Goal: Book appointment/travel/reservation

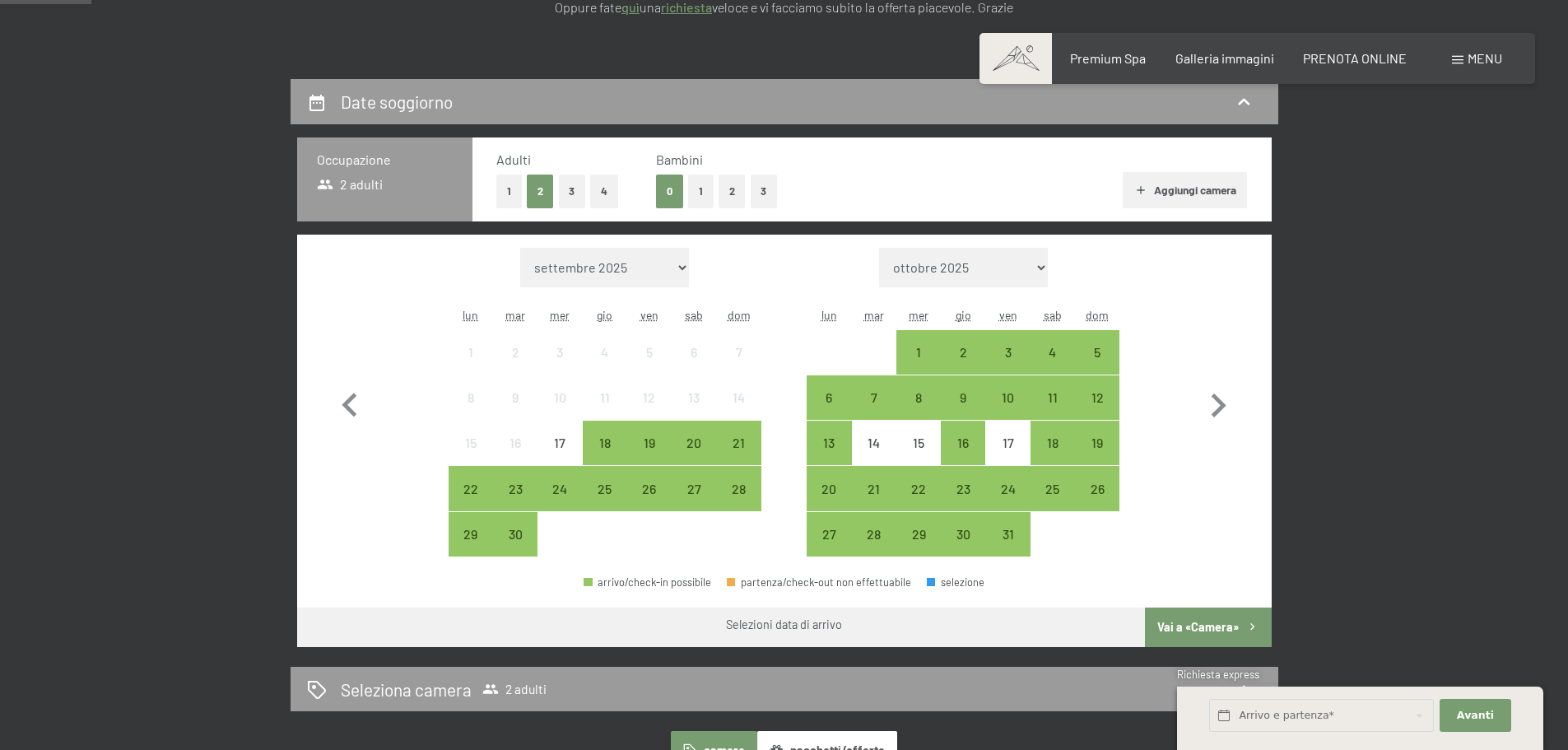
scroll to position [329, 0]
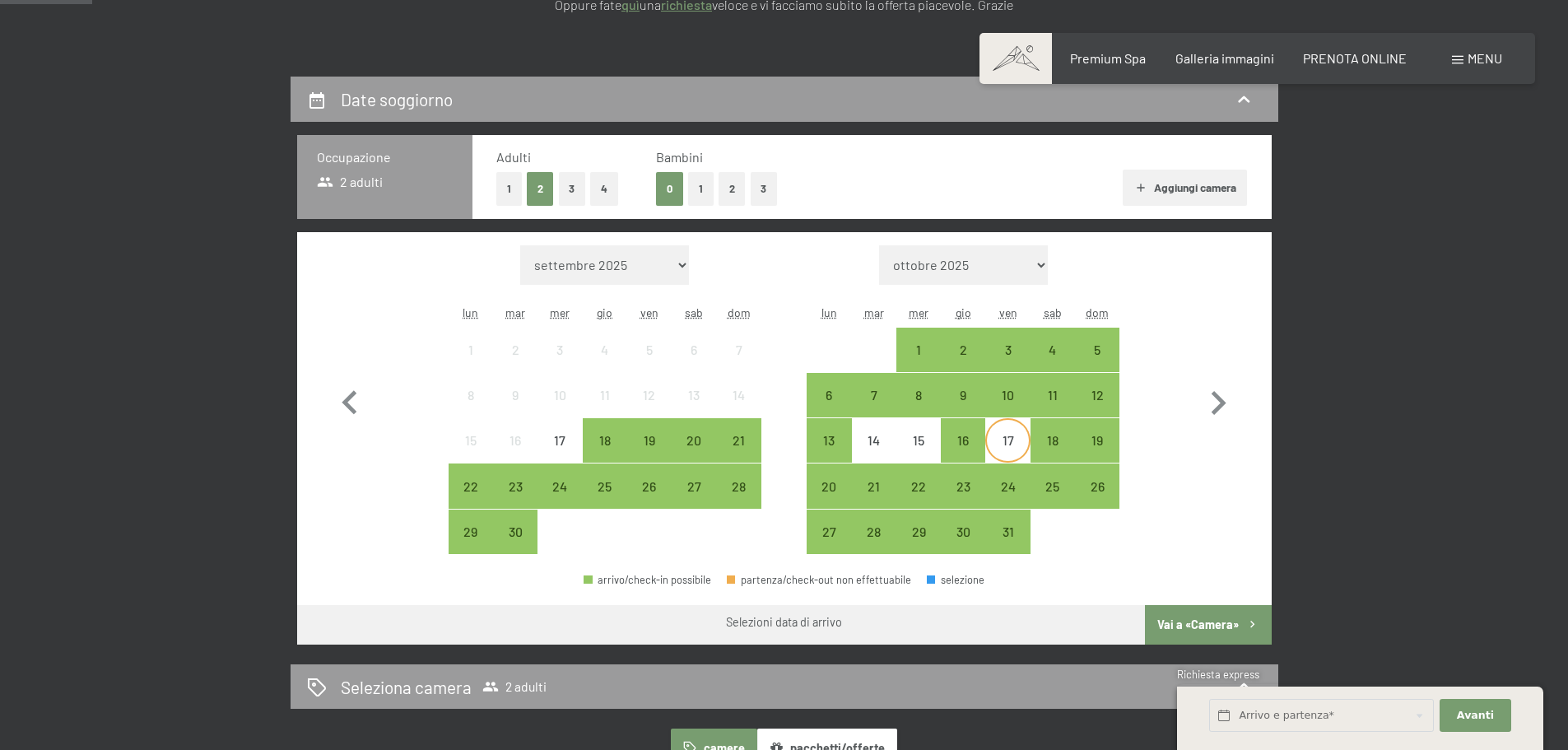
click at [1001, 437] on div "17" at bounding box center [1006, 454] width 41 height 41
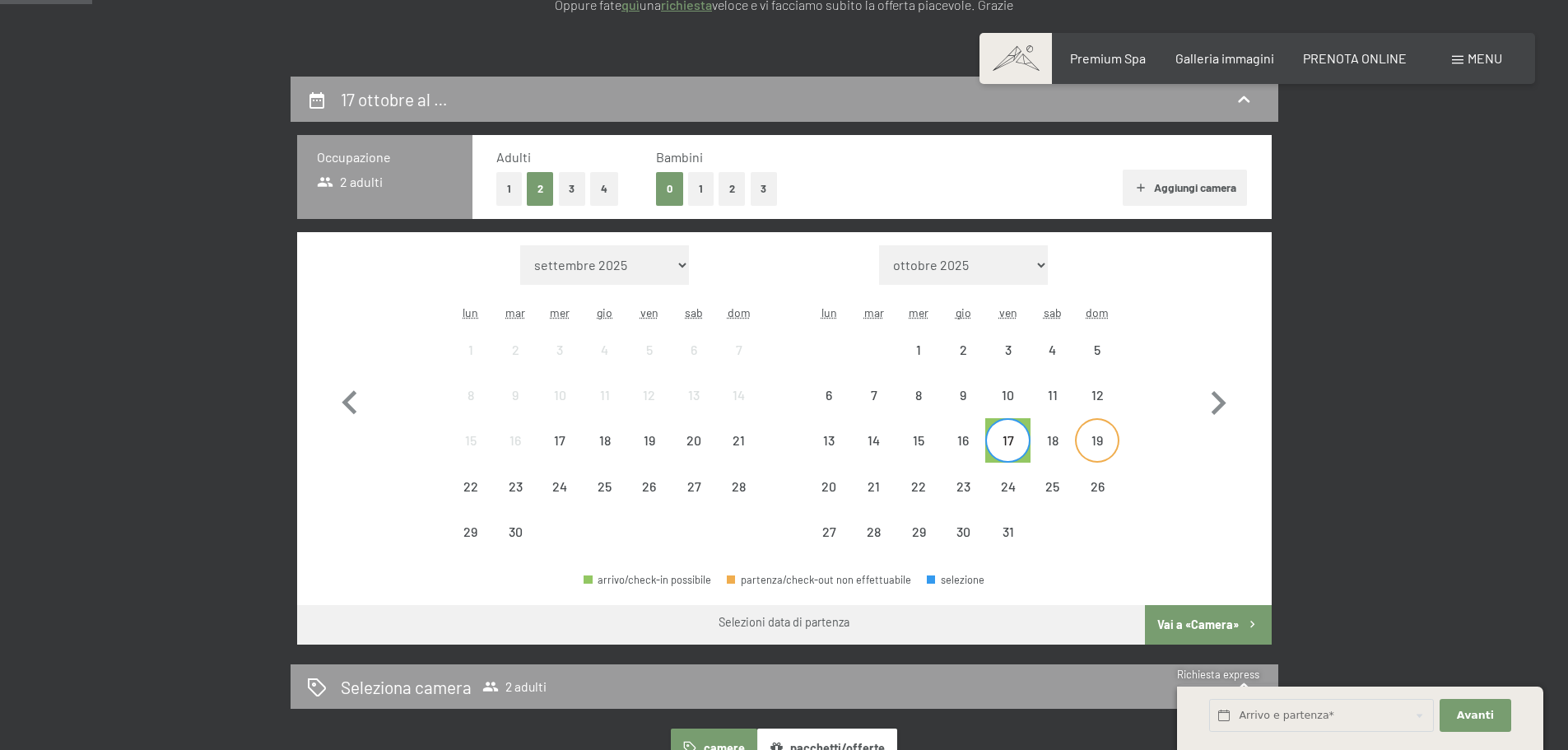
click at [1100, 437] on div "19" at bounding box center [1096, 454] width 41 height 41
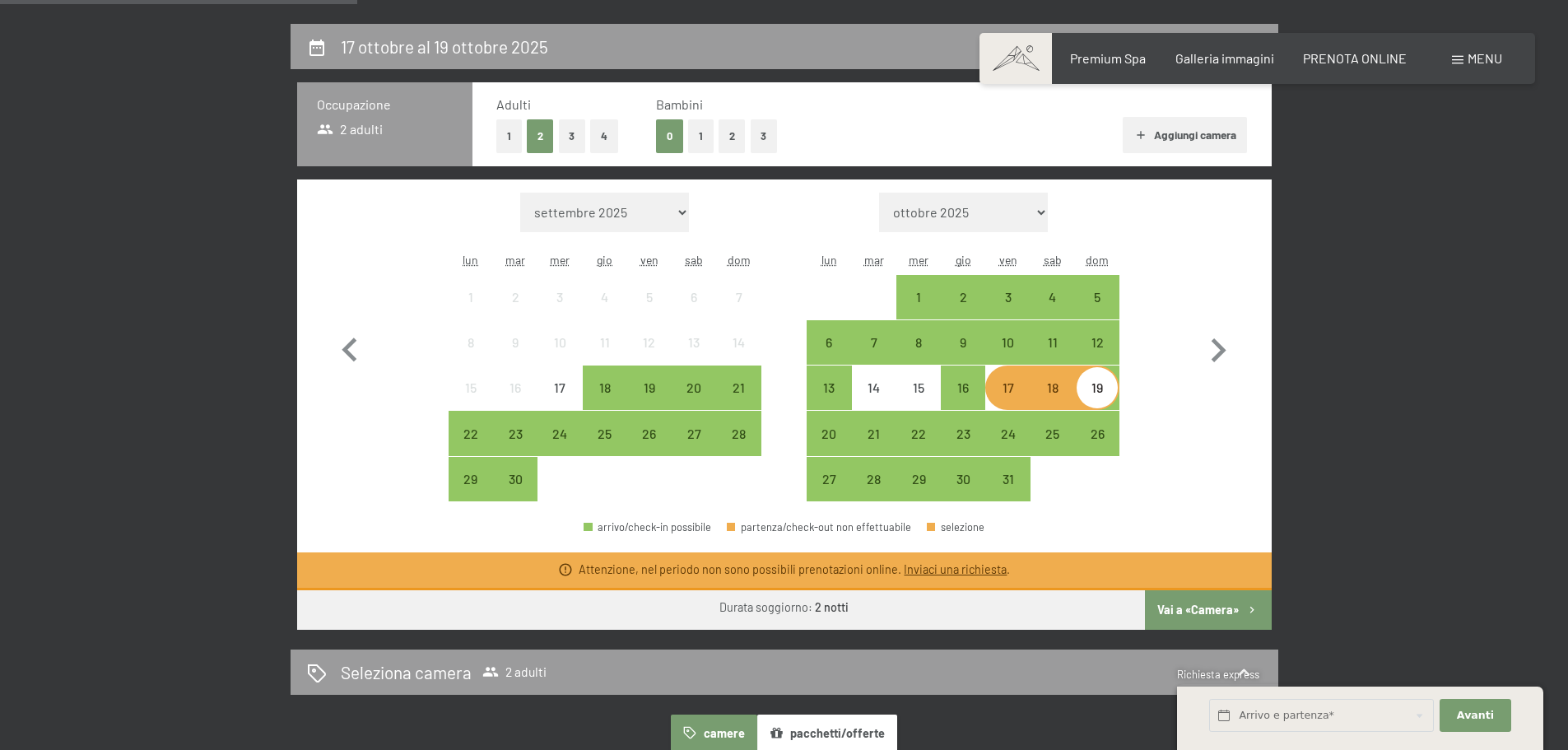
scroll to position [411, 0]
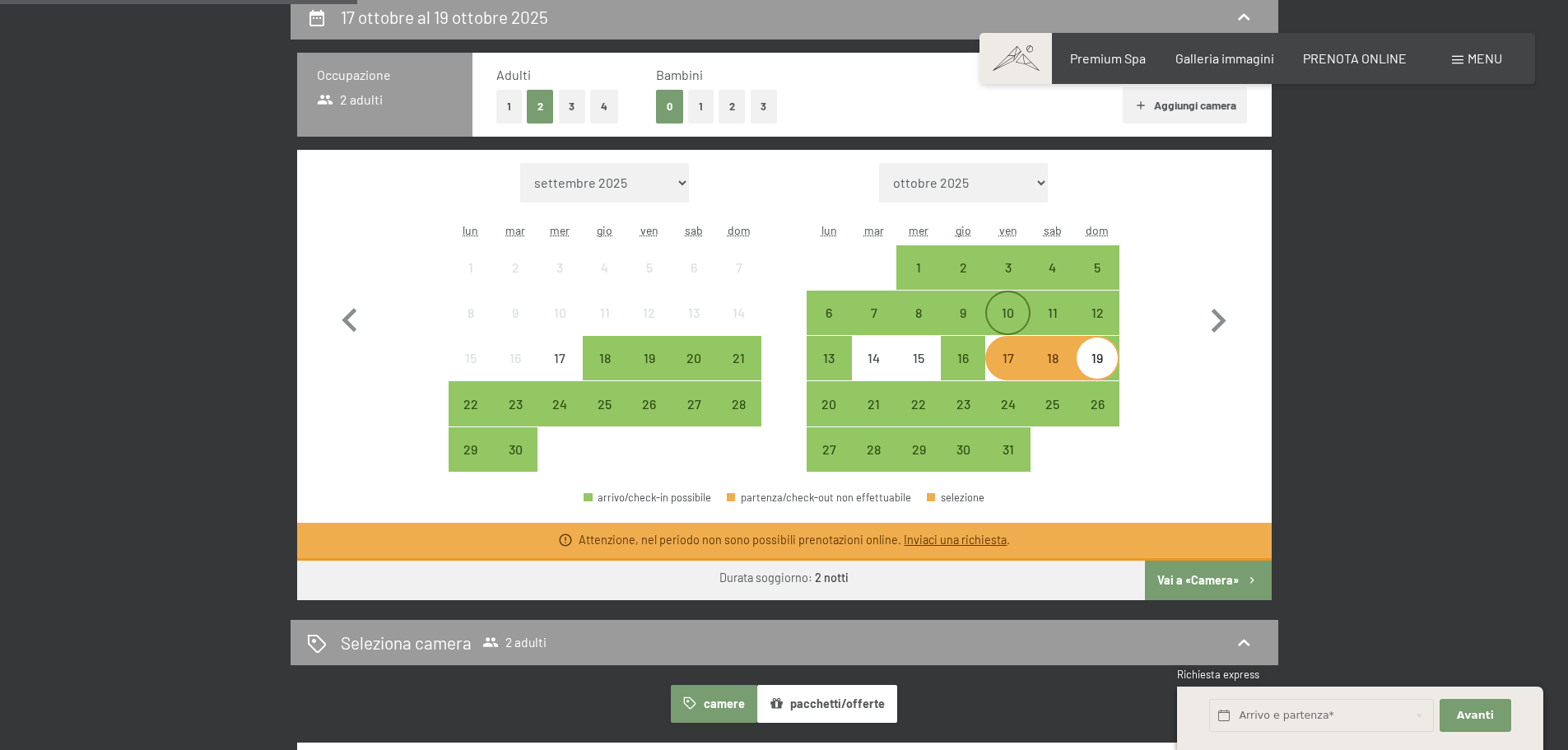
click at [1022, 311] on div "10" at bounding box center [1006, 326] width 41 height 41
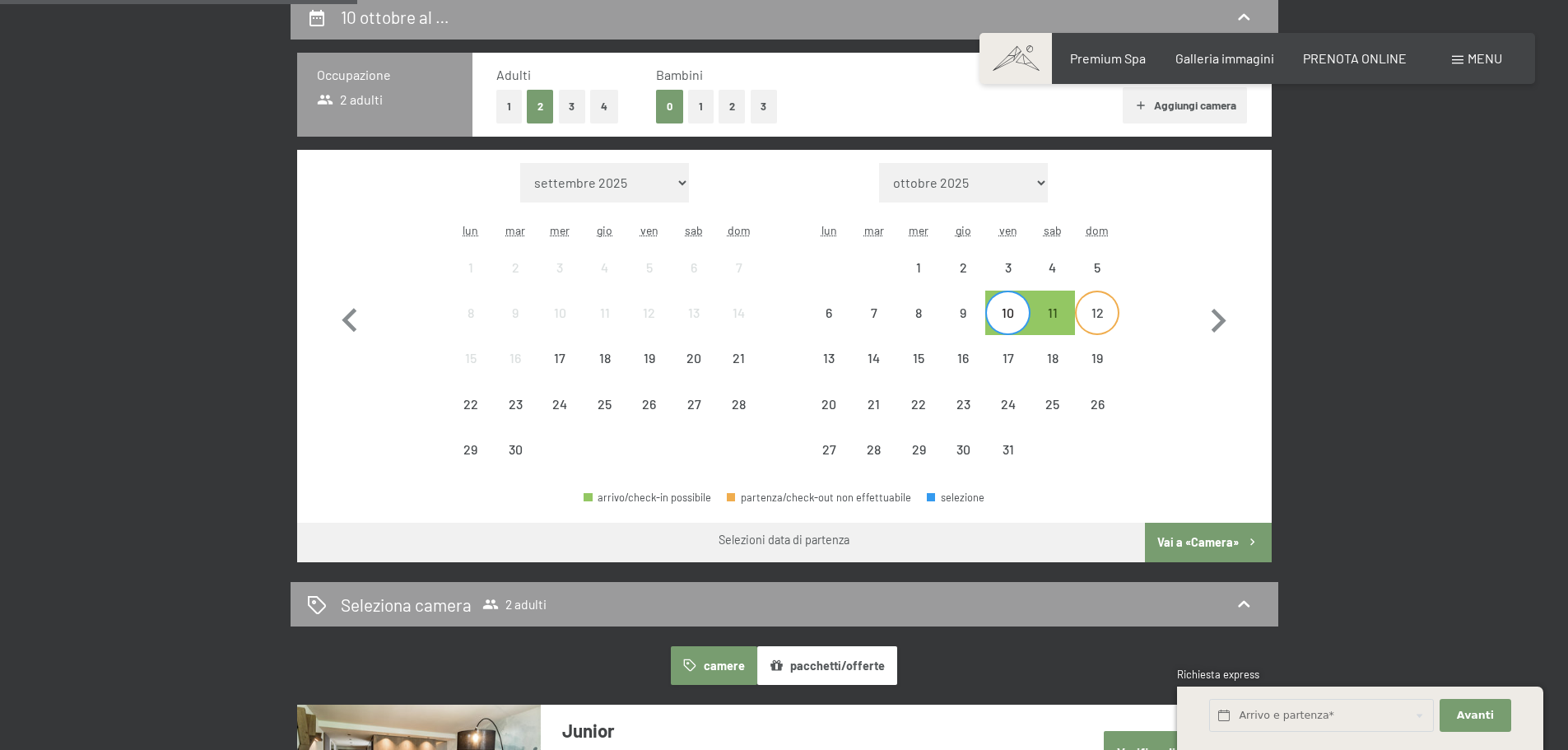
click at [1095, 317] on div "12" at bounding box center [1096, 326] width 41 height 41
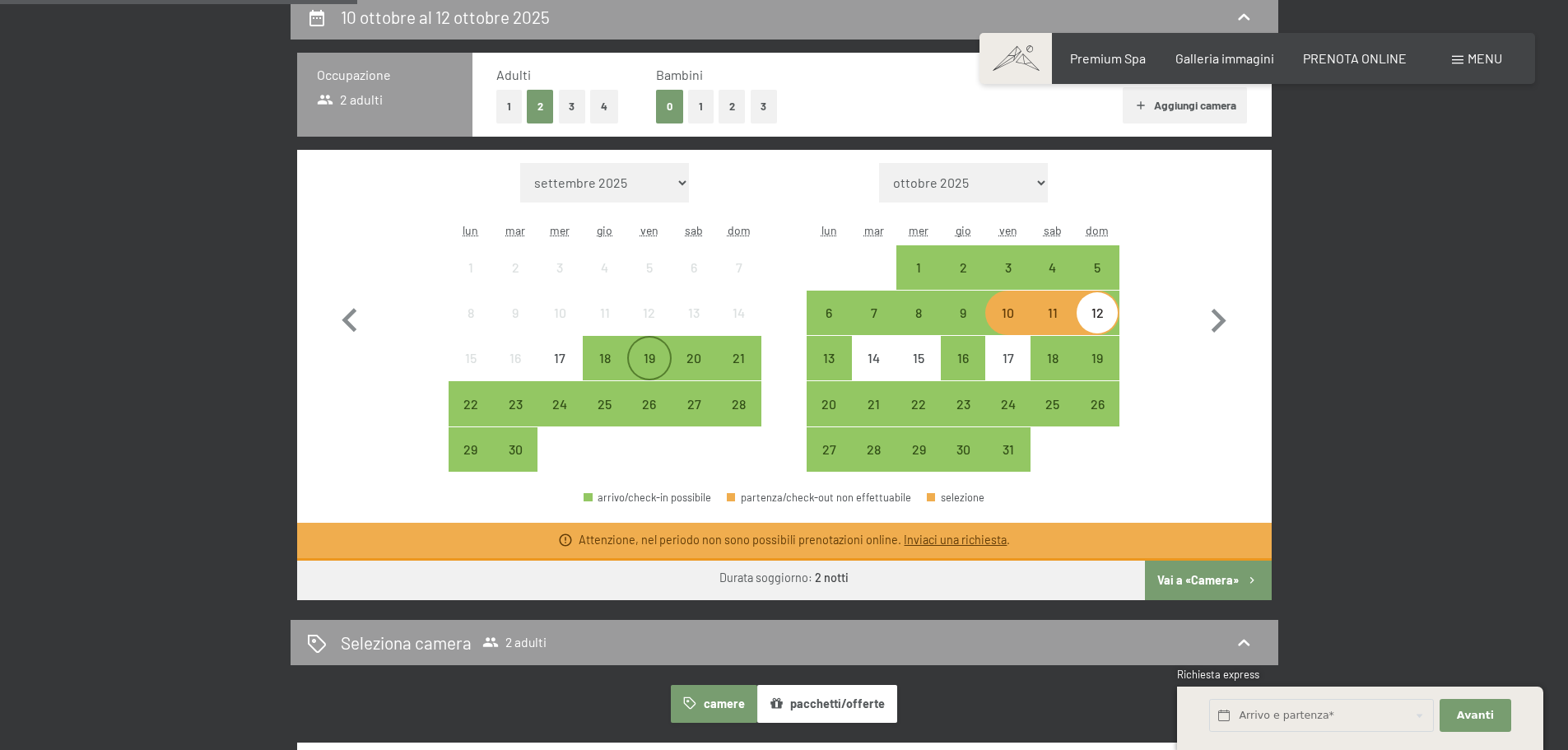
click at [641, 355] on div "19" at bounding box center [649, 371] width 41 height 41
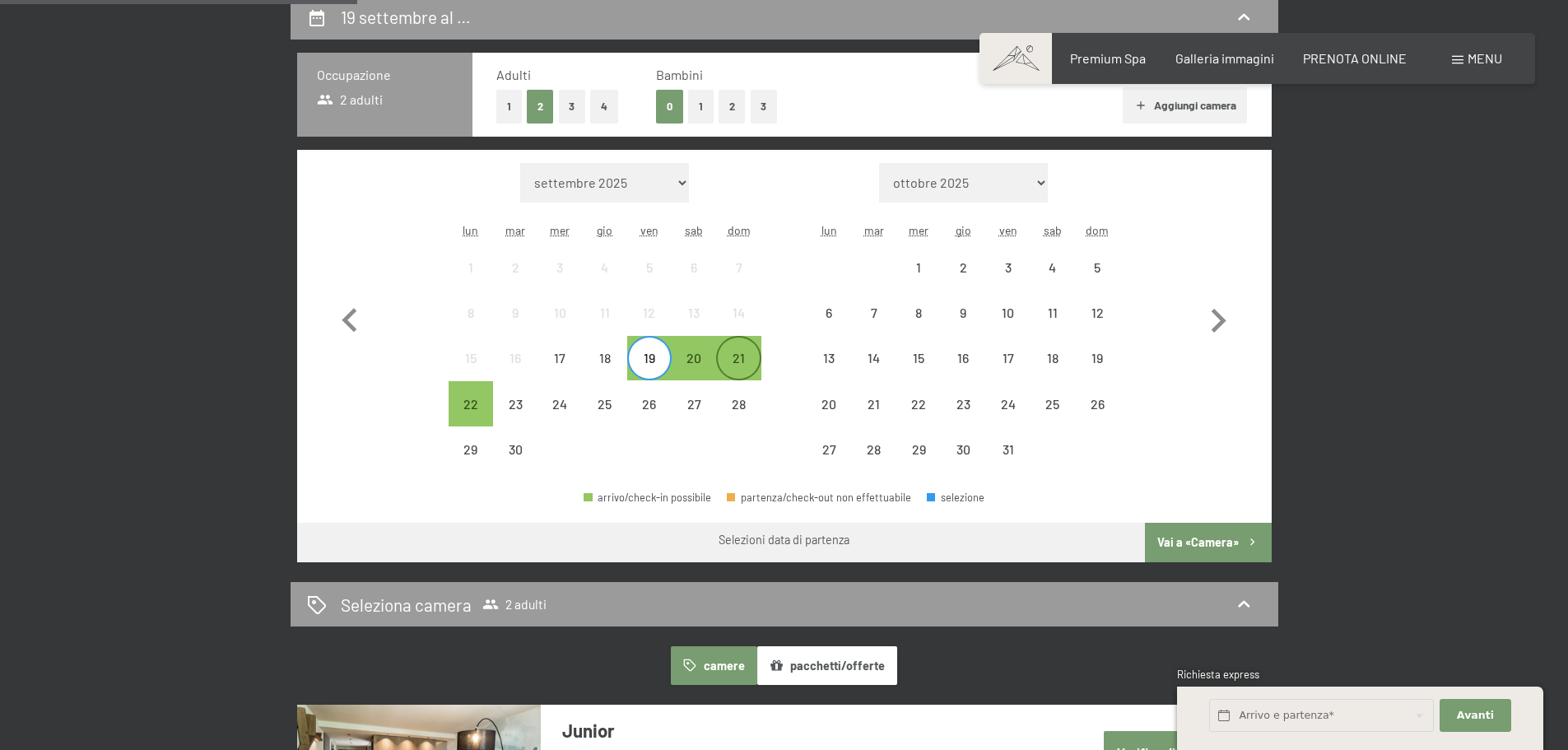
click at [750, 354] on div "21" at bounding box center [737, 371] width 41 height 41
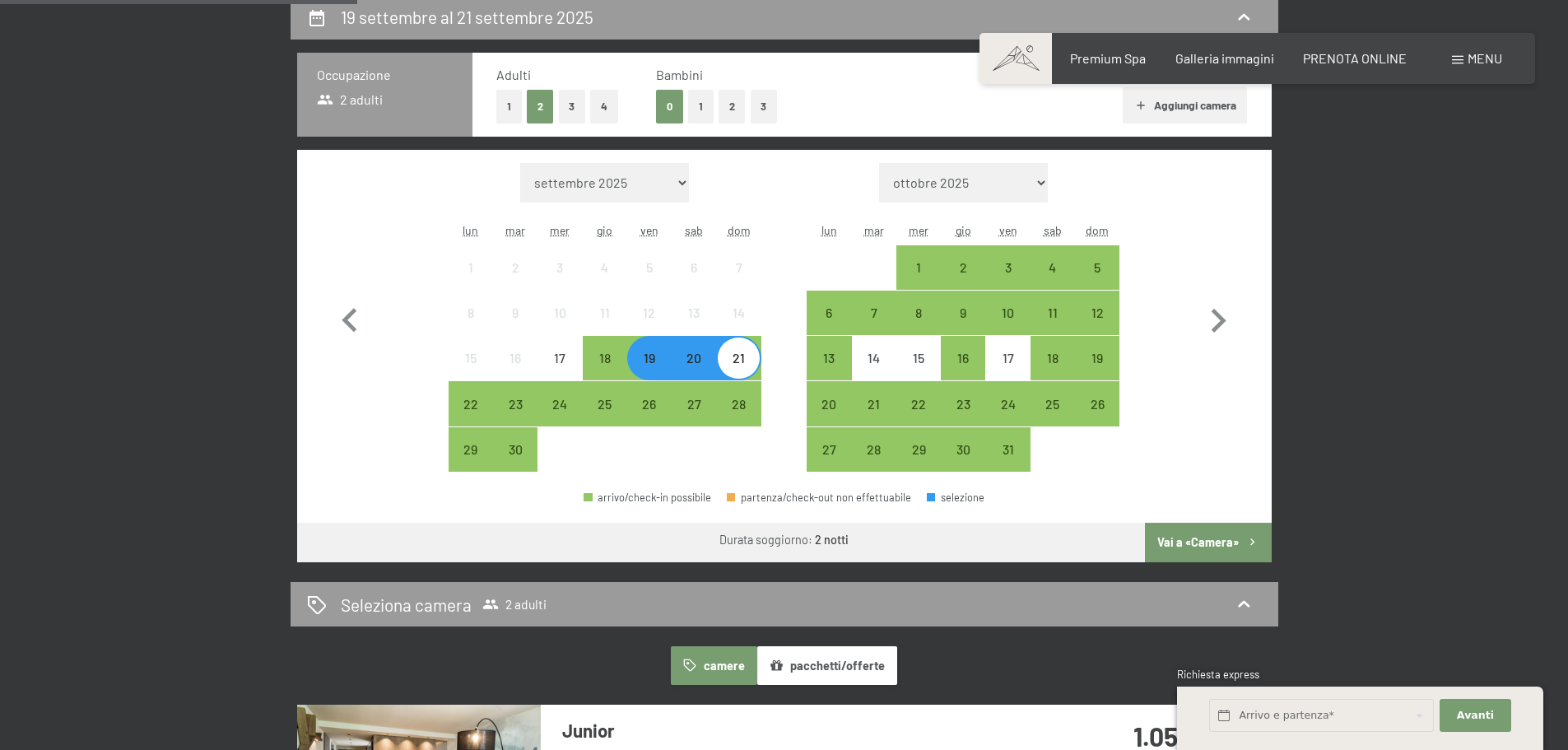
click at [646, 351] on div "19" at bounding box center [649, 371] width 41 height 41
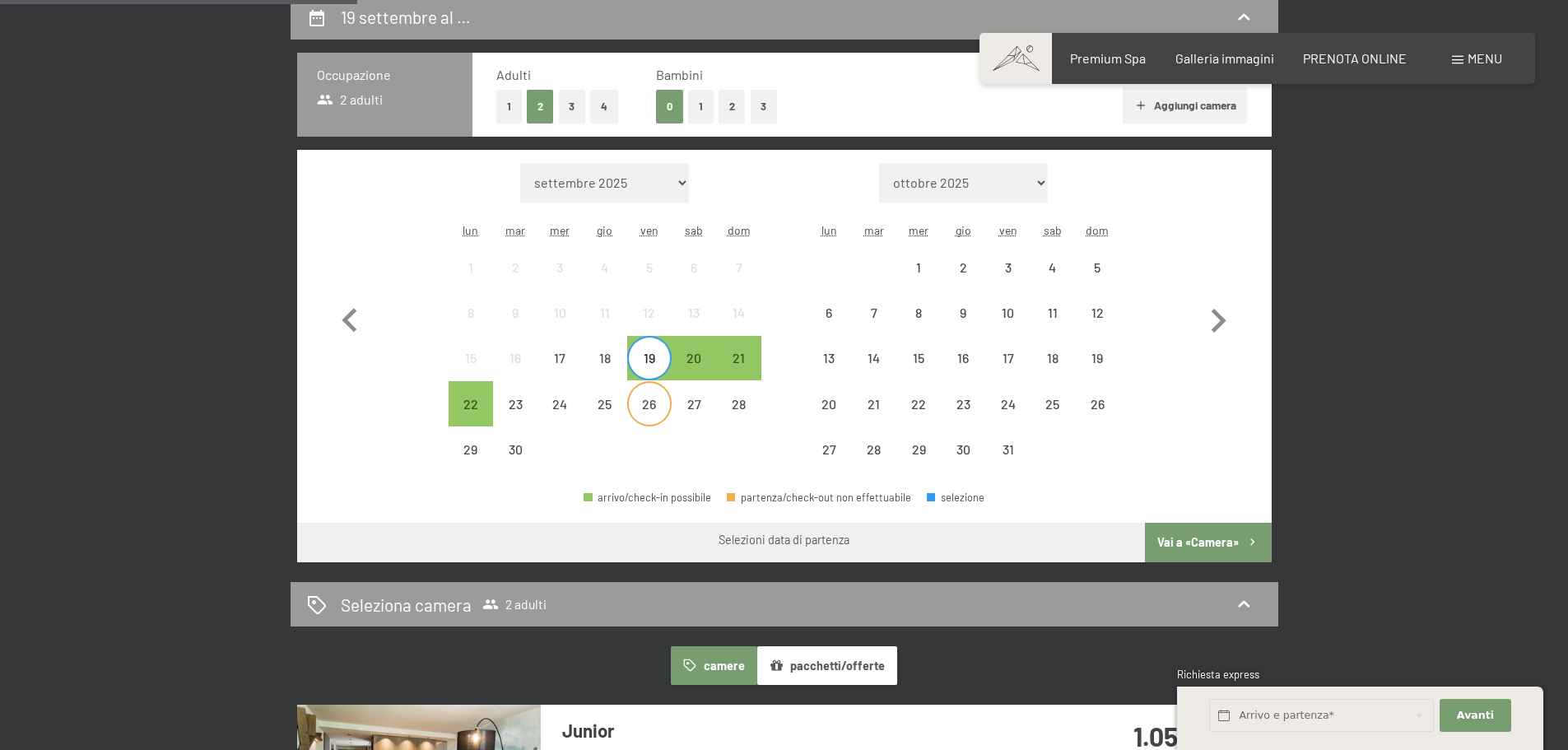
click at [664, 402] on div "26" at bounding box center [649, 418] width 41 height 41
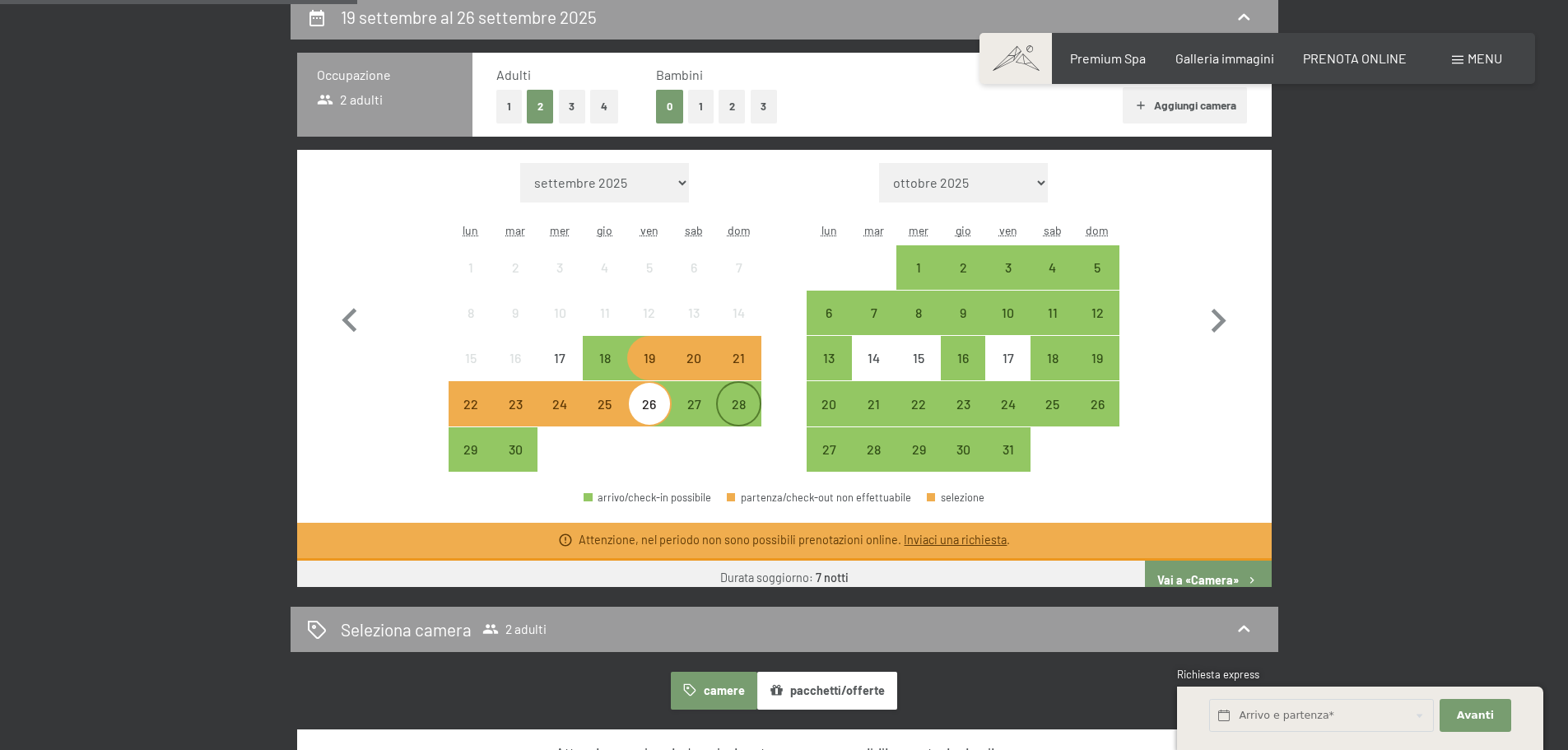
click at [746, 412] on div "28" at bounding box center [737, 418] width 41 height 41
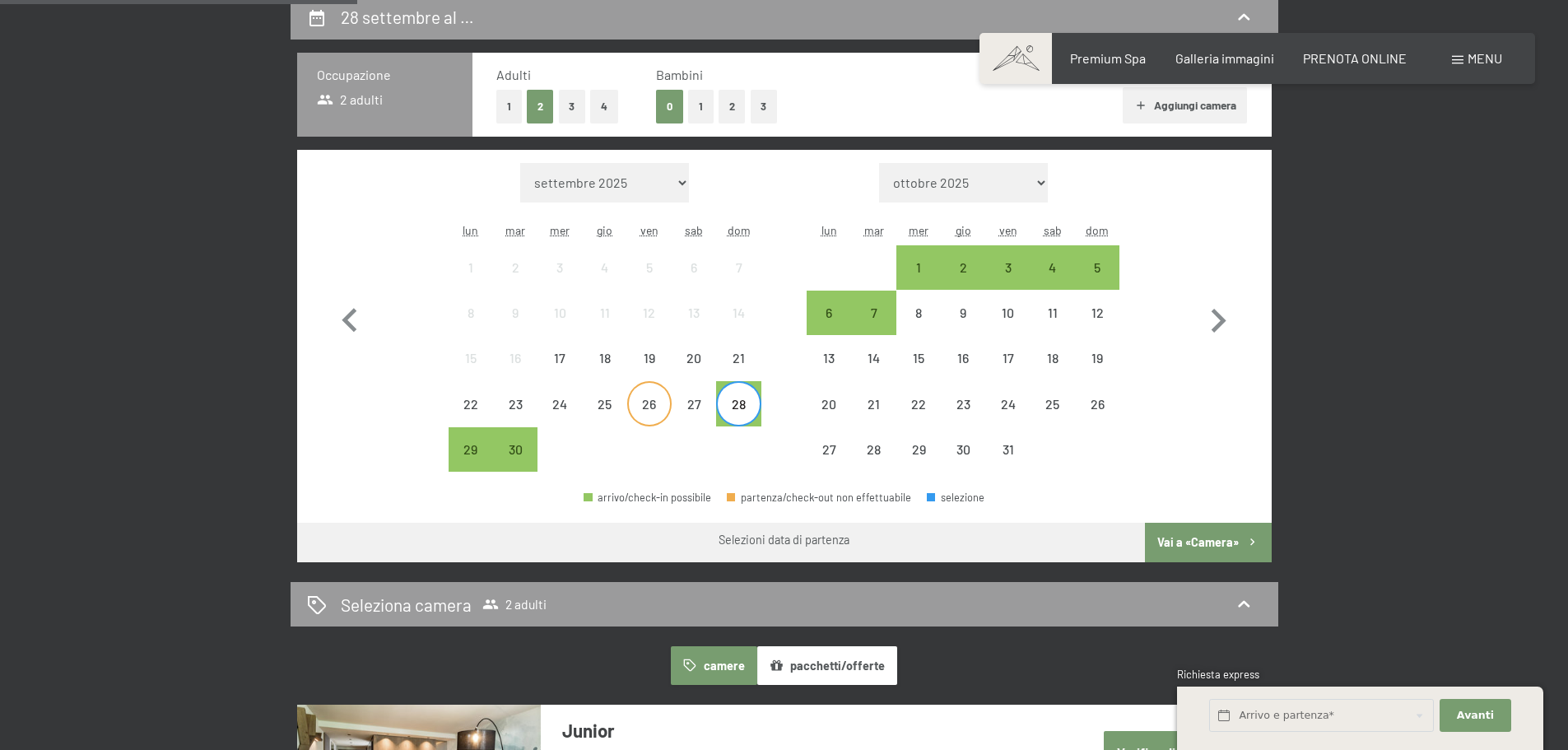
click at [650, 408] on div "26" at bounding box center [649, 418] width 41 height 41
click at [724, 457] on div at bounding box center [737, 449] width 44 height 44
click at [656, 408] on div "26" at bounding box center [649, 418] width 41 height 41
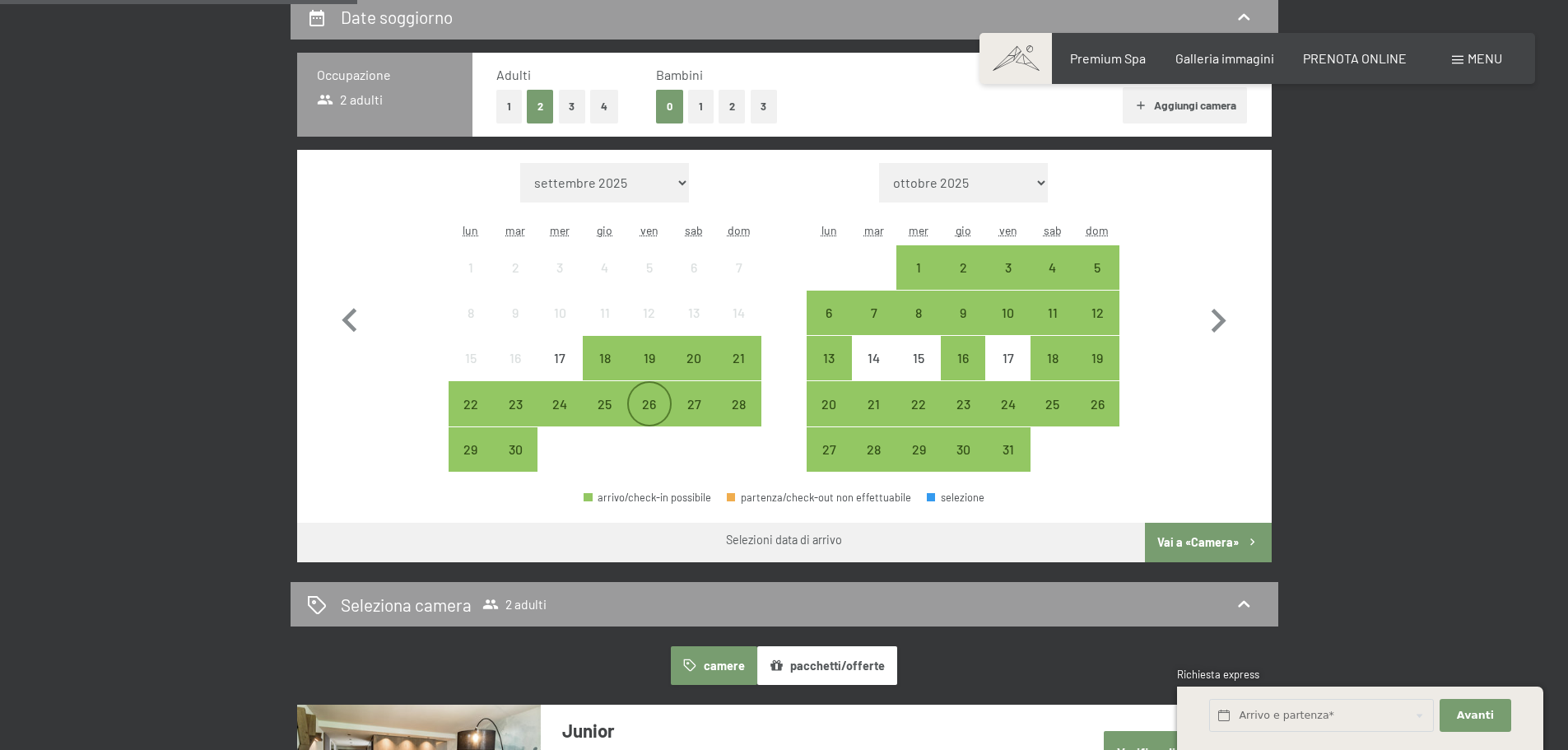
click at [656, 408] on div "26" at bounding box center [649, 418] width 41 height 41
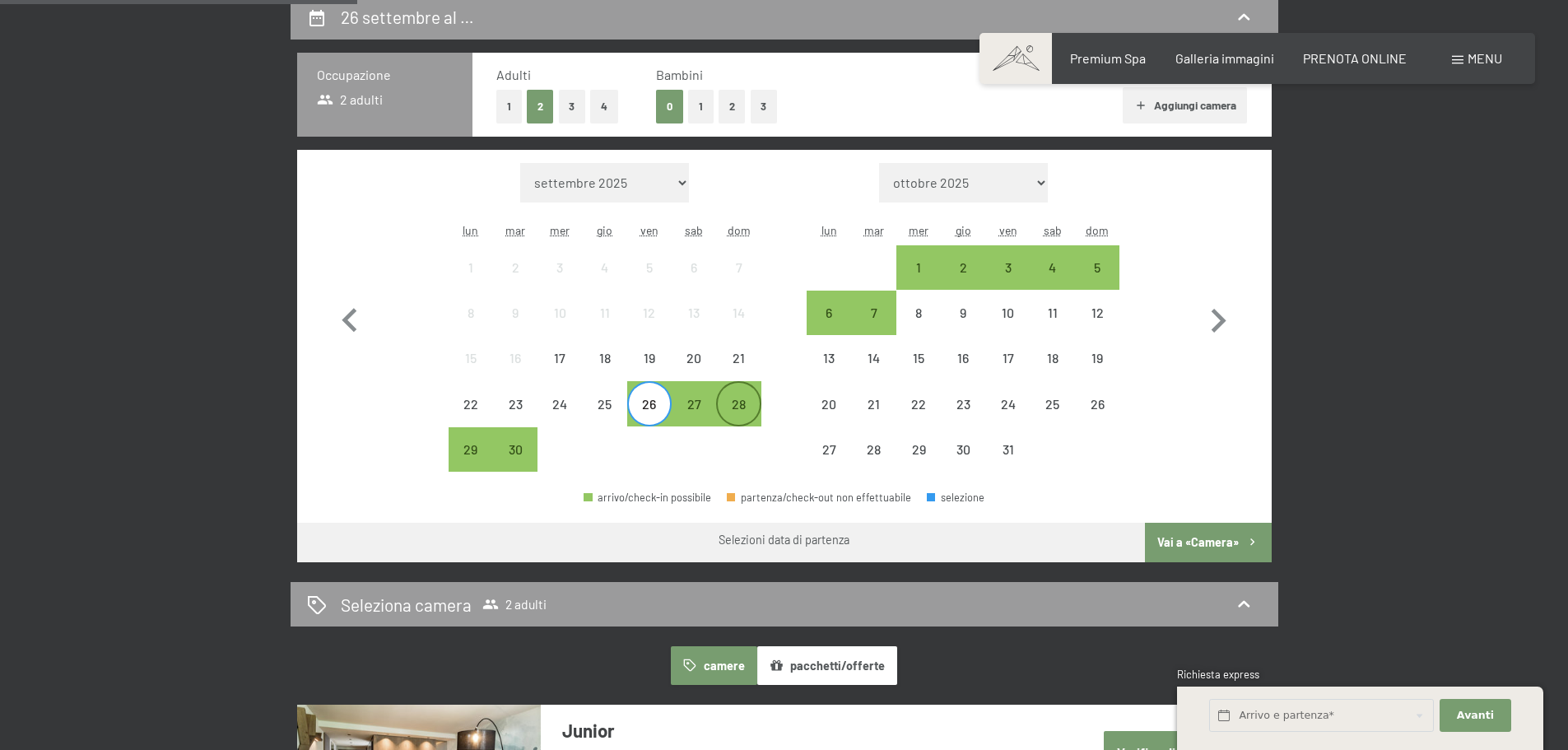
click at [736, 407] on div "28" at bounding box center [737, 418] width 41 height 41
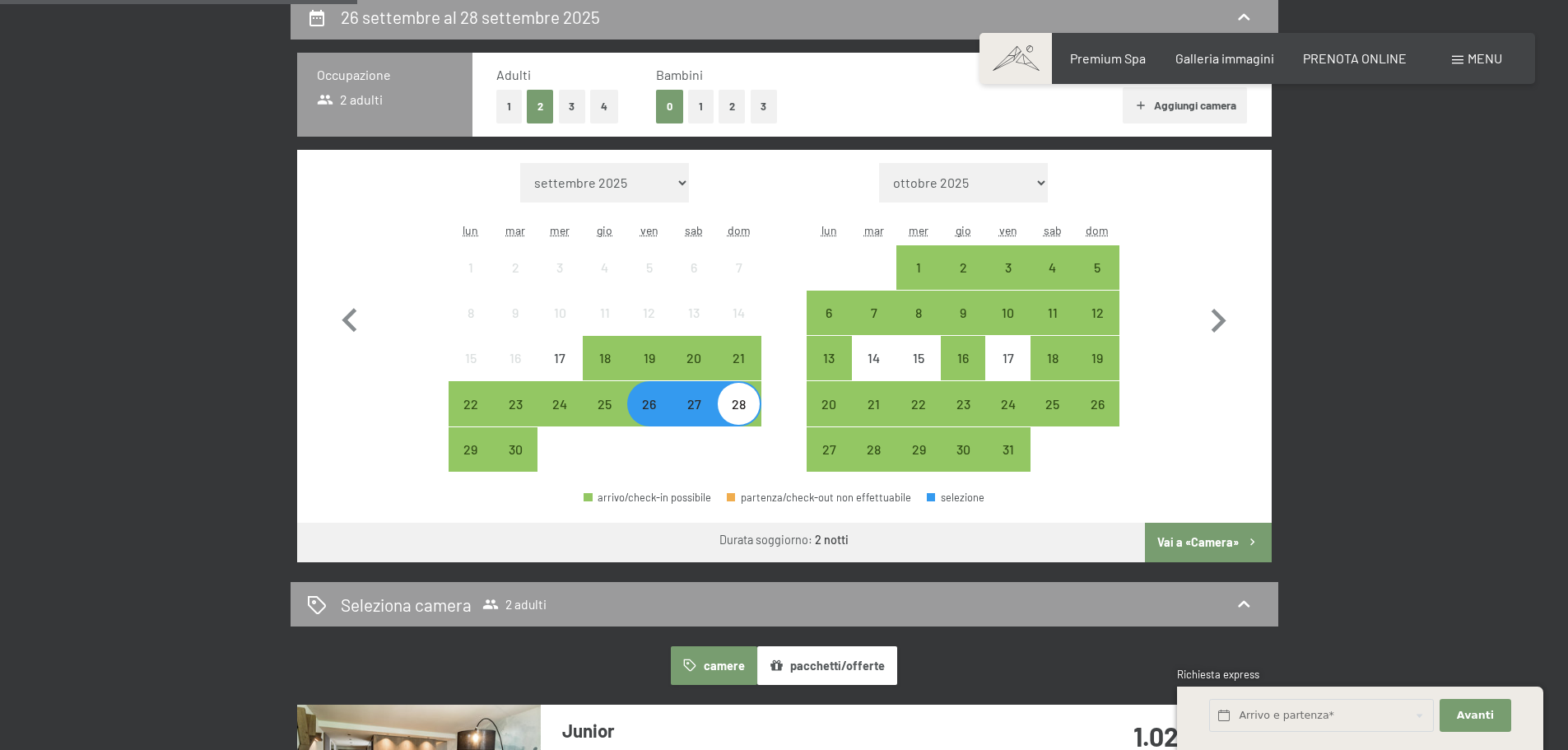
click at [645, 411] on div "26" at bounding box center [649, 418] width 41 height 41
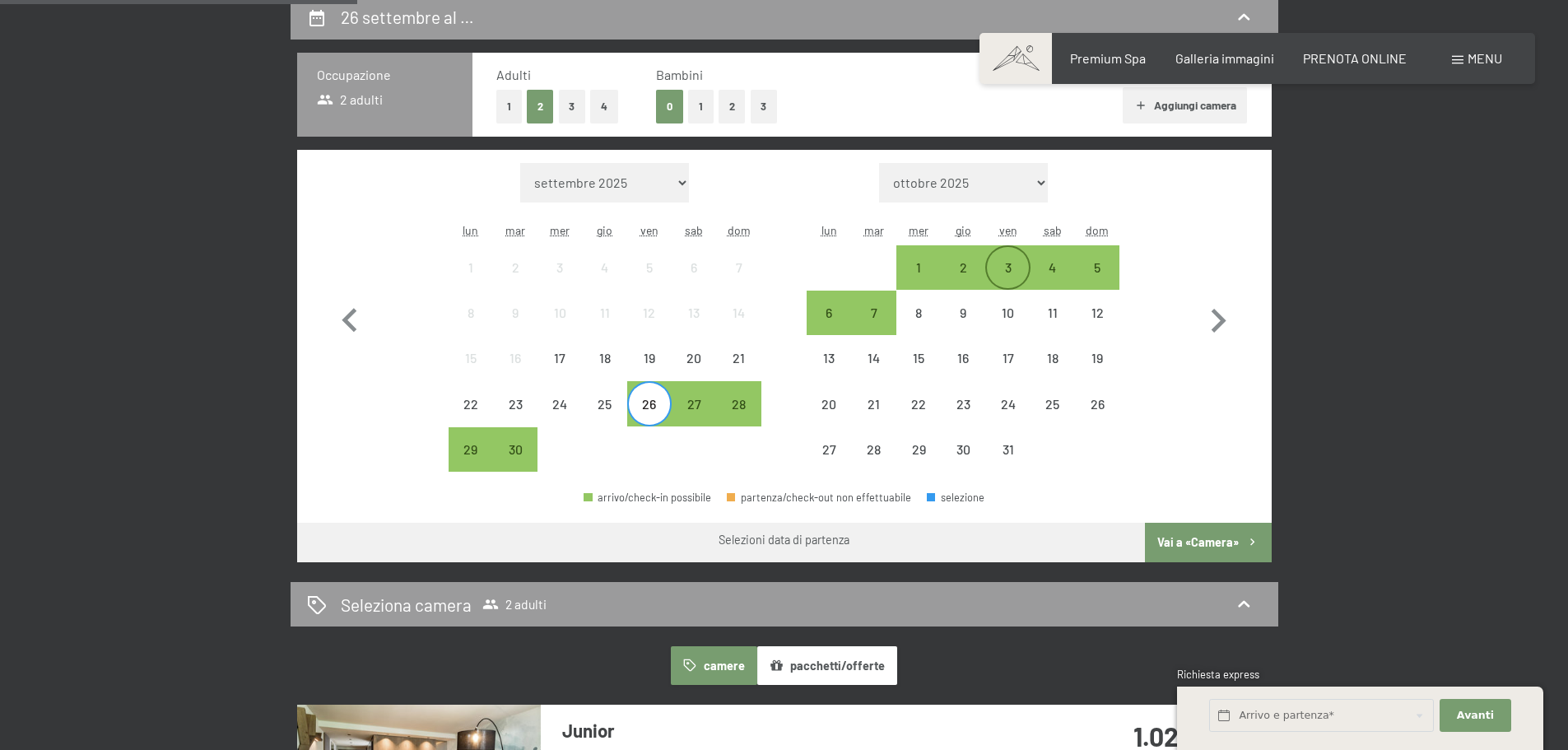
click at [1015, 267] on div "3" at bounding box center [1006, 281] width 41 height 41
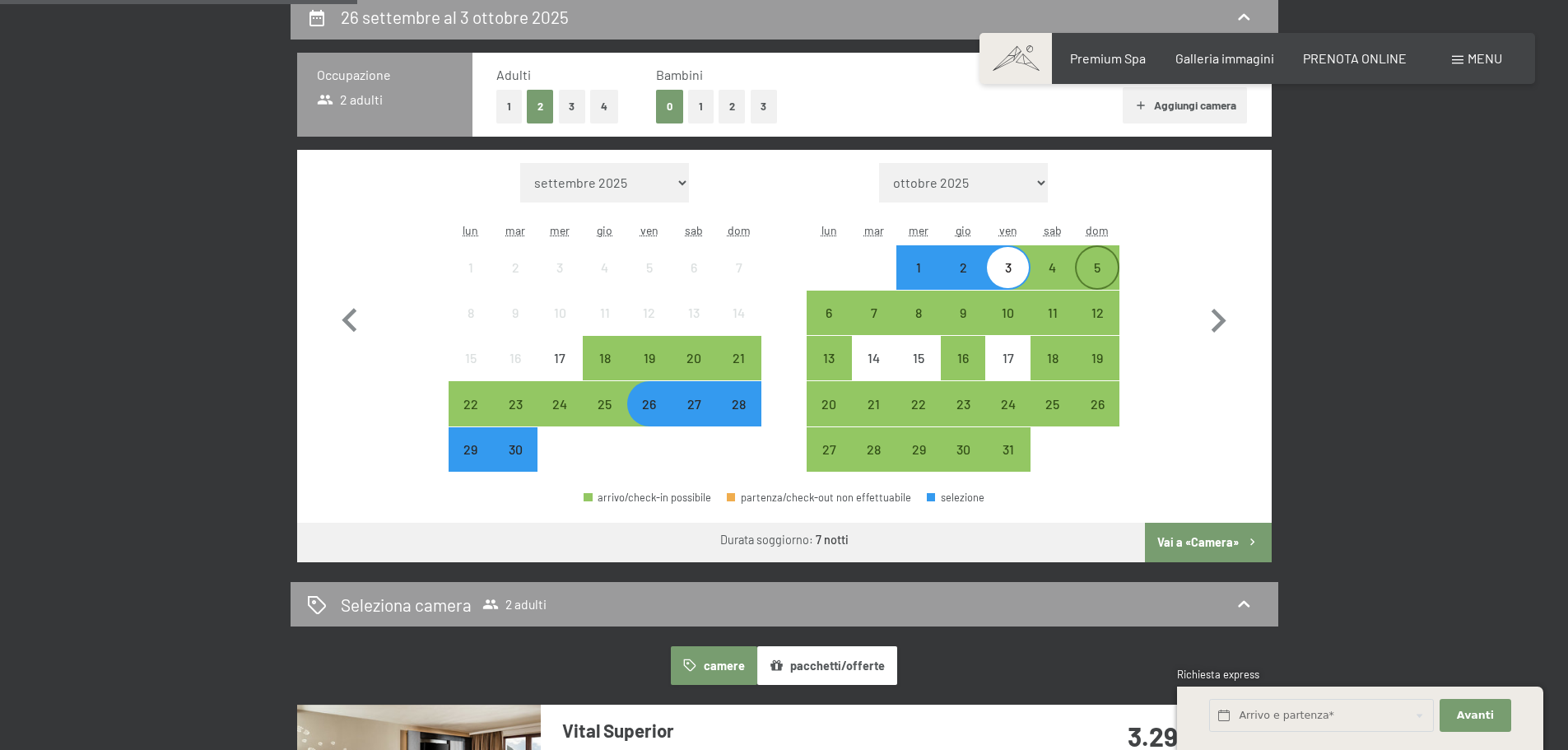
click at [1107, 270] on div "5" at bounding box center [1096, 281] width 41 height 41
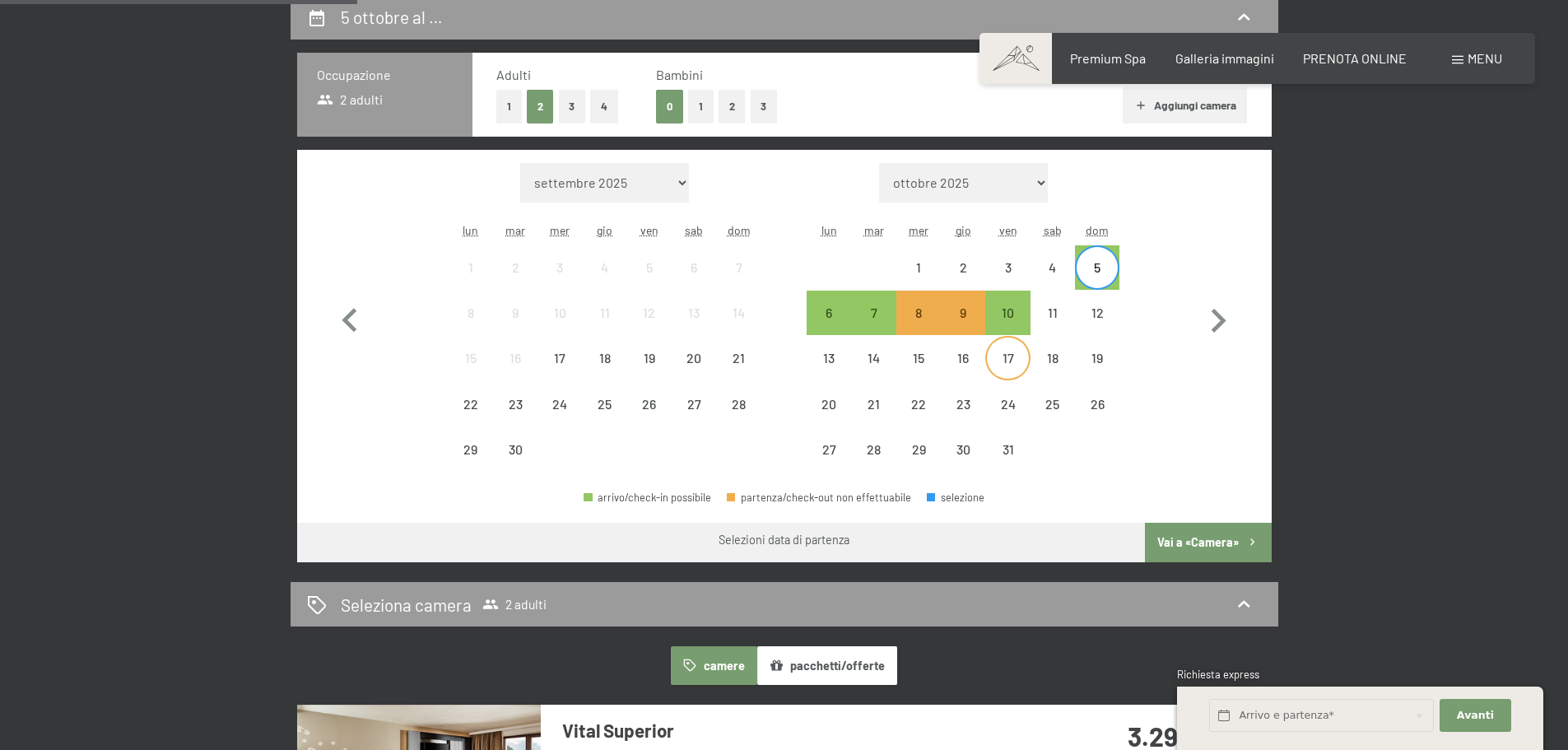
click at [1004, 379] on div "17" at bounding box center [1006, 371] width 41 height 41
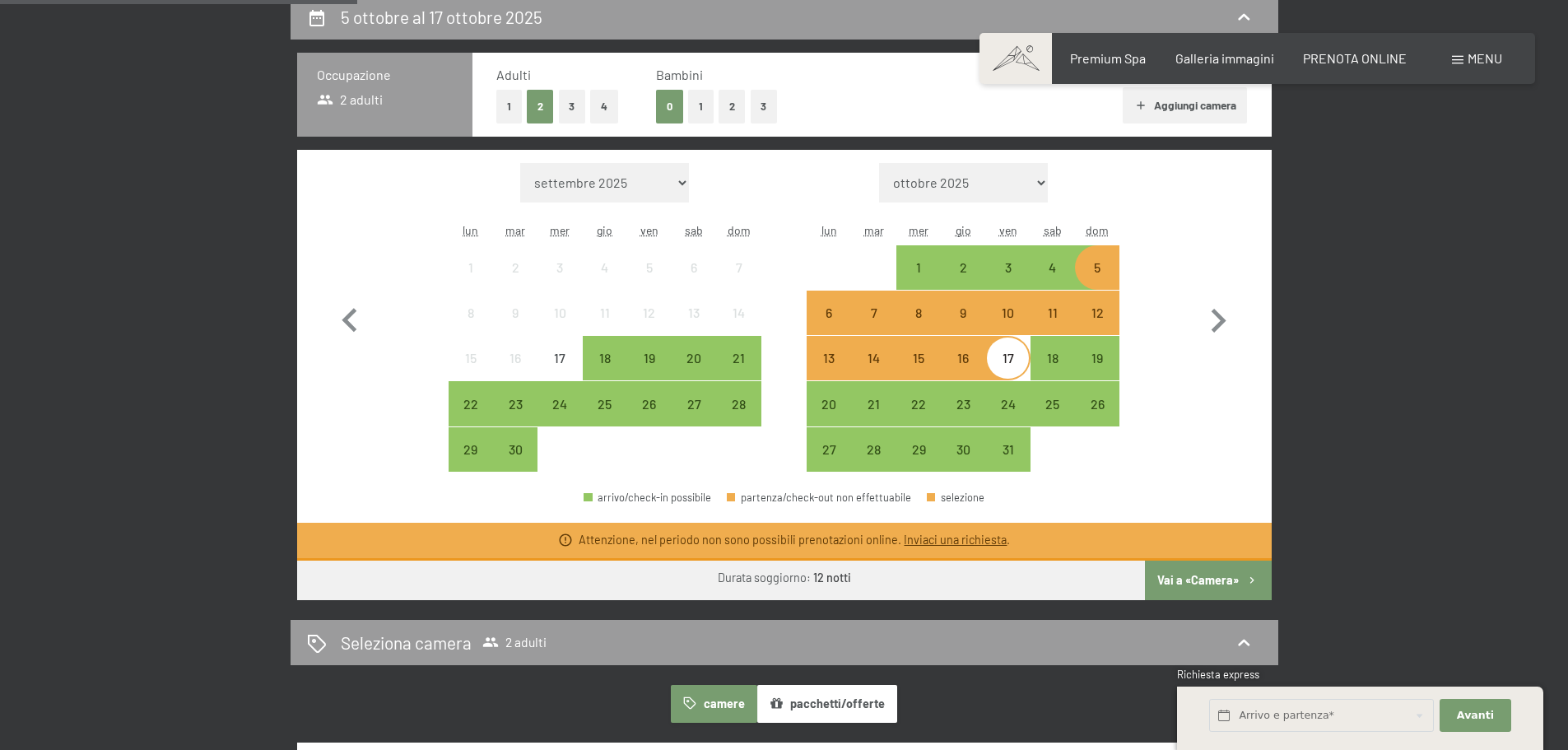
click at [1165, 369] on div "Mese/anno settembre 2025 ottobre 2025 novembre 2025 dicembre 2025 gennaio 2026 …" at bounding box center [784, 318] width 916 height 310
click at [1155, 307] on div "Mese/anno settembre 2025 ottobre 2025 novembre 2025 dicembre 2025 gennaio 2026 …" at bounding box center [784, 318] width 916 height 310
click at [1009, 347] on div "17" at bounding box center [1006, 358] width 41 height 41
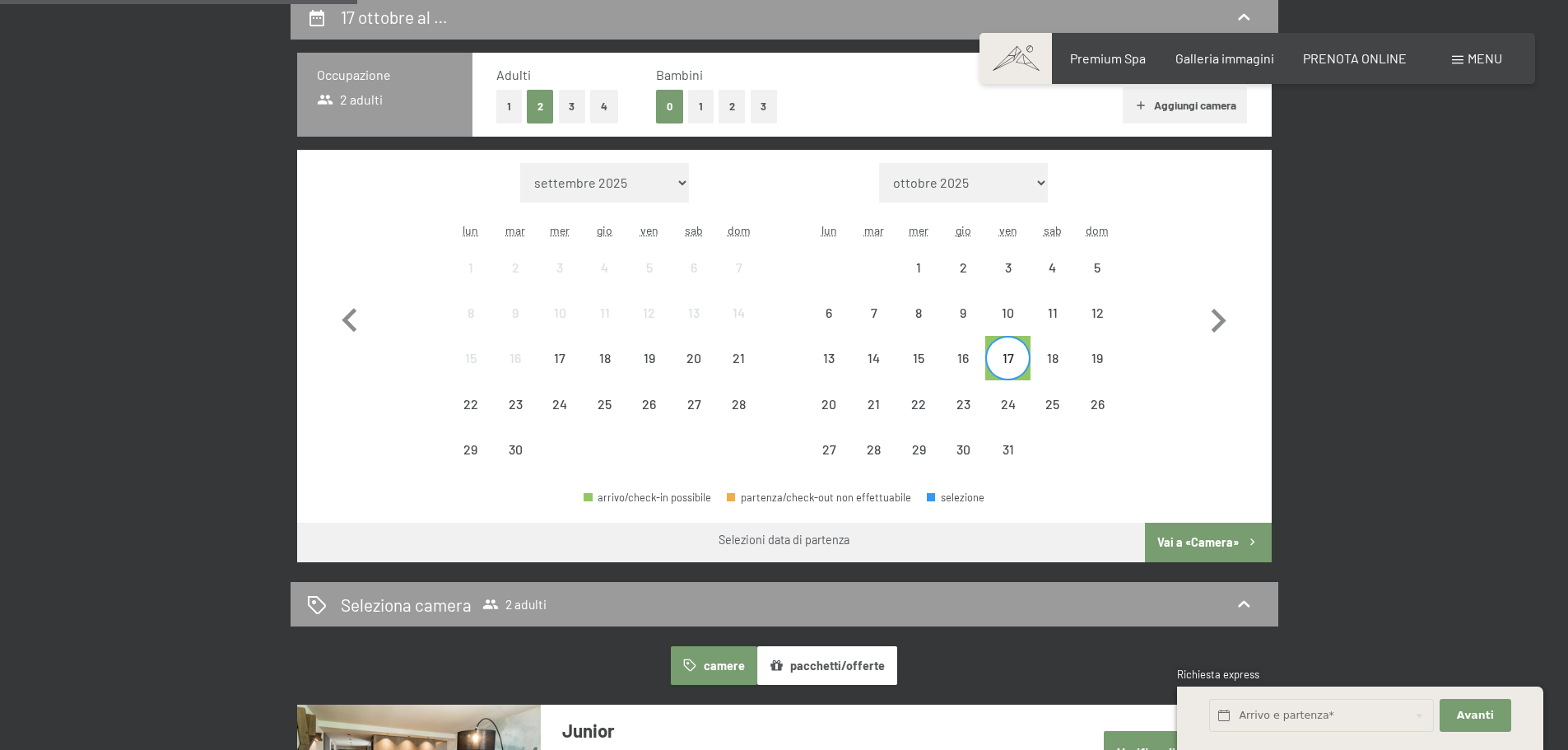
click at [1015, 358] on div "17" at bounding box center [1006, 371] width 41 height 41
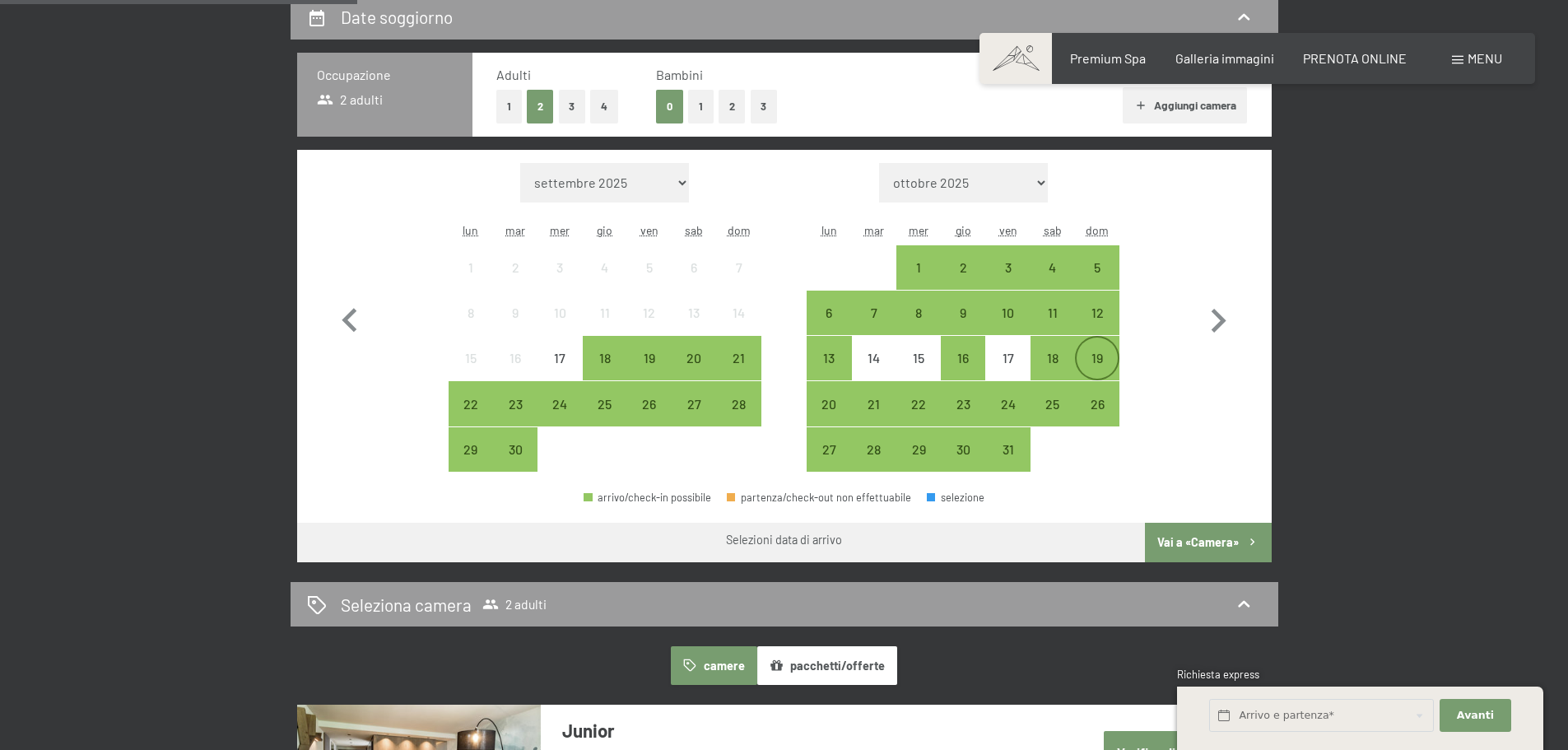
click at [1089, 356] on div "19" at bounding box center [1096, 371] width 41 height 41
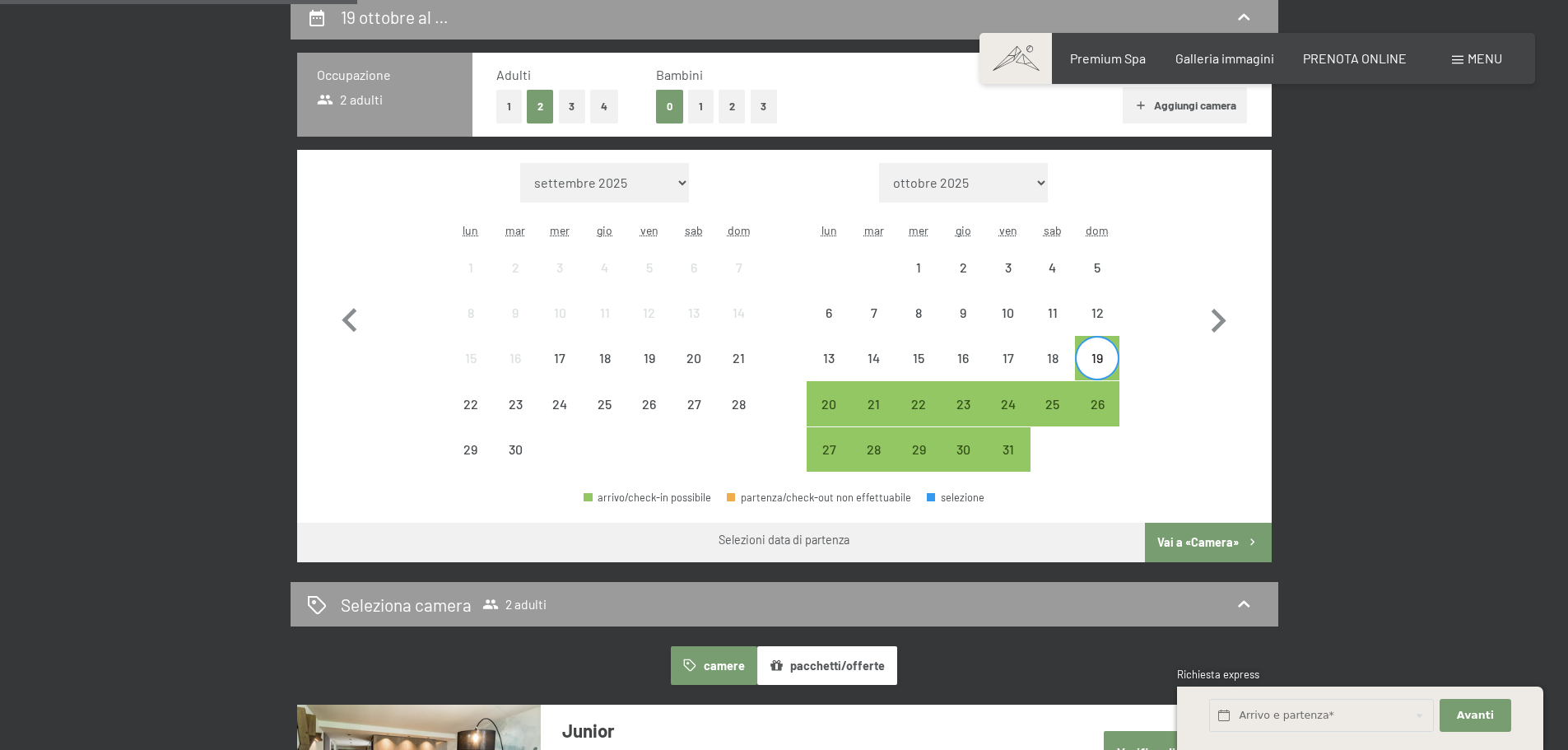
click at [1101, 357] on div "19" at bounding box center [1096, 371] width 41 height 41
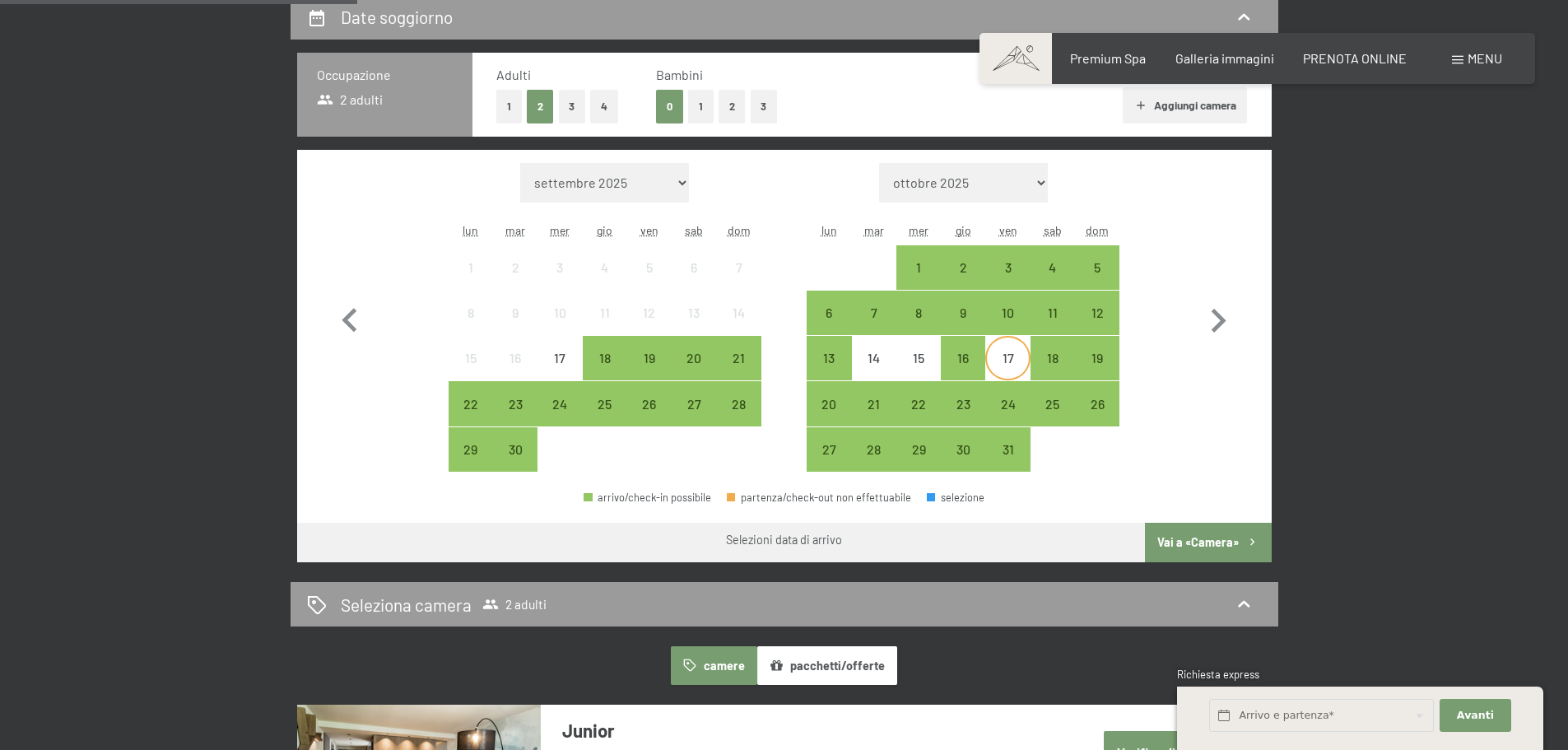
click at [999, 351] on div "17" at bounding box center [1006, 358] width 41 height 41
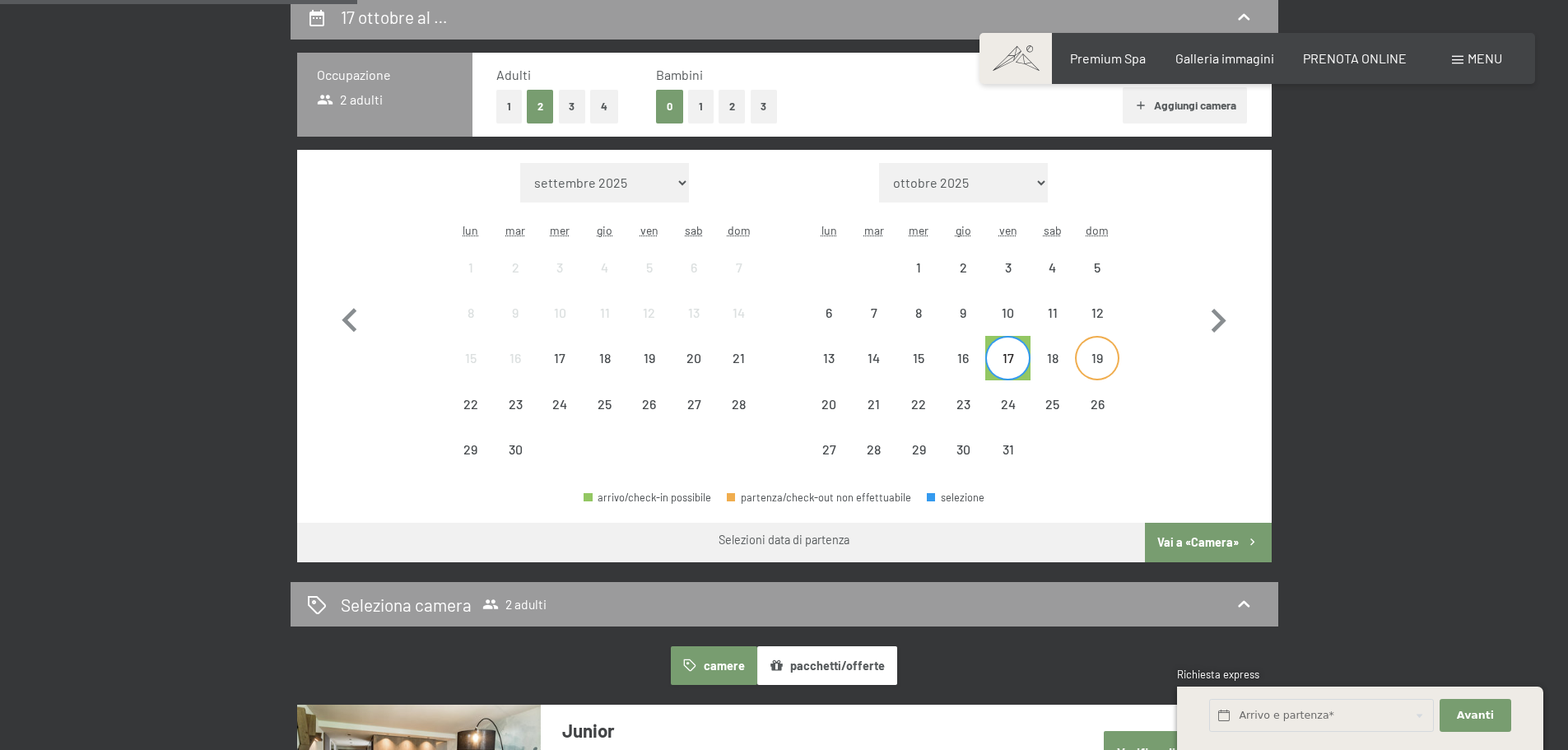
click at [1092, 364] on div "19" at bounding box center [1096, 371] width 41 height 41
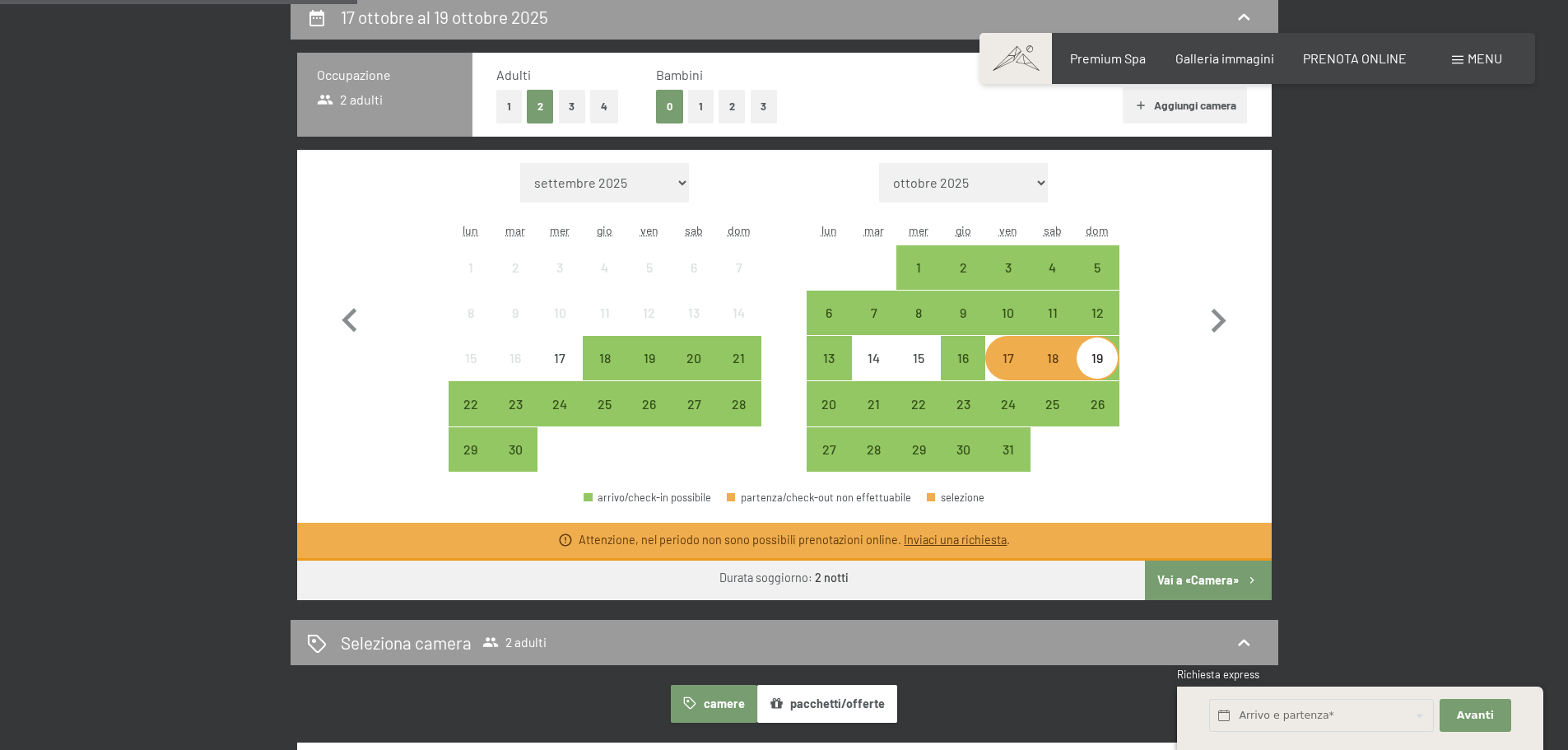
click at [1092, 364] on div "19" at bounding box center [1096, 371] width 41 height 41
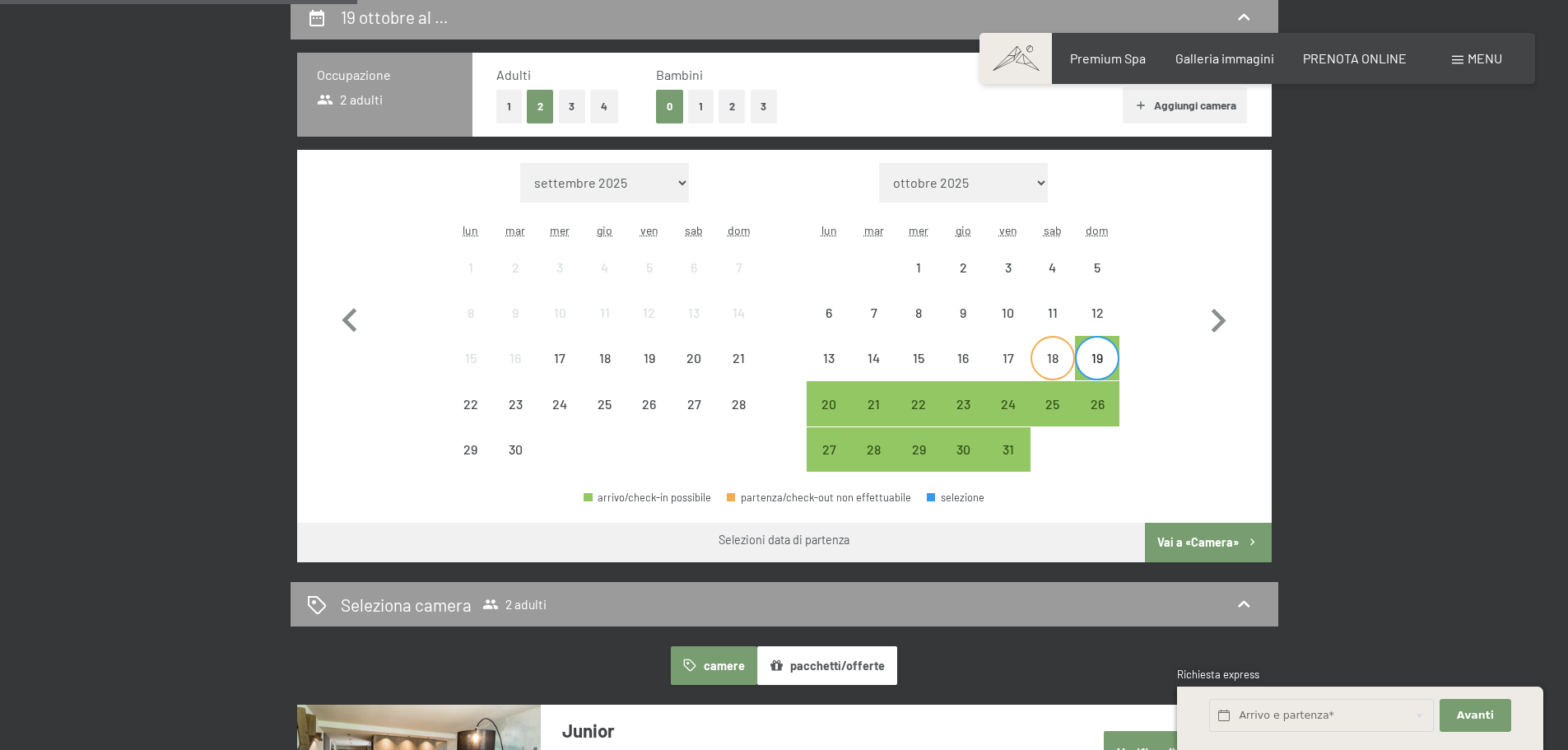
click at [1053, 361] on div "18" at bounding box center [1052, 371] width 41 height 41
click at [1053, 361] on div "18" at bounding box center [1052, 371] width 41 height 41
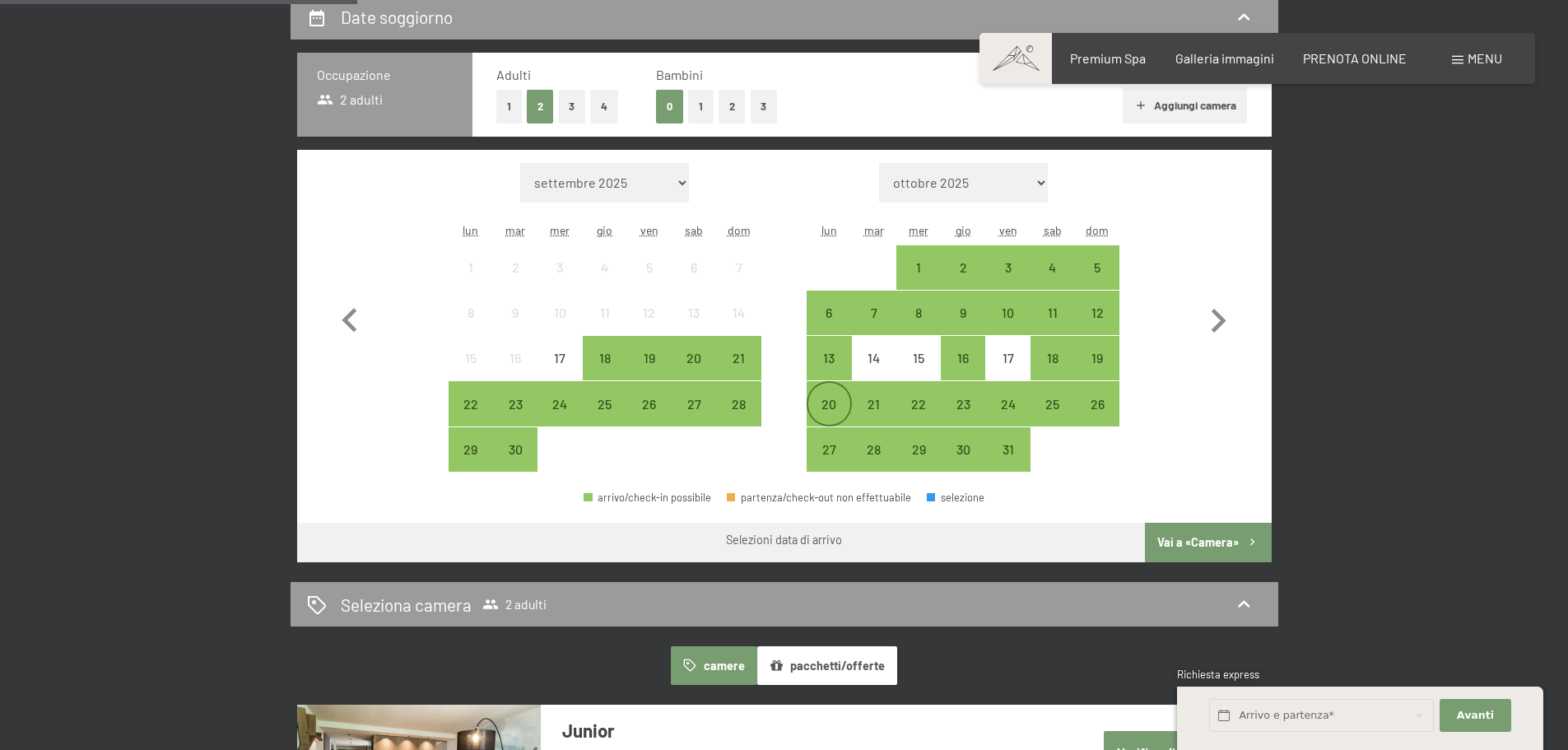
click at [820, 401] on div "20" at bounding box center [828, 418] width 41 height 41
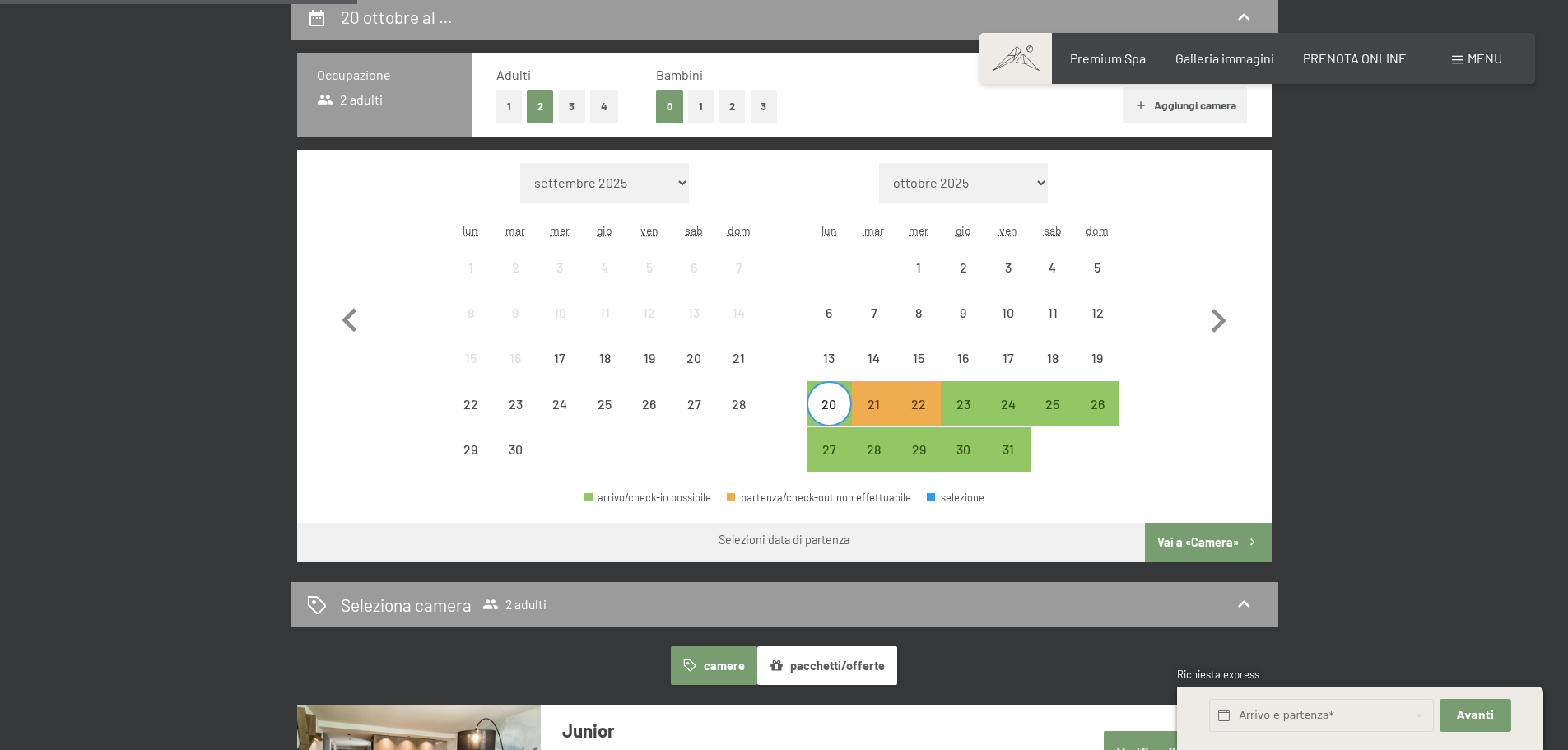
click at [832, 408] on div "20" at bounding box center [828, 418] width 41 height 41
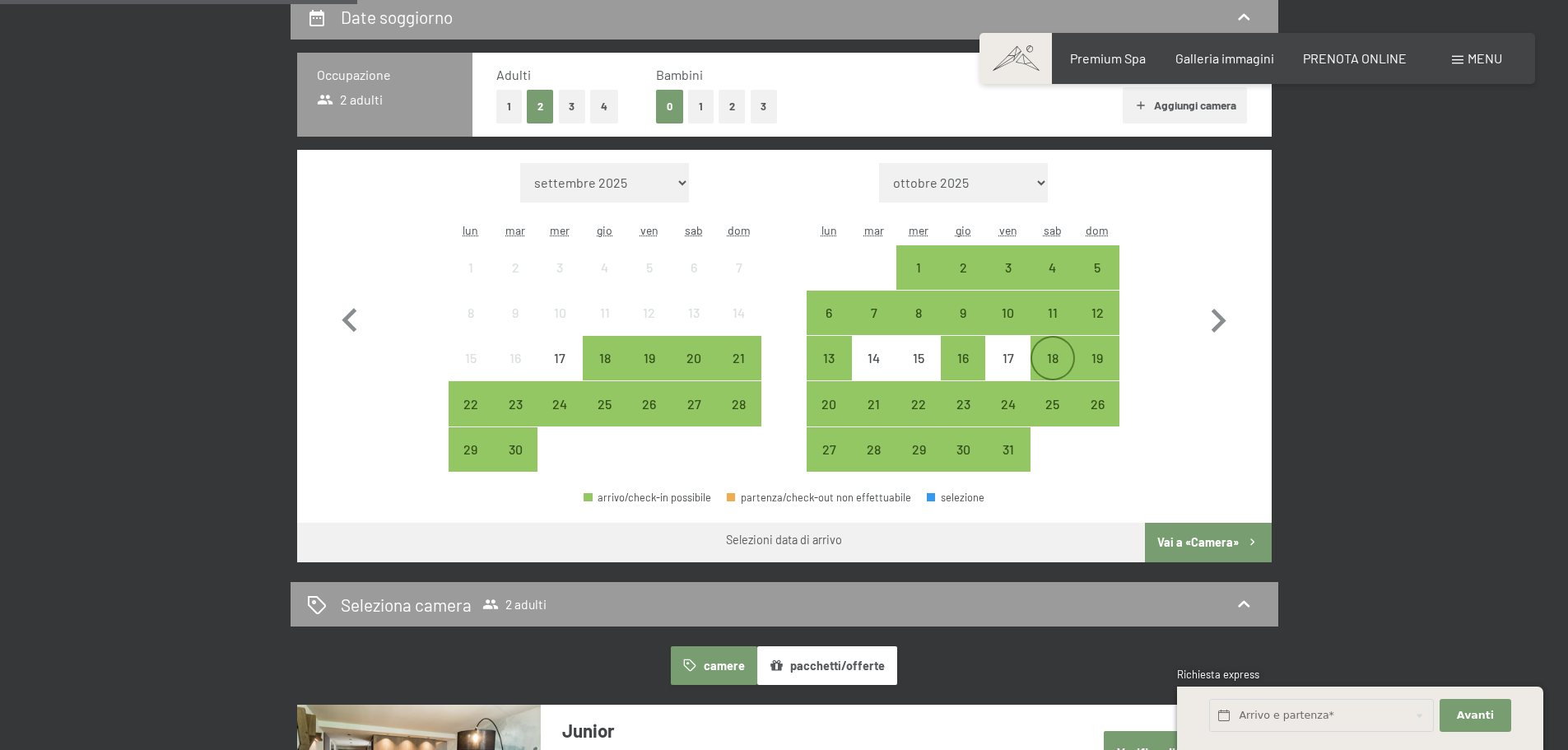
click at [1054, 351] on div "18" at bounding box center [1052, 371] width 41 height 41
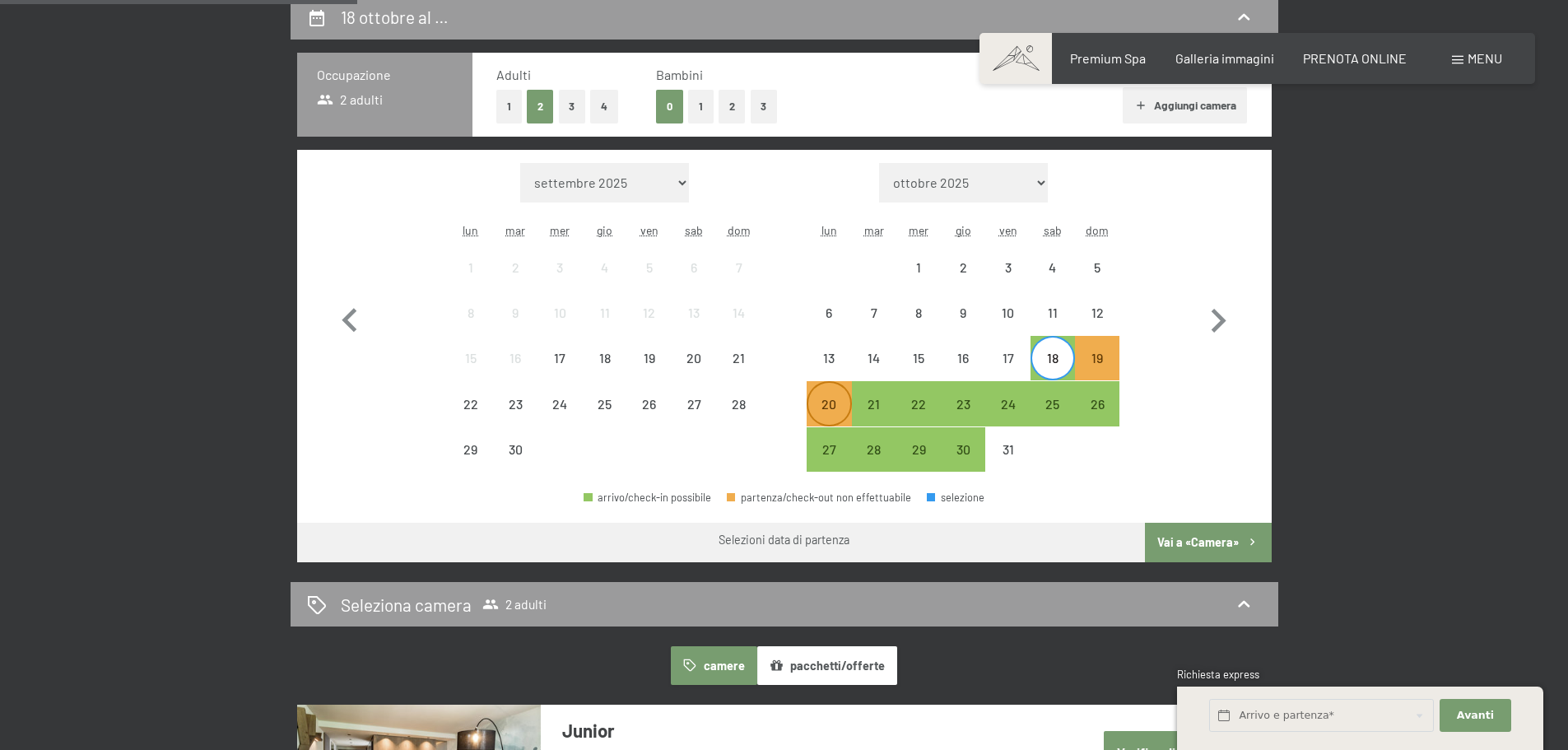
click at [817, 408] on div "20" at bounding box center [828, 418] width 41 height 41
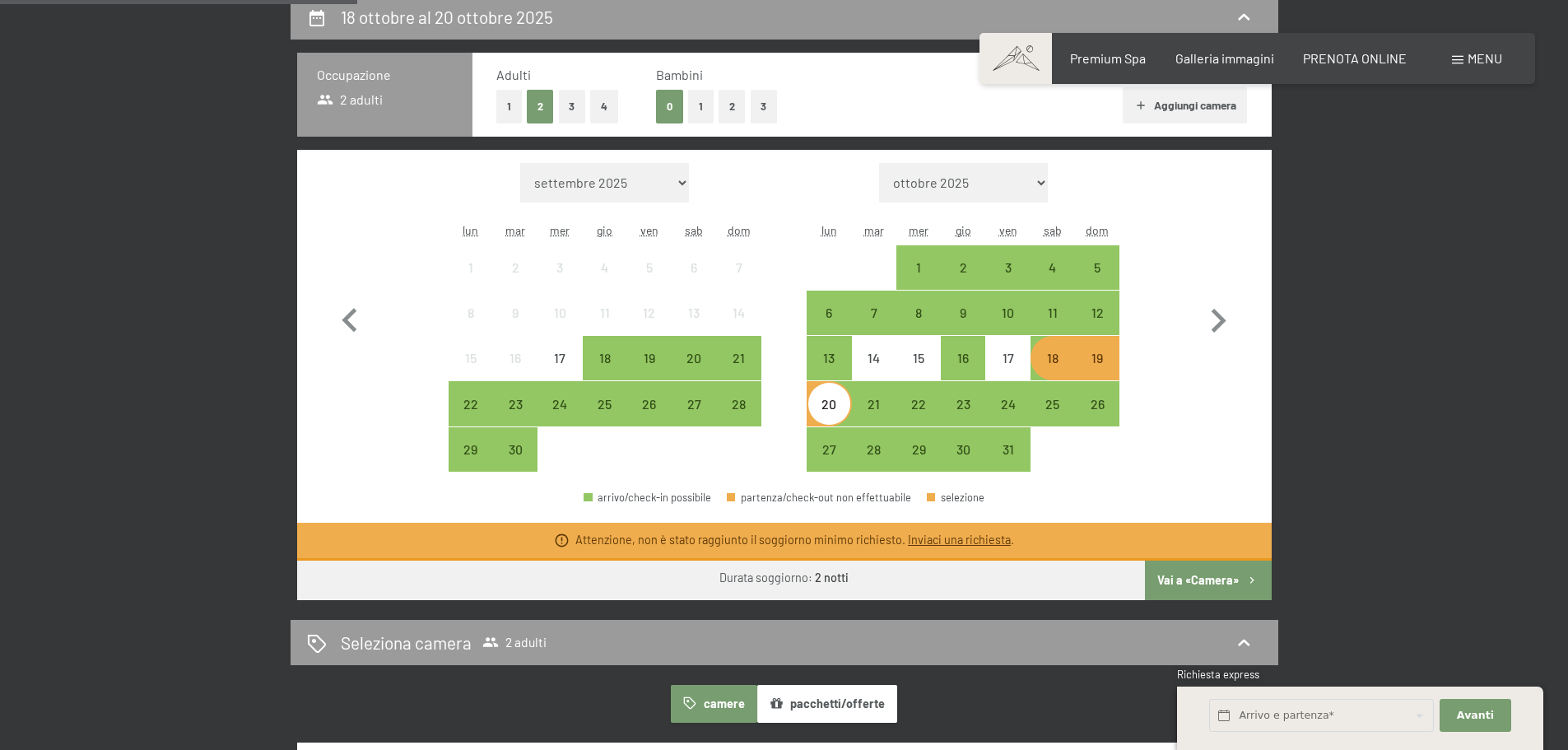
click at [1188, 579] on button "Vai a «Camera»" at bounding box center [1207, 581] width 126 height 40
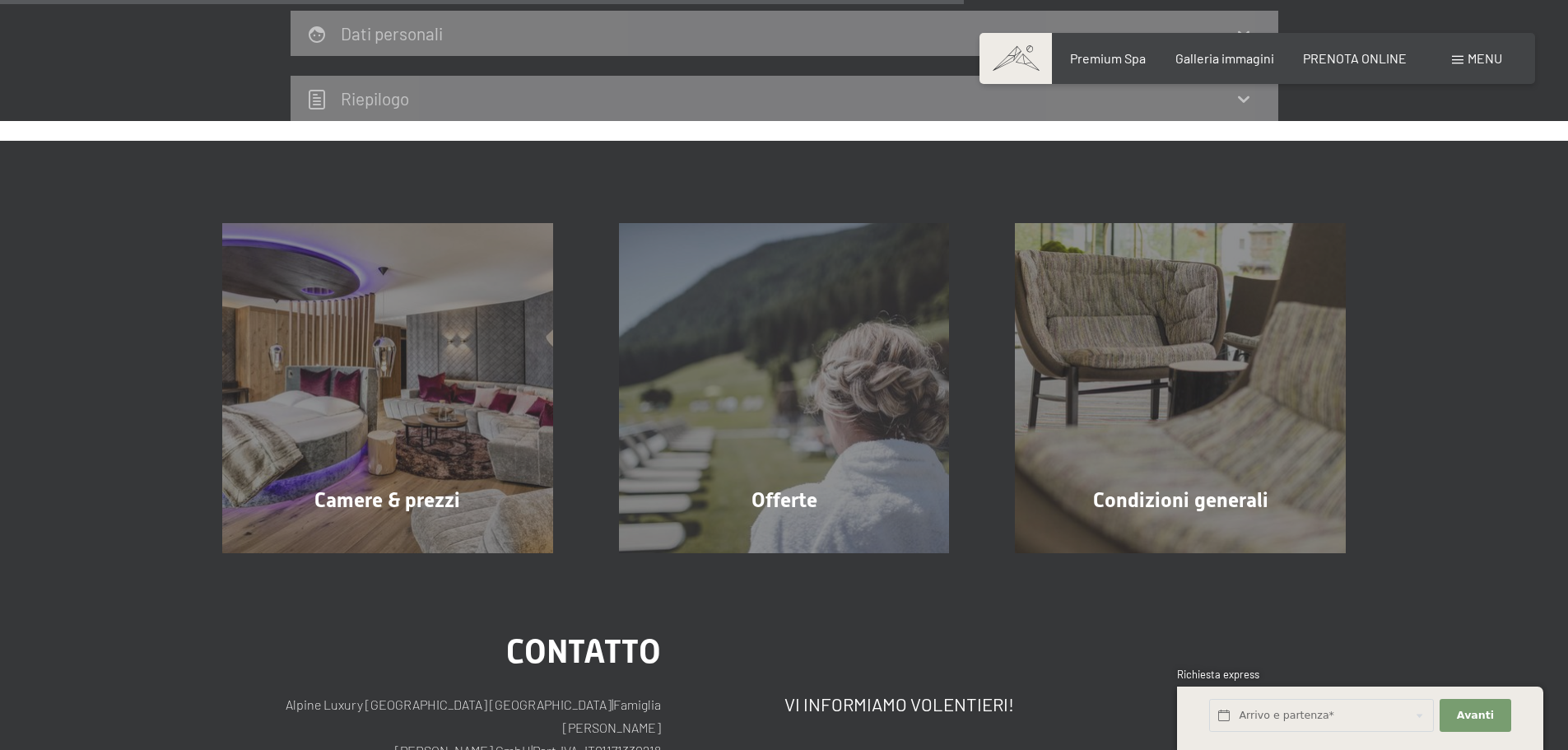
scroll to position [817, 0]
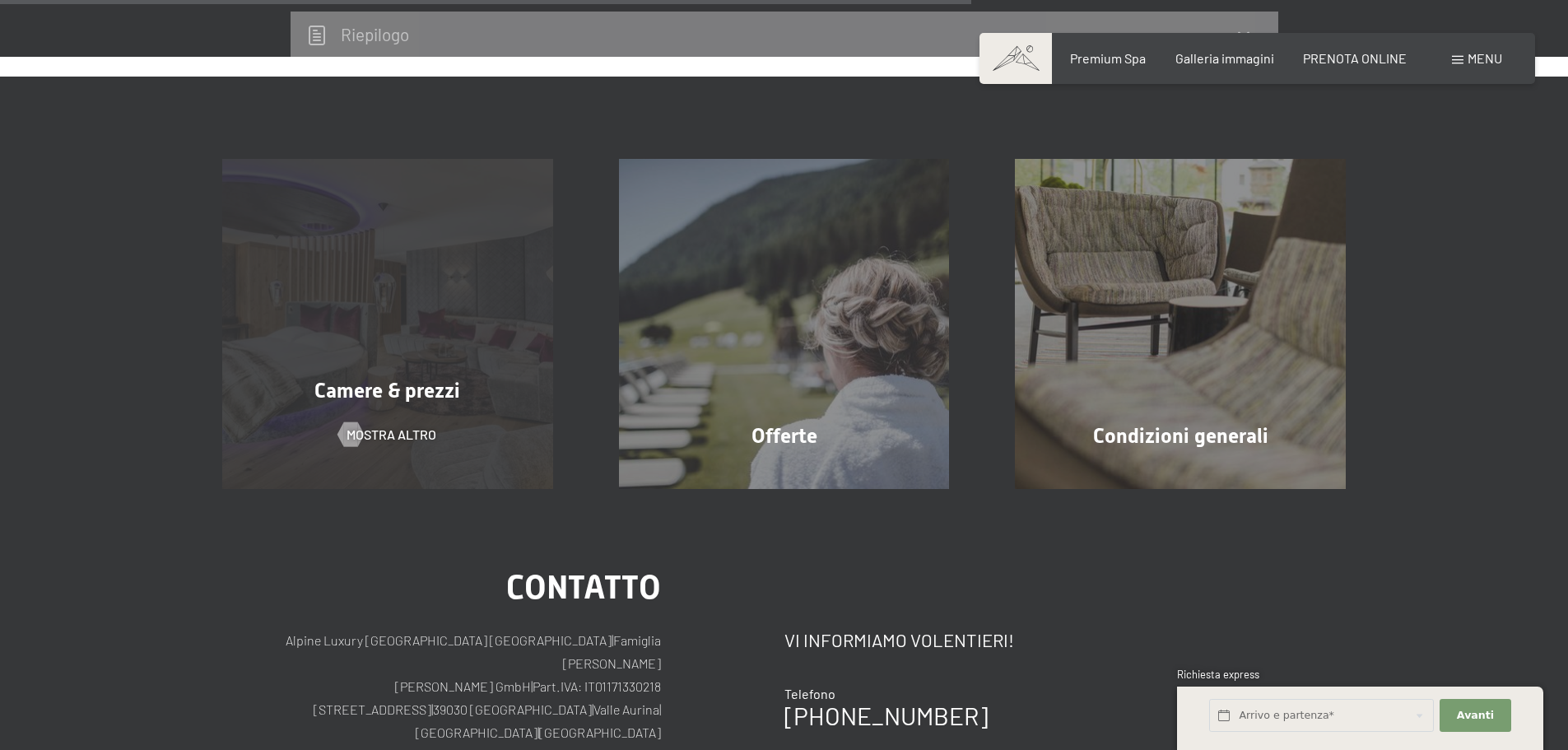
click at [367, 349] on div "Camere & prezzi mostra altro" at bounding box center [388, 323] width 397 height 331
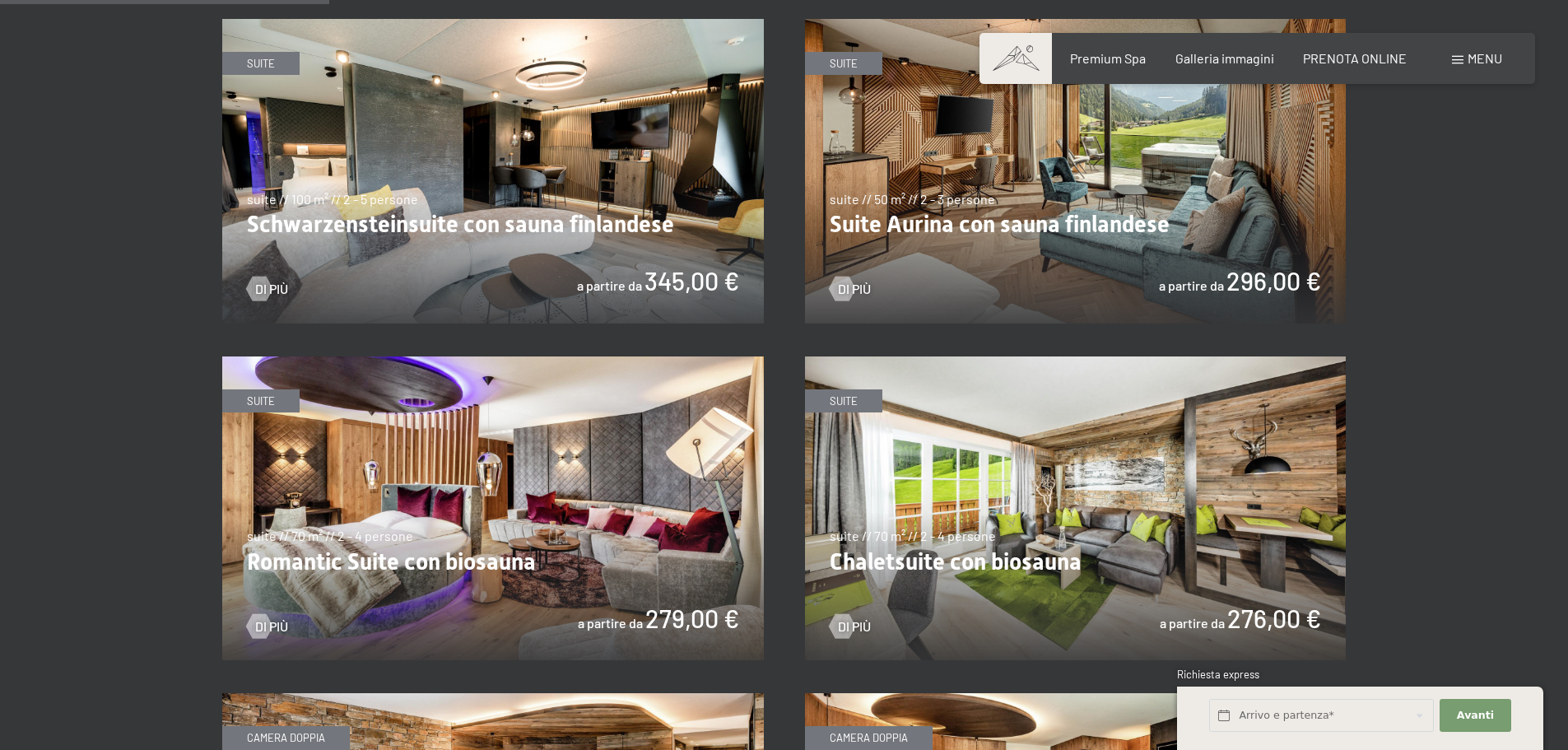
scroll to position [823, 0]
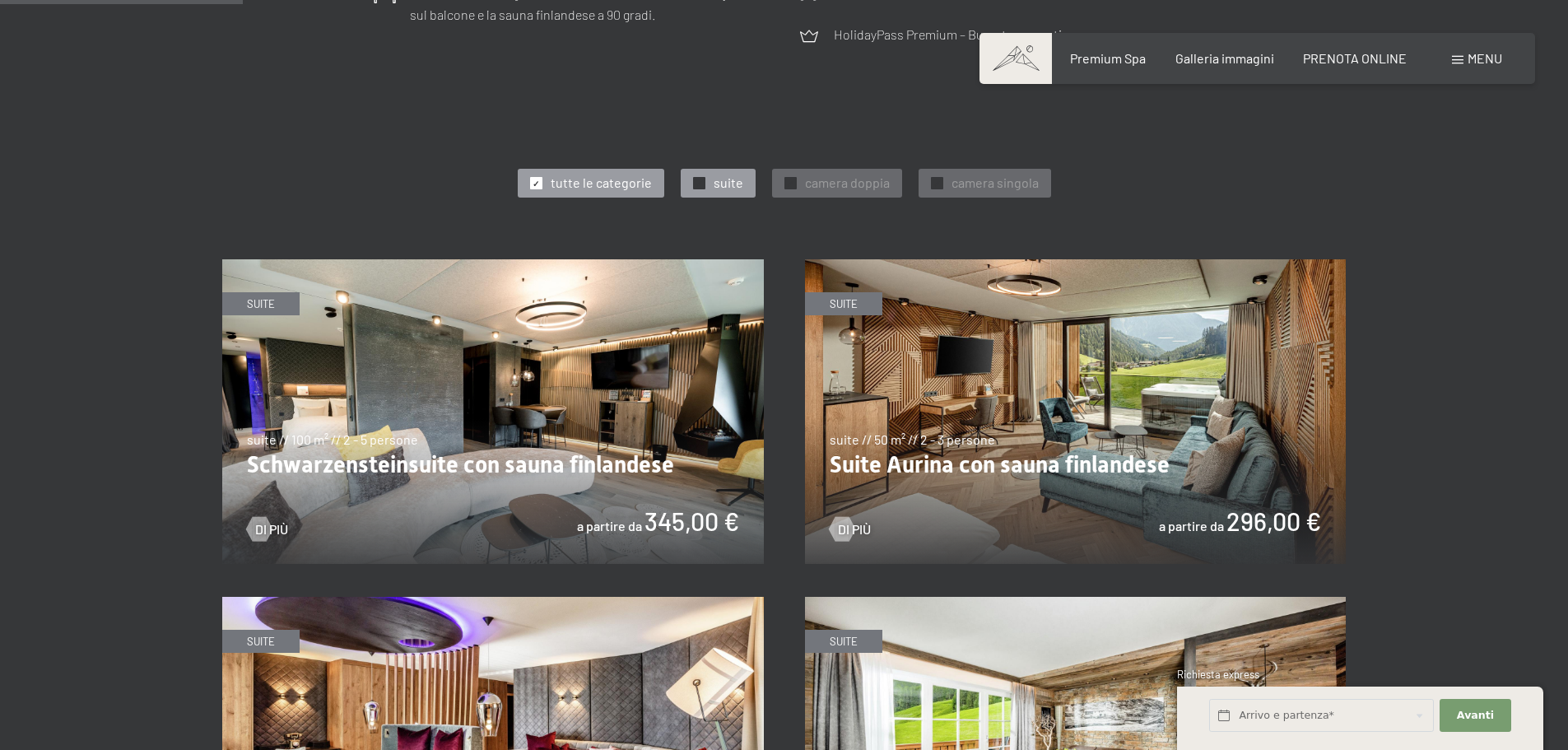
click at [717, 179] on span "suite" at bounding box center [728, 183] width 30 height 18
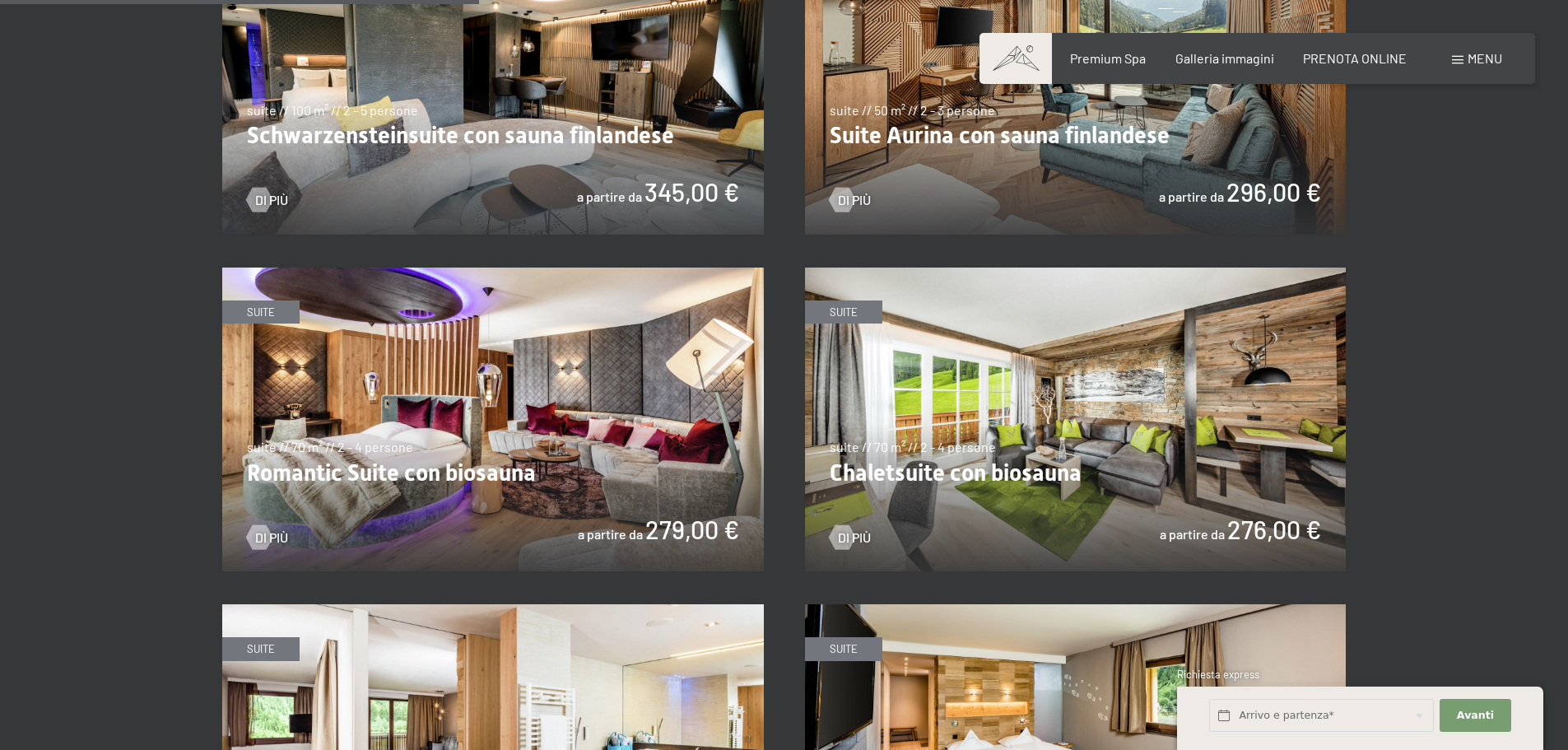
scroll to position [1399, 0]
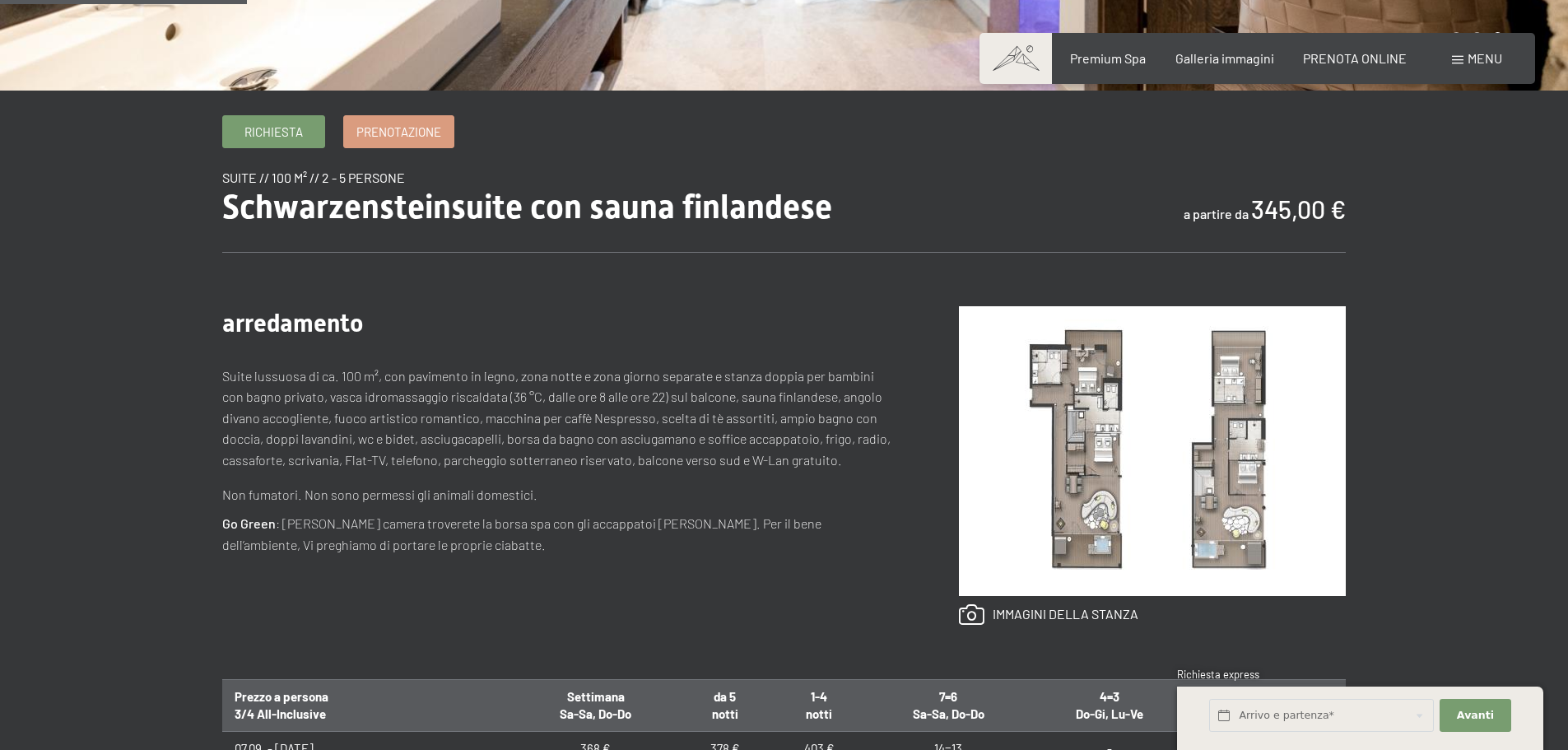
scroll to position [329, 0]
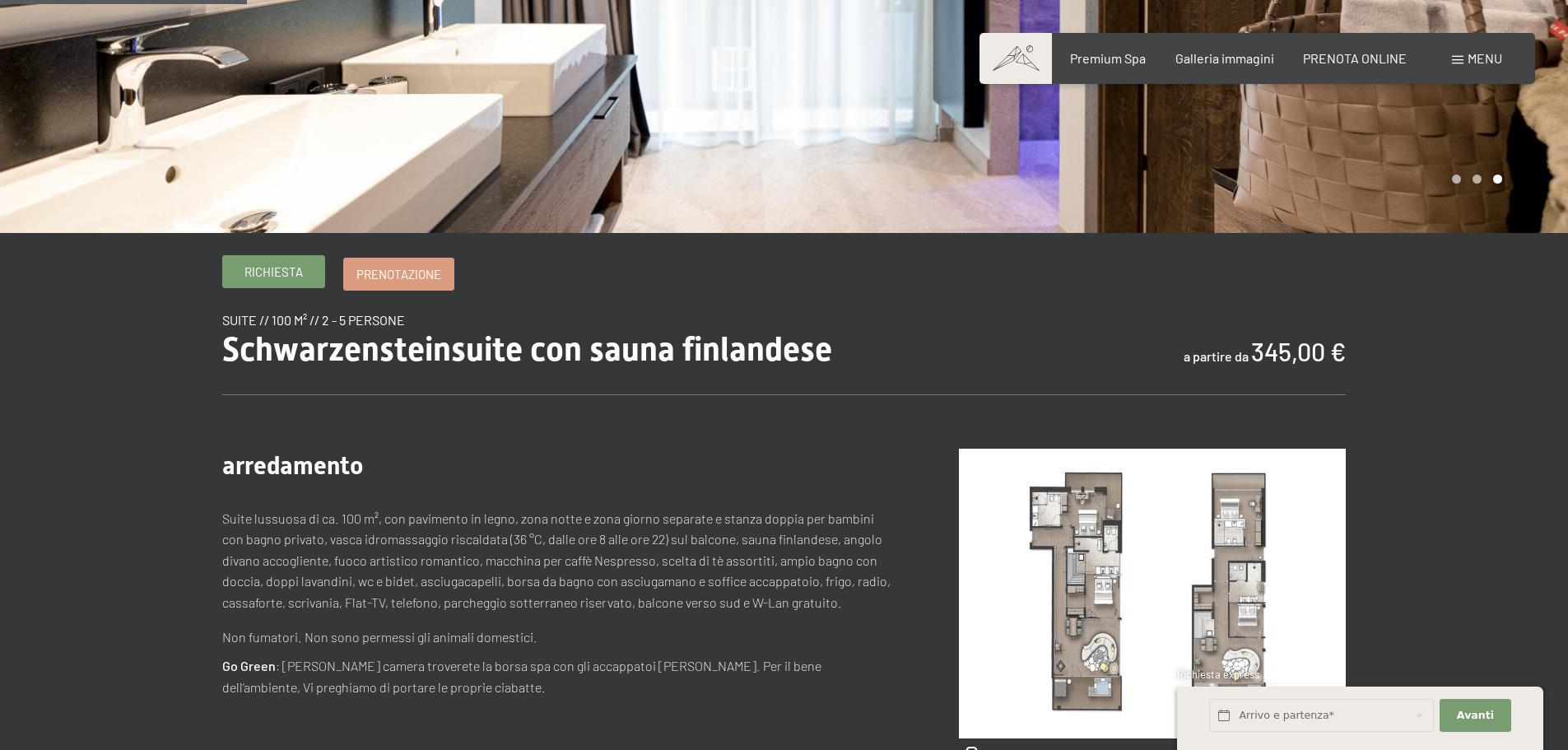
click at [290, 265] on span "Richiesta" at bounding box center [274, 272] width 59 height 17
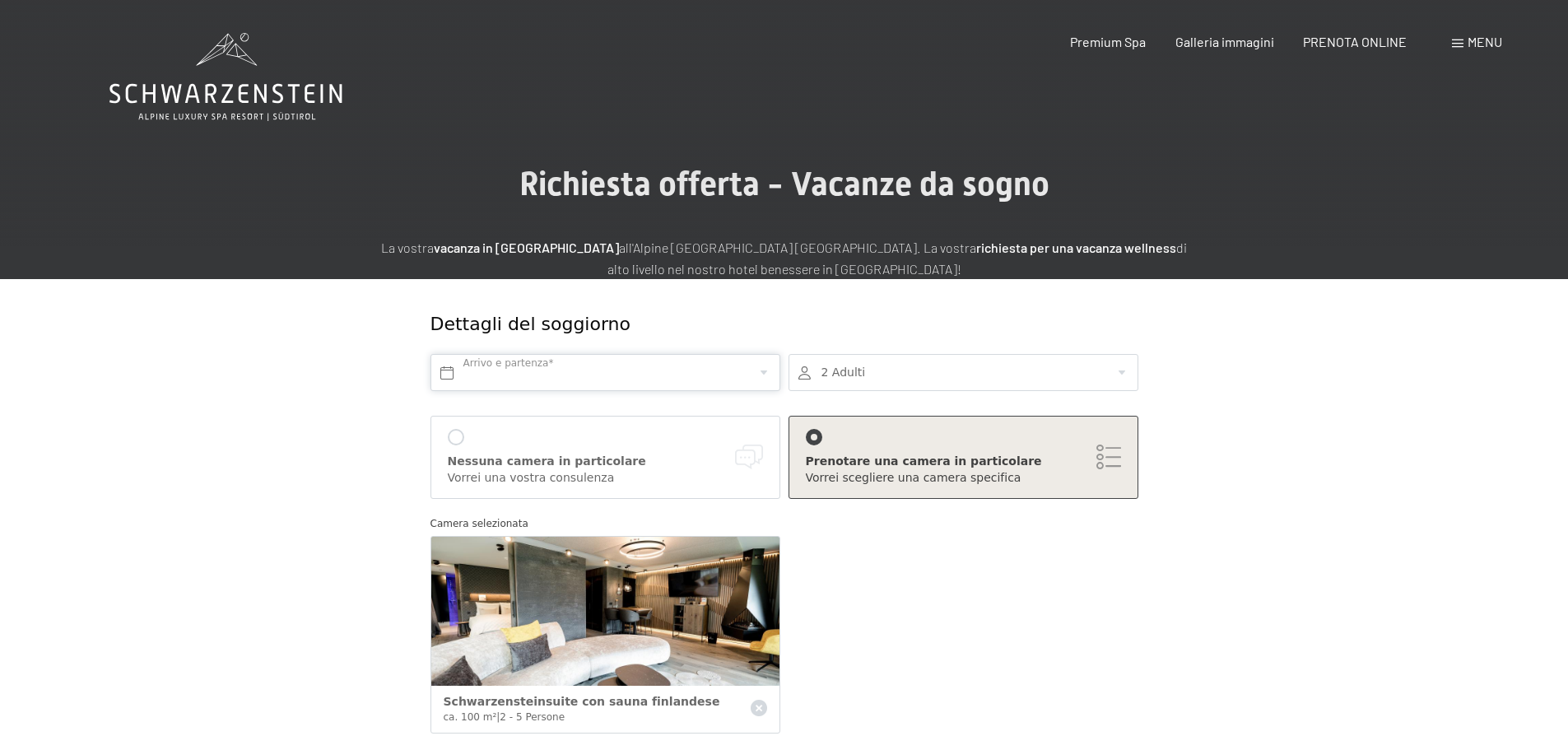
click at [542, 373] on input "text" at bounding box center [605, 372] width 350 height 37
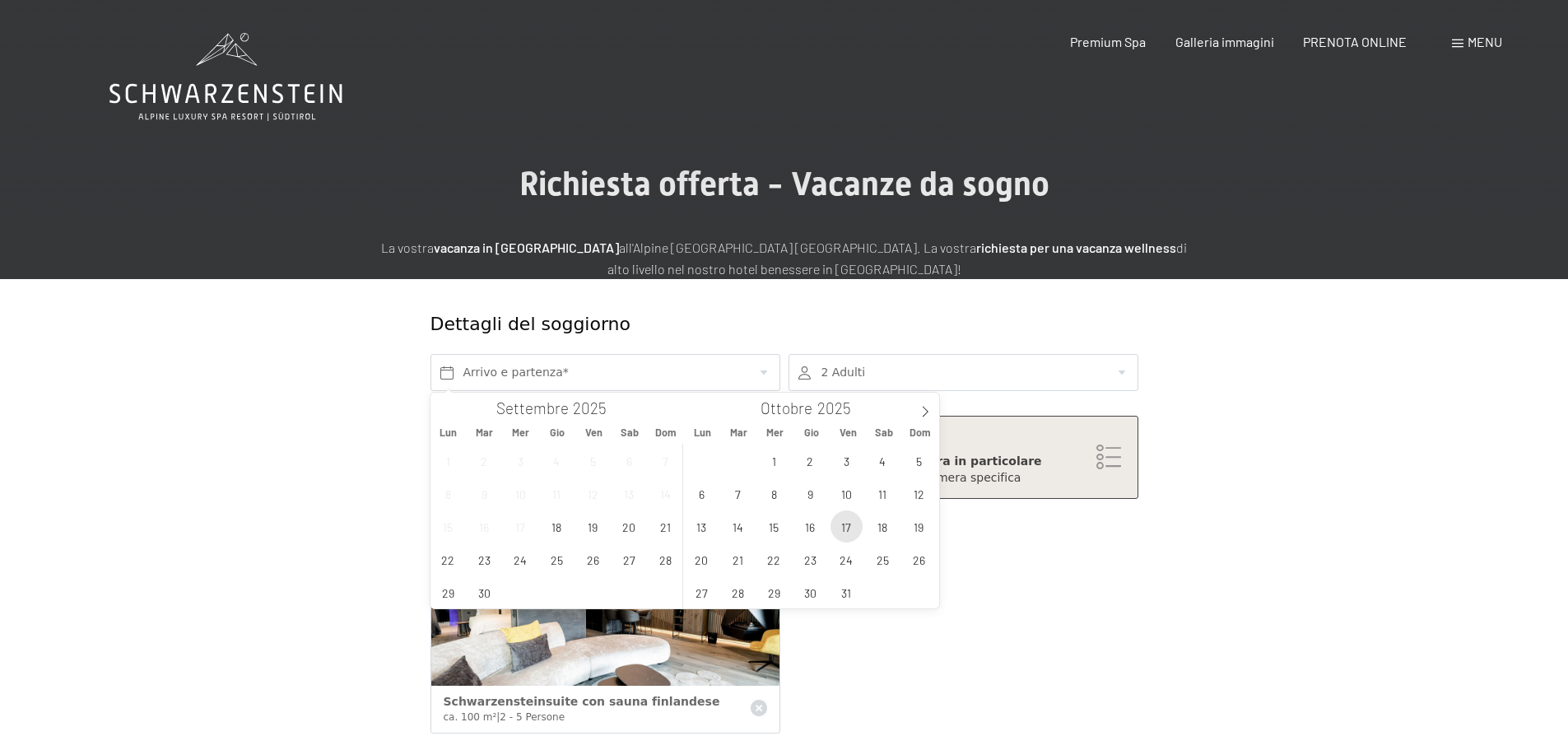
click at [850, 527] on span "17" at bounding box center [846, 525] width 32 height 32
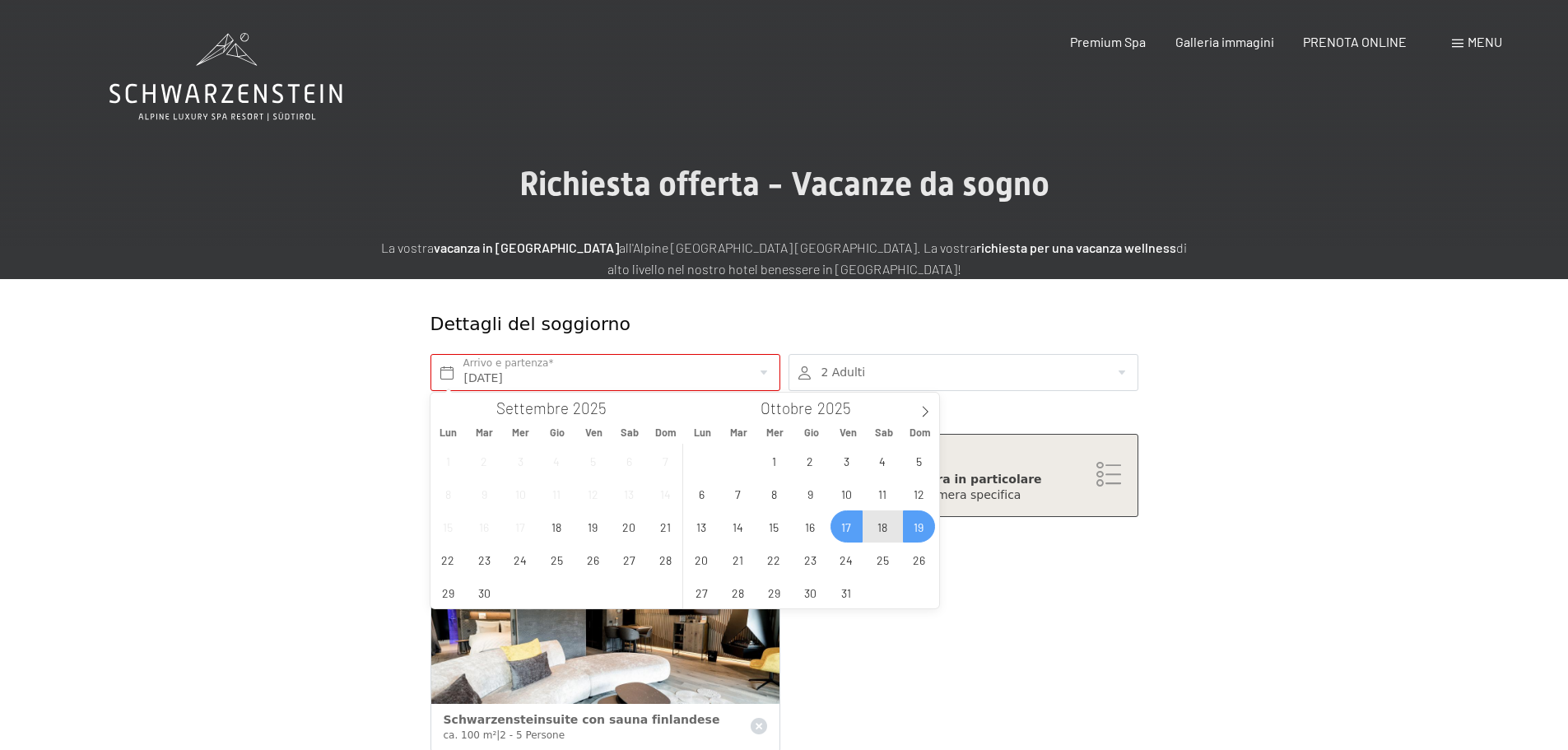
click at [905, 526] on span "19" at bounding box center [919, 525] width 32 height 32
type input "Ven. 17/10/2025 - Dom. 19/10/2025"
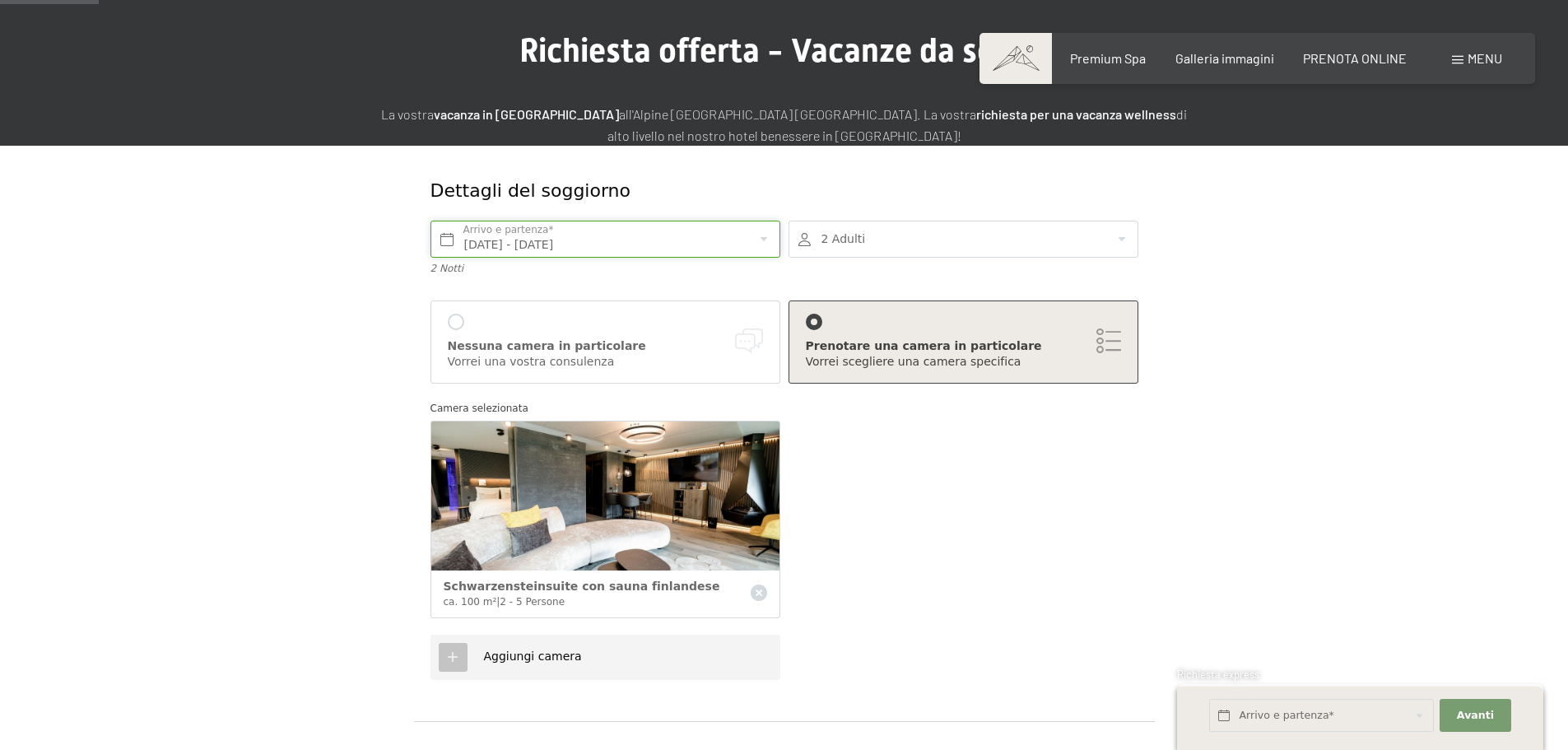
scroll to position [165, 0]
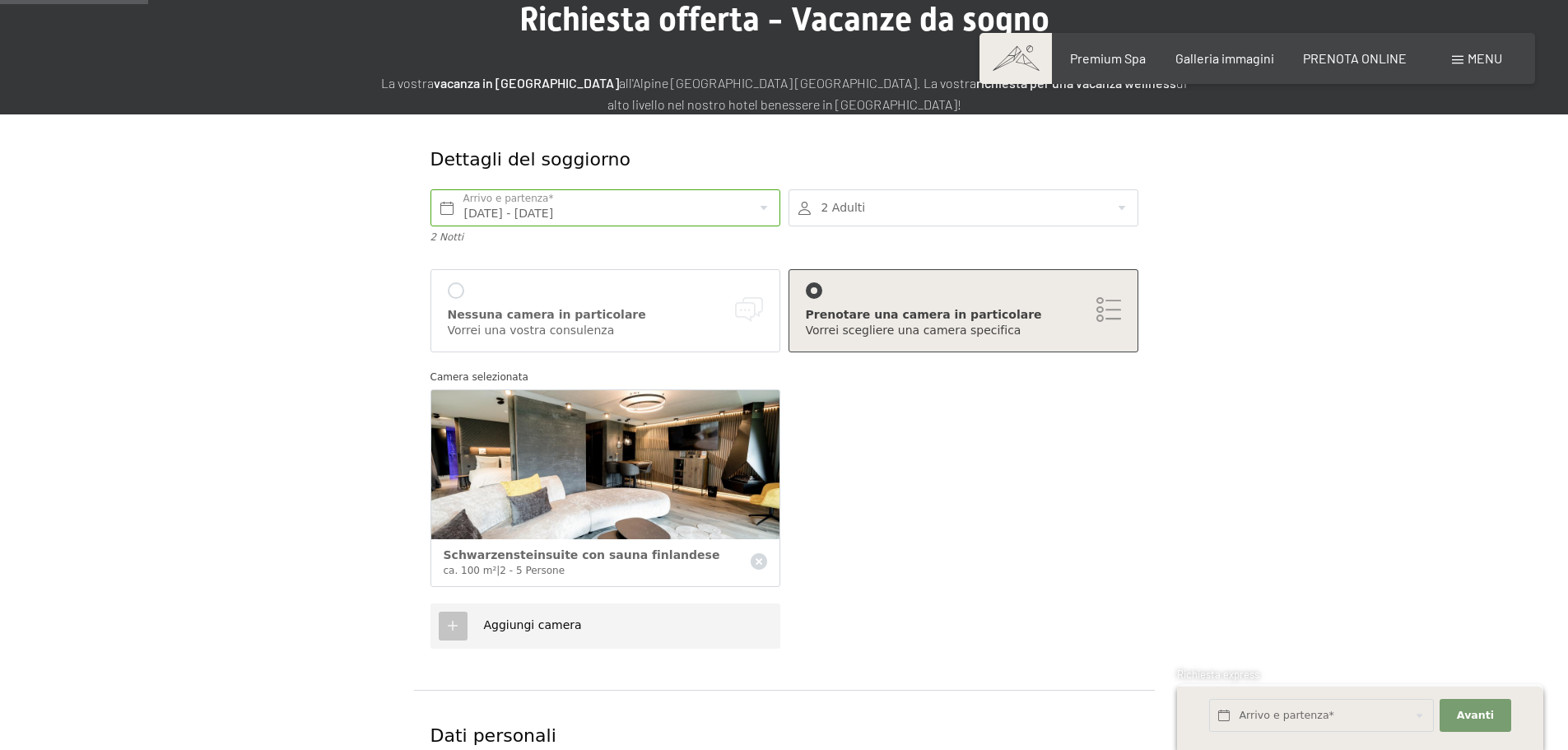
click at [497, 311] on div "Nessuna camera in particolare" at bounding box center [605, 315] width 315 height 16
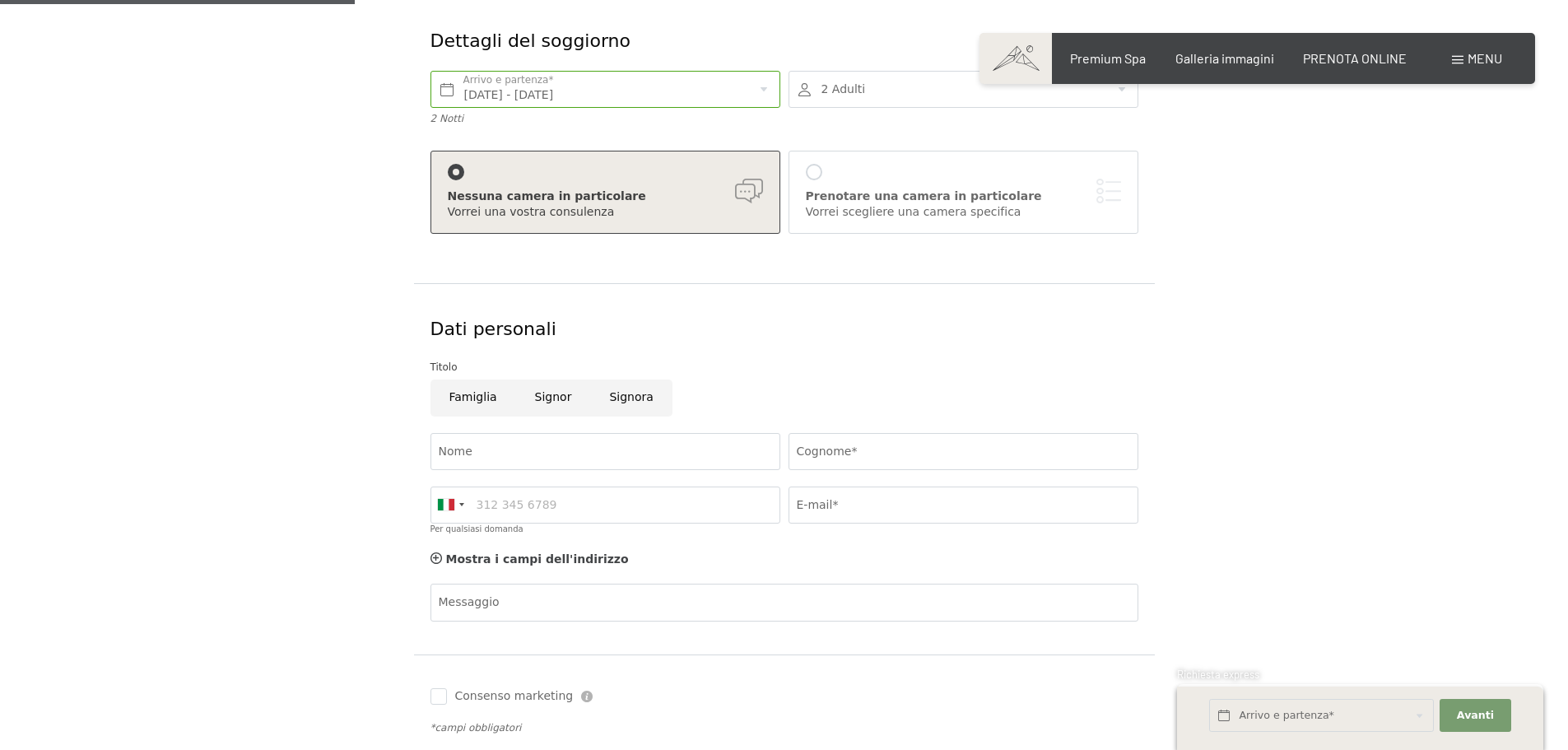
scroll to position [329, 0]
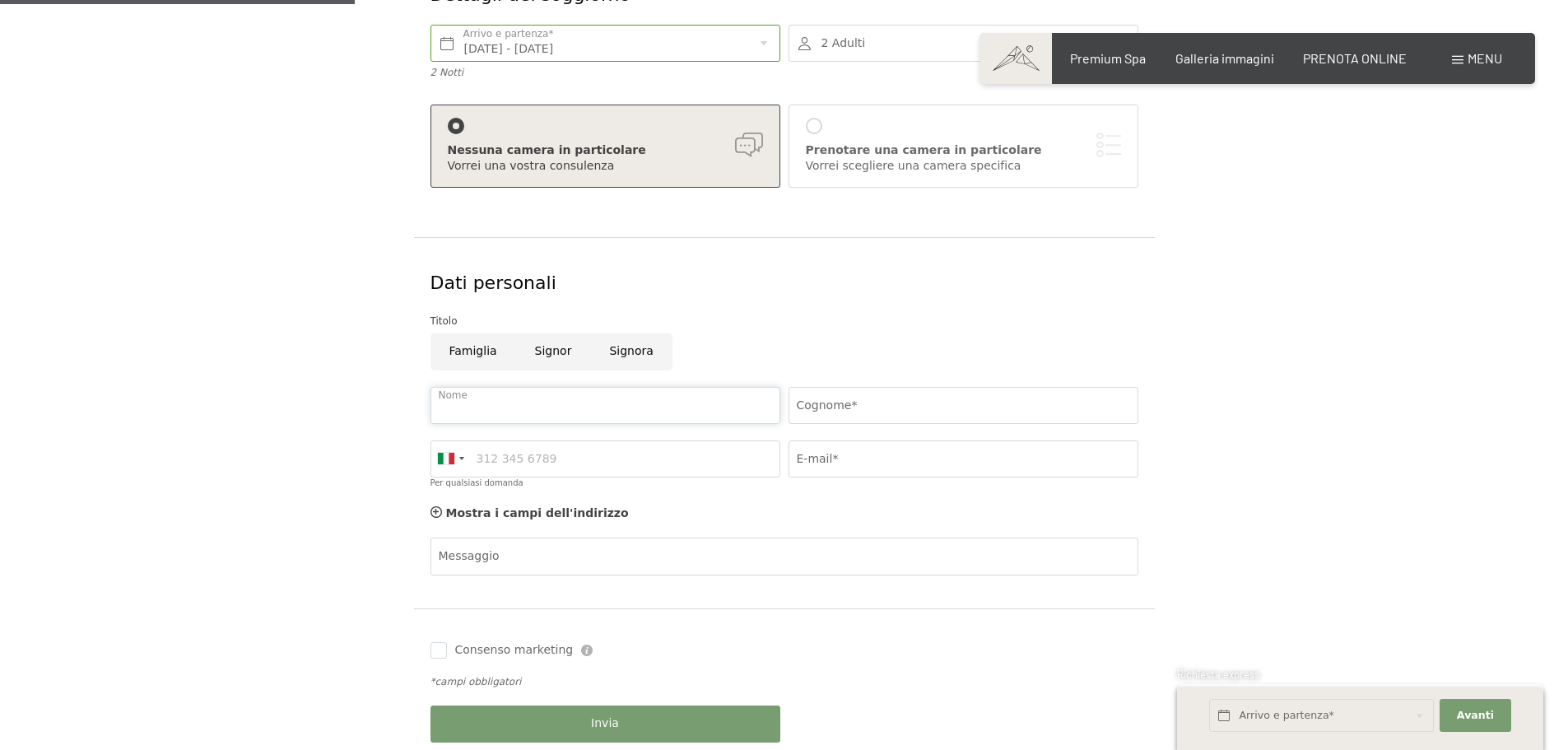
click at [595, 394] on input "Nome" at bounding box center [605, 405] width 350 height 37
click at [864, 405] on input "Cognome*" at bounding box center [963, 405] width 350 height 37
type input "menossi"
click at [847, 455] on input "E-mail*" at bounding box center [963, 458] width 350 height 37
type input "susymeno@gmail.com"
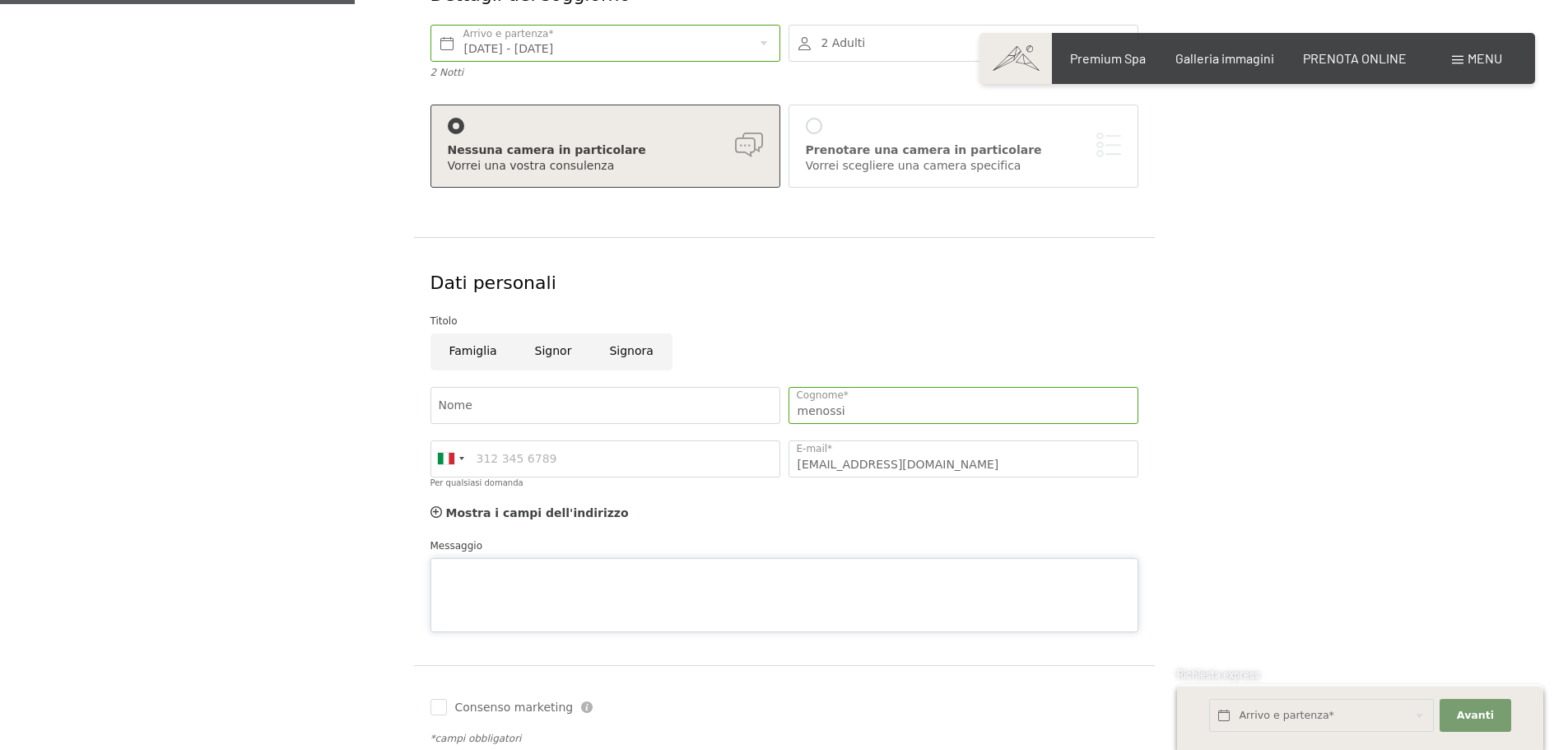
click at [538, 562] on textarea "Messaggio" at bounding box center [784, 595] width 707 height 74
type textarea "v"
type textarea "g"
type textarea "v"
click at [996, 580] on textarea "Buongiorno, sono a richiedere disponibilità nelle date selezionate per camere c…" at bounding box center [784, 595] width 707 height 74
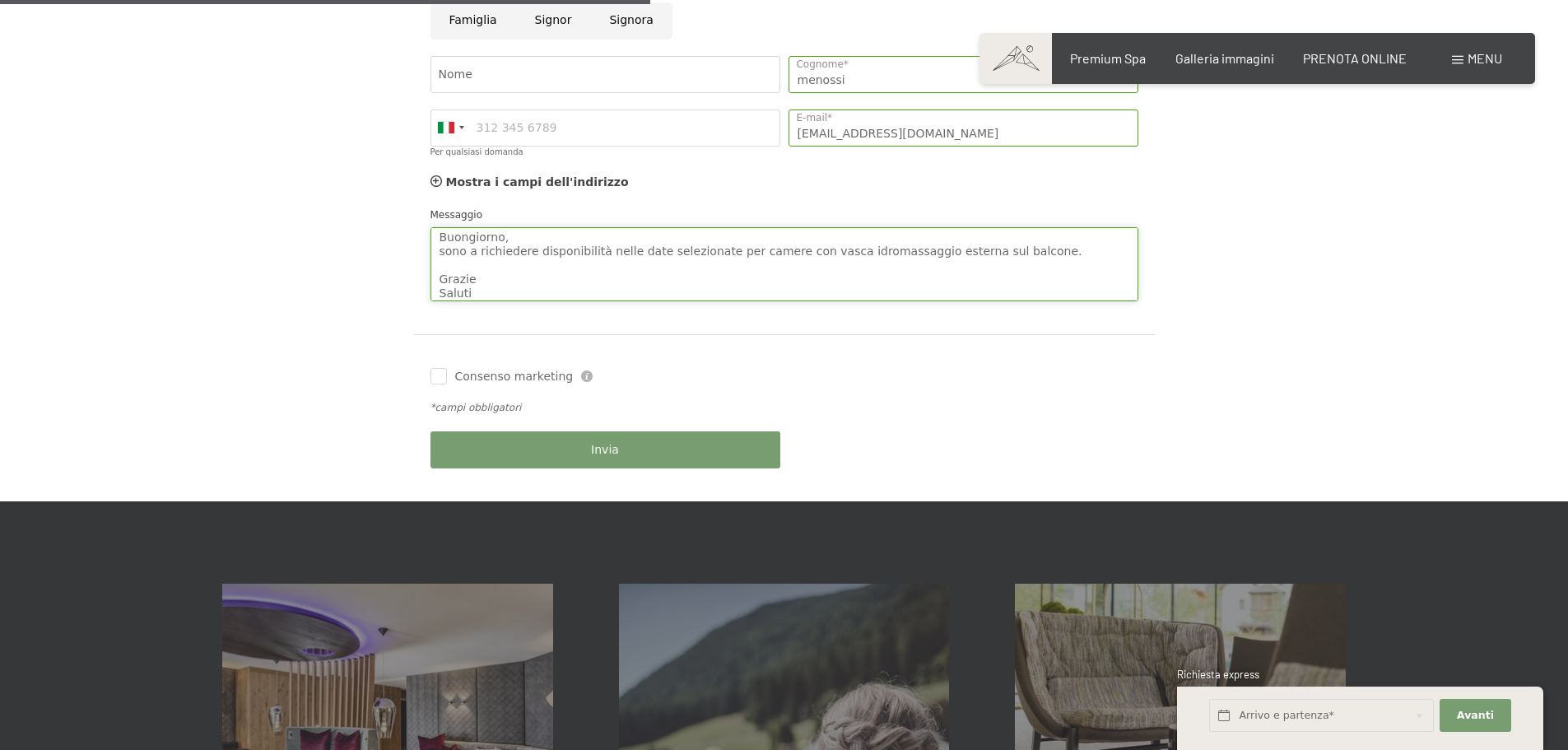
scroll to position [659, 0]
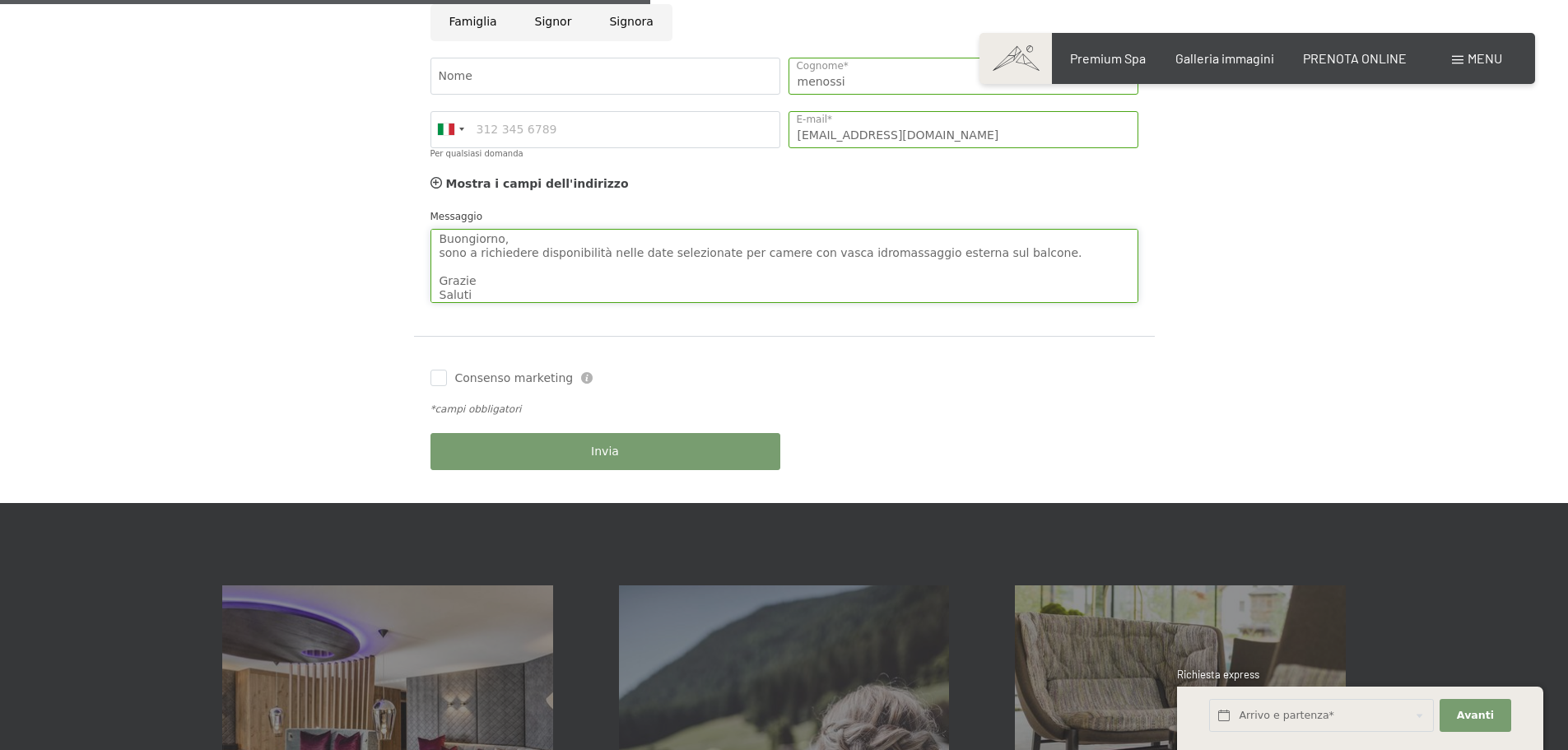
click at [1022, 256] on textarea "Buongiorno, sono a richiedere disponibilità nelle date selezionate per camere c…" at bounding box center [784, 266] width 707 height 74
paste textarea "Schwarzensteinsuite"
type textarea "Buongiorno, sono a richiedere disponibilità nelle date selezionate per camere c…"
click at [535, 446] on button "Invia" at bounding box center [605, 451] width 350 height 37
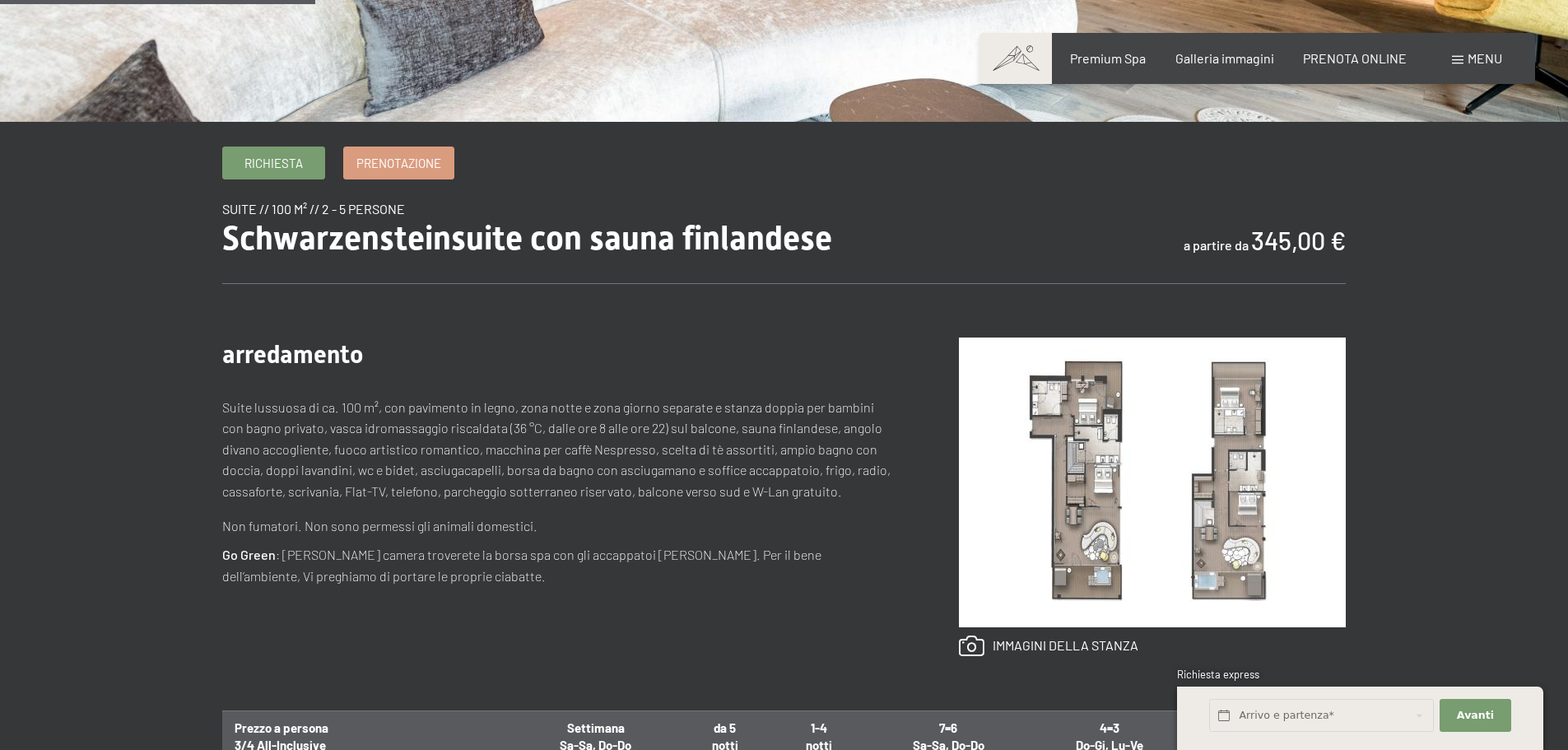
scroll to position [411, 0]
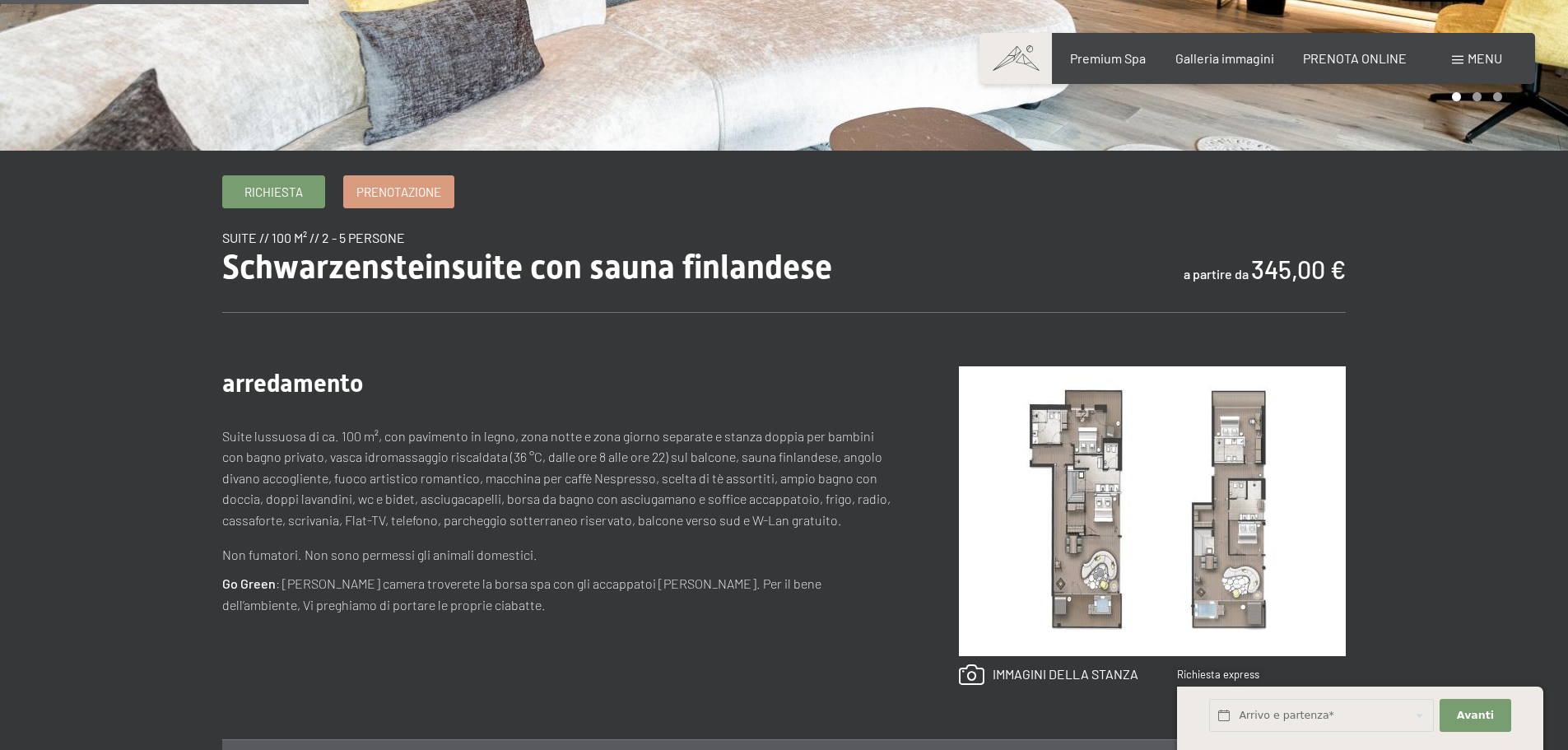
click at [347, 265] on span "Schwarzensteinsuite con sauna finlandese" at bounding box center [526, 266] width 610 height 39
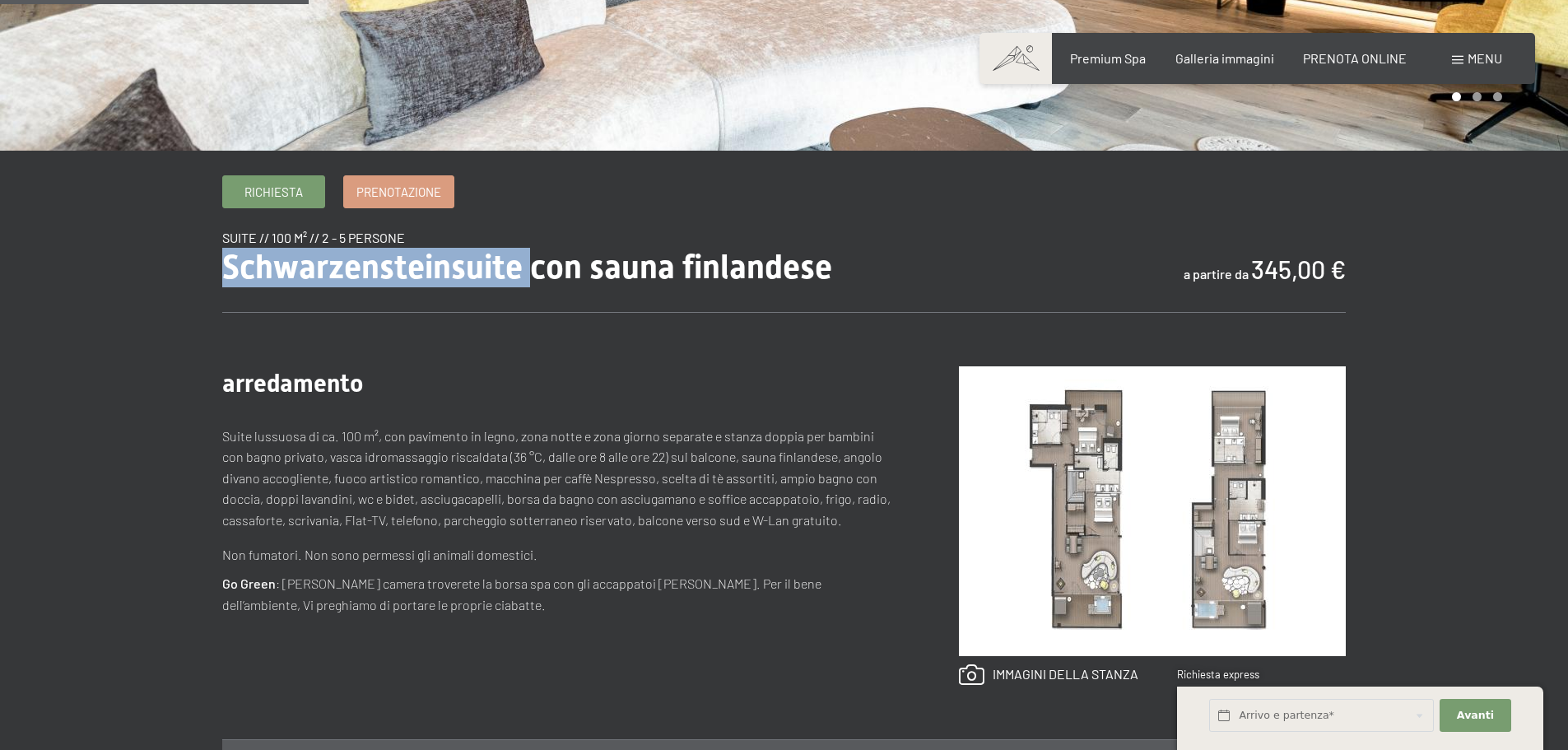
click at [347, 265] on span "Schwarzensteinsuite con sauna finlandese" at bounding box center [526, 266] width 610 height 39
copy span "Schwarzensteinsuite"
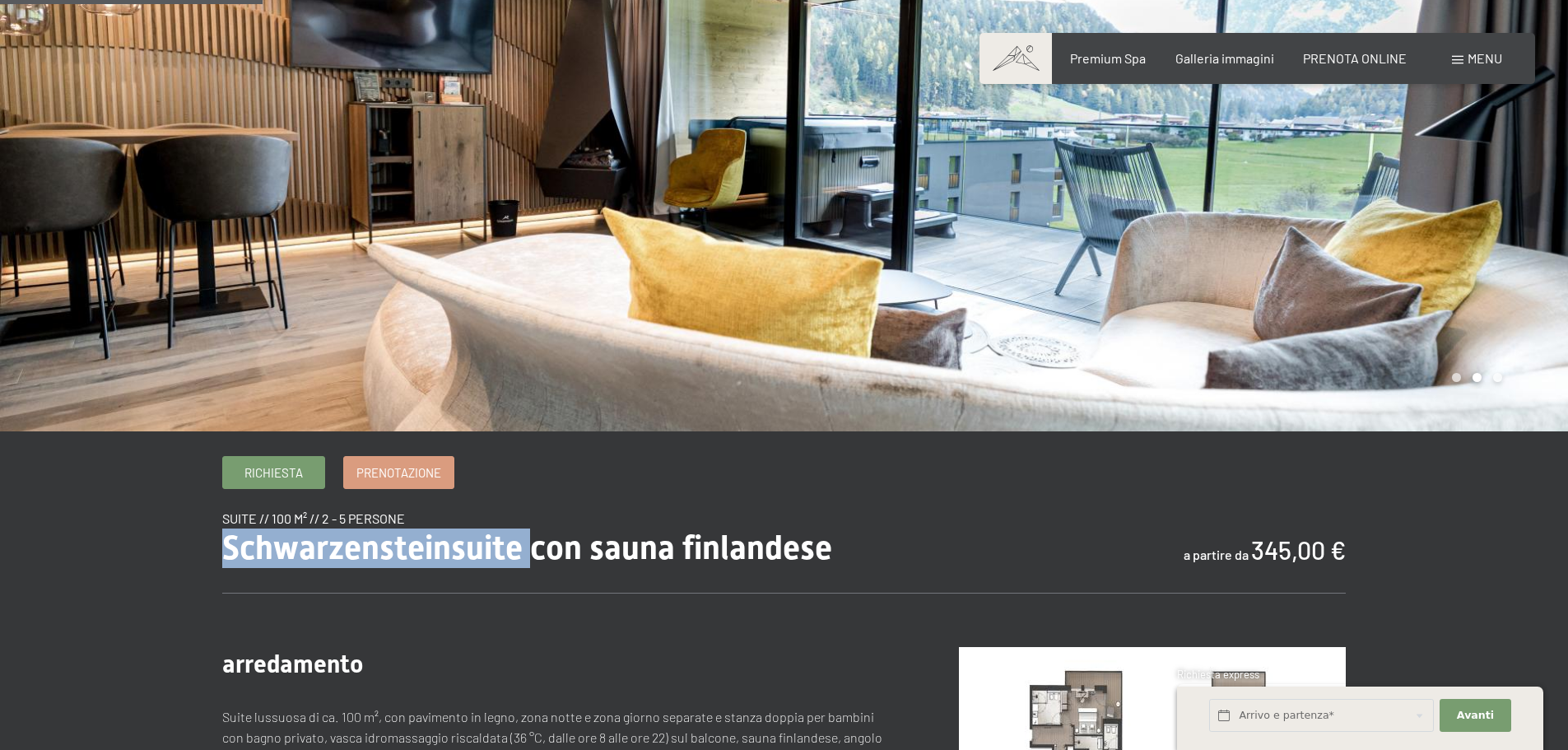
scroll to position [82, 0]
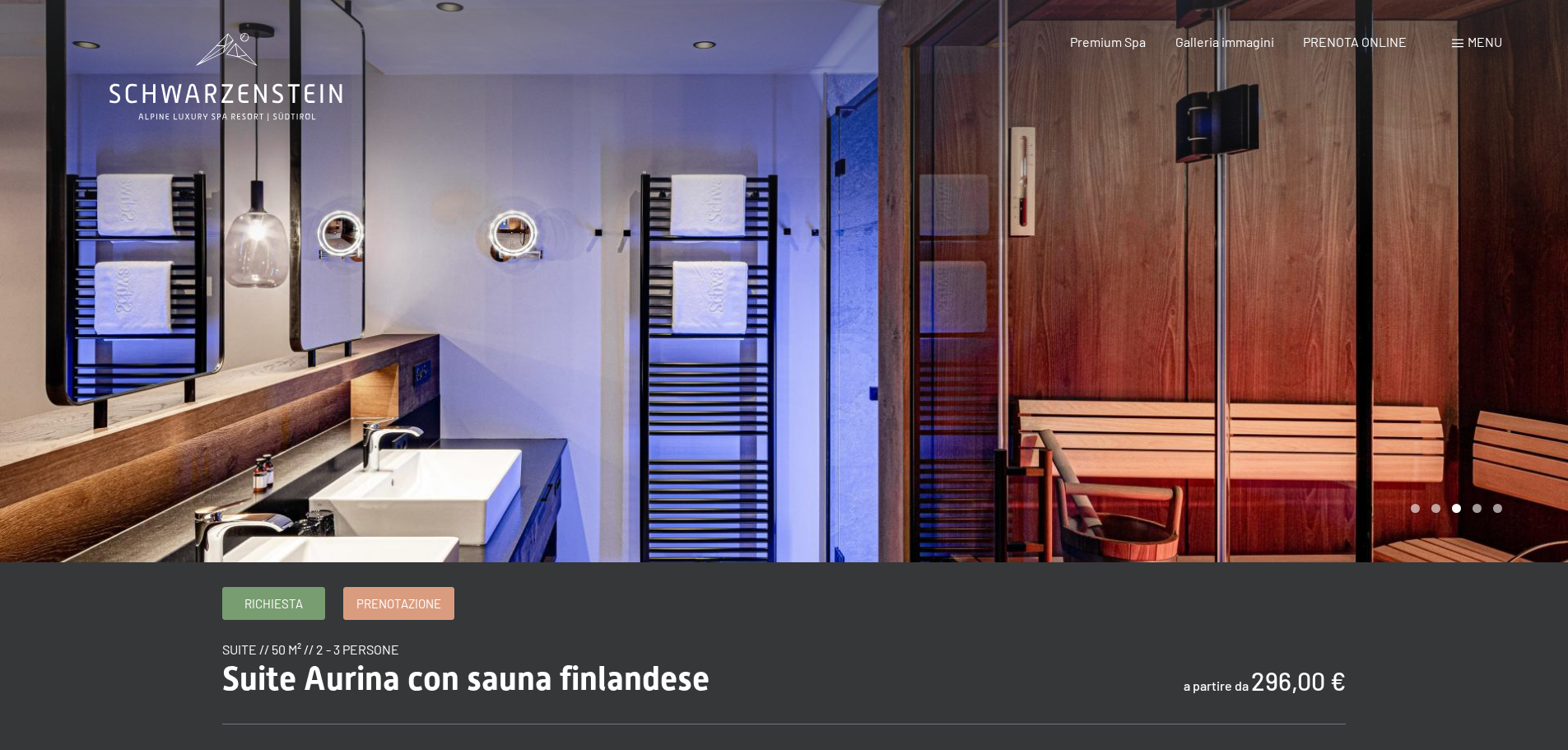
click at [1439, 389] on div at bounding box center [1177, 281] width 784 height 562
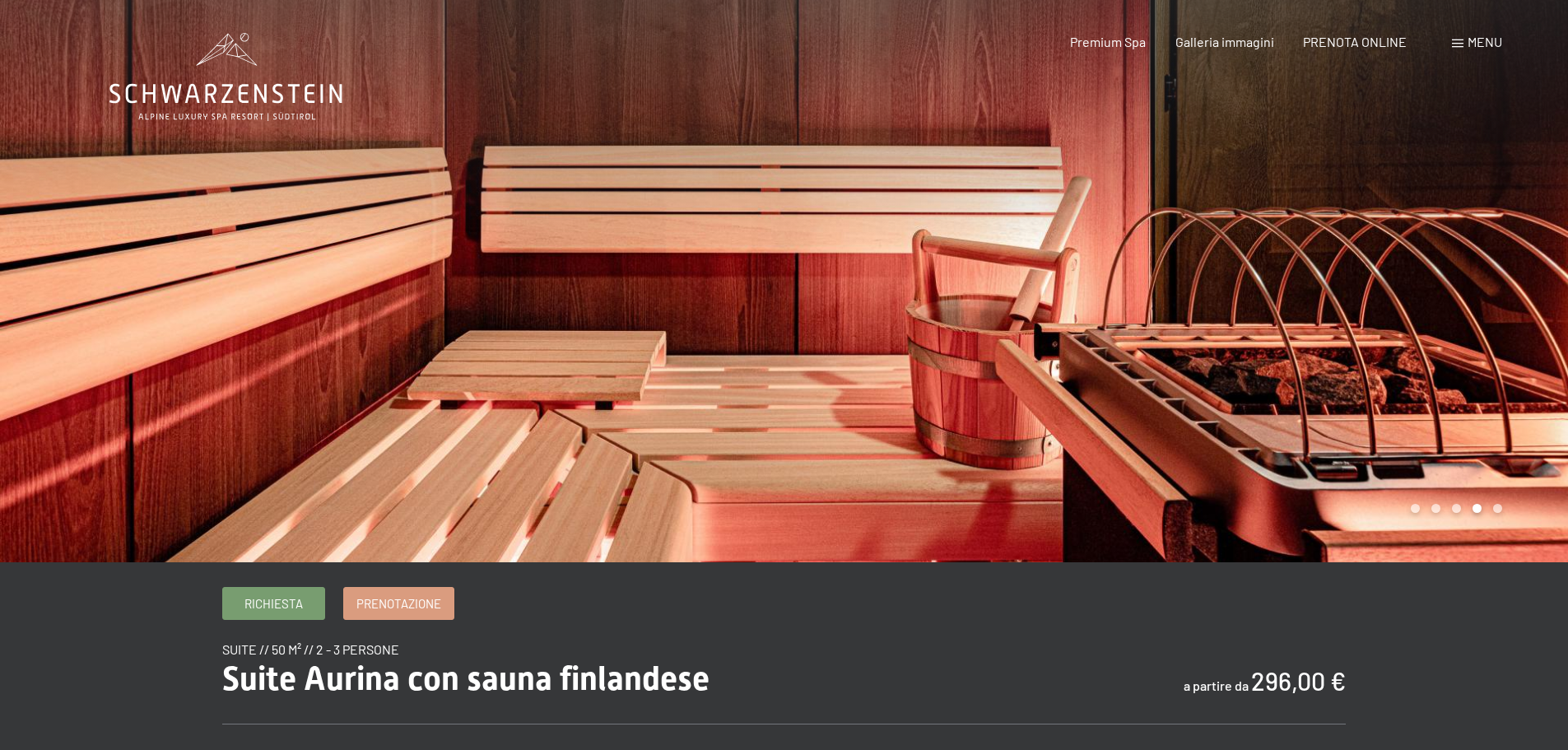
click at [1439, 389] on div at bounding box center [1177, 281] width 784 height 562
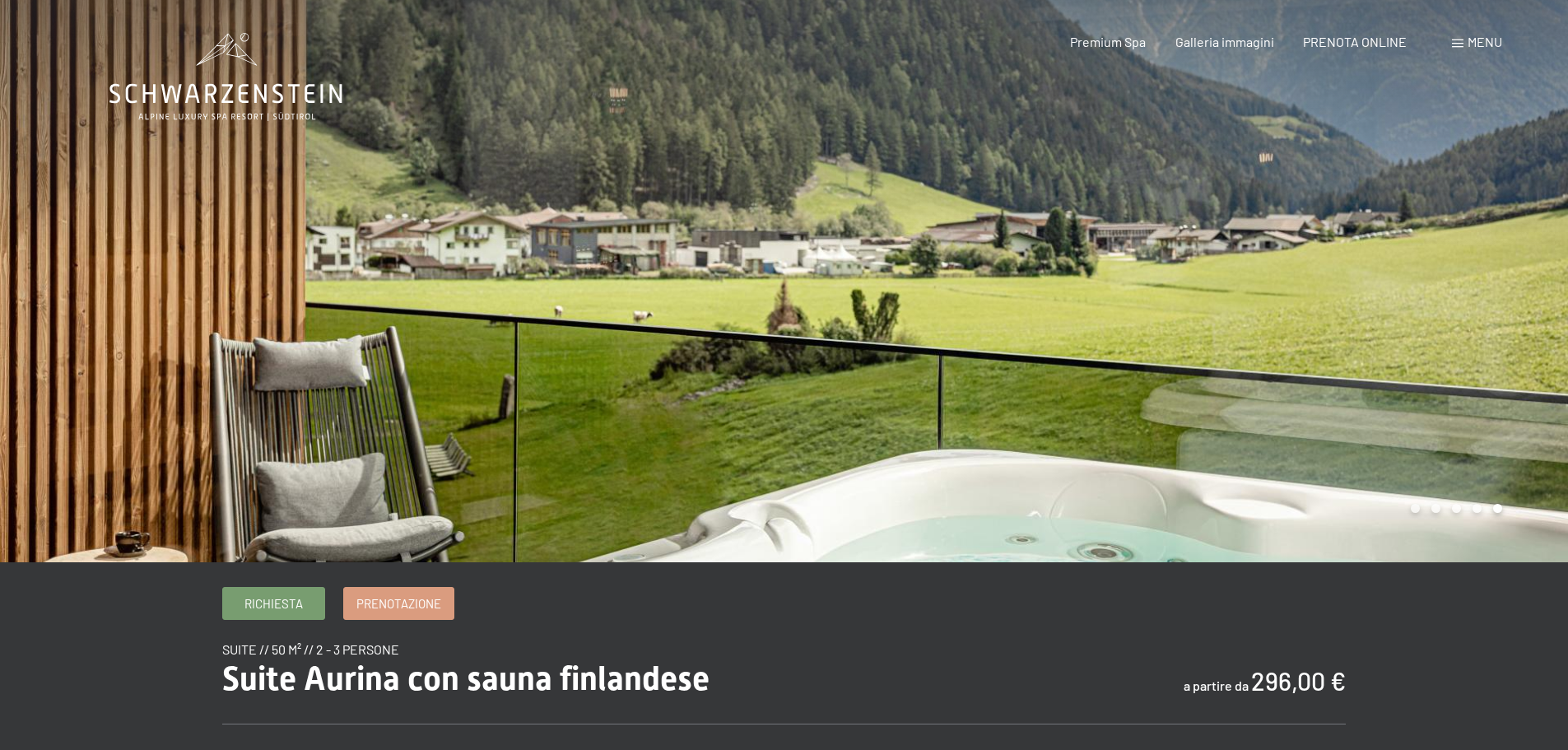
click at [1439, 389] on div at bounding box center [1177, 281] width 784 height 562
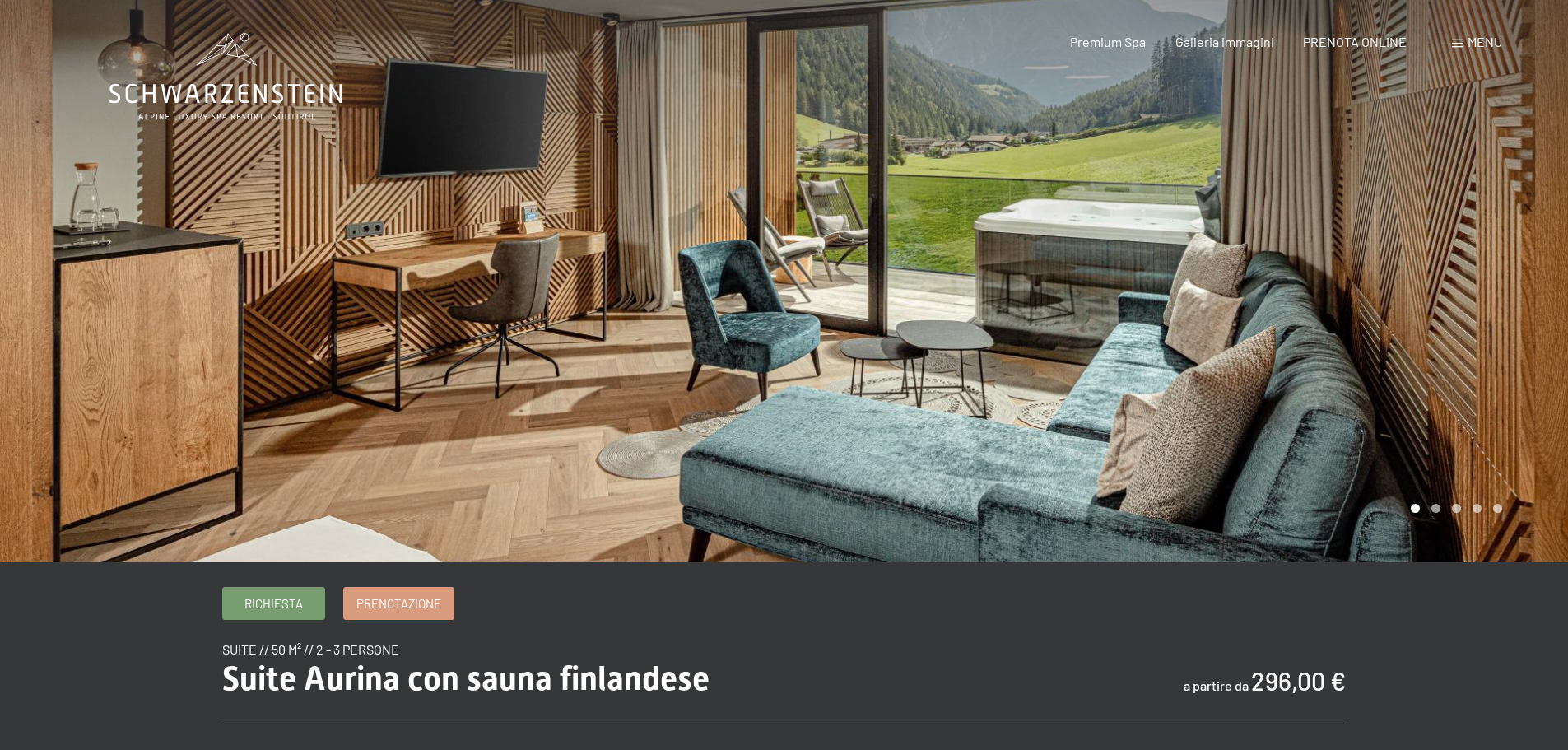
click at [1443, 365] on div at bounding box center [1177, 281] width 784 height 562
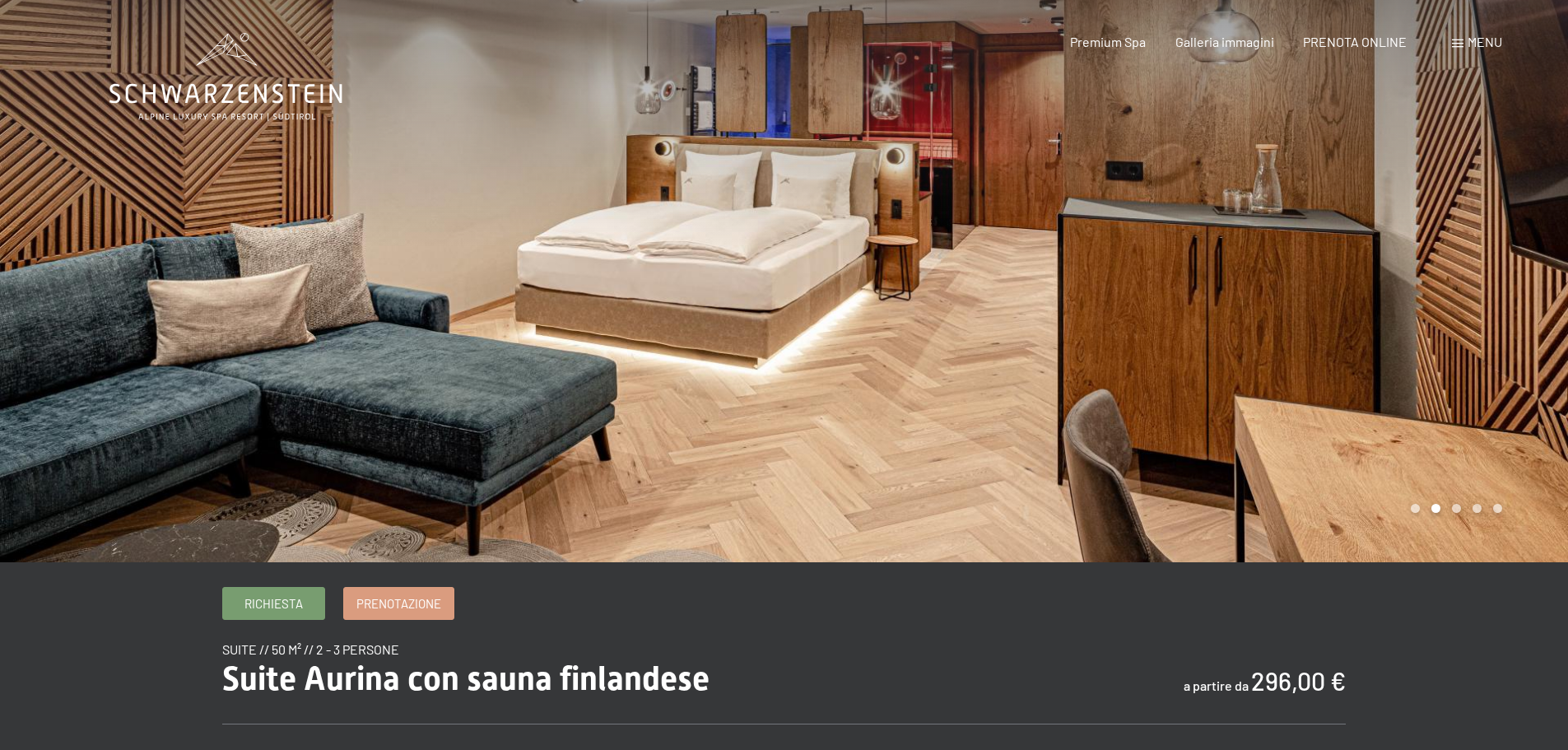
click at [1469, 299] on div at bounding box center [1177, 281] width 784 height 562
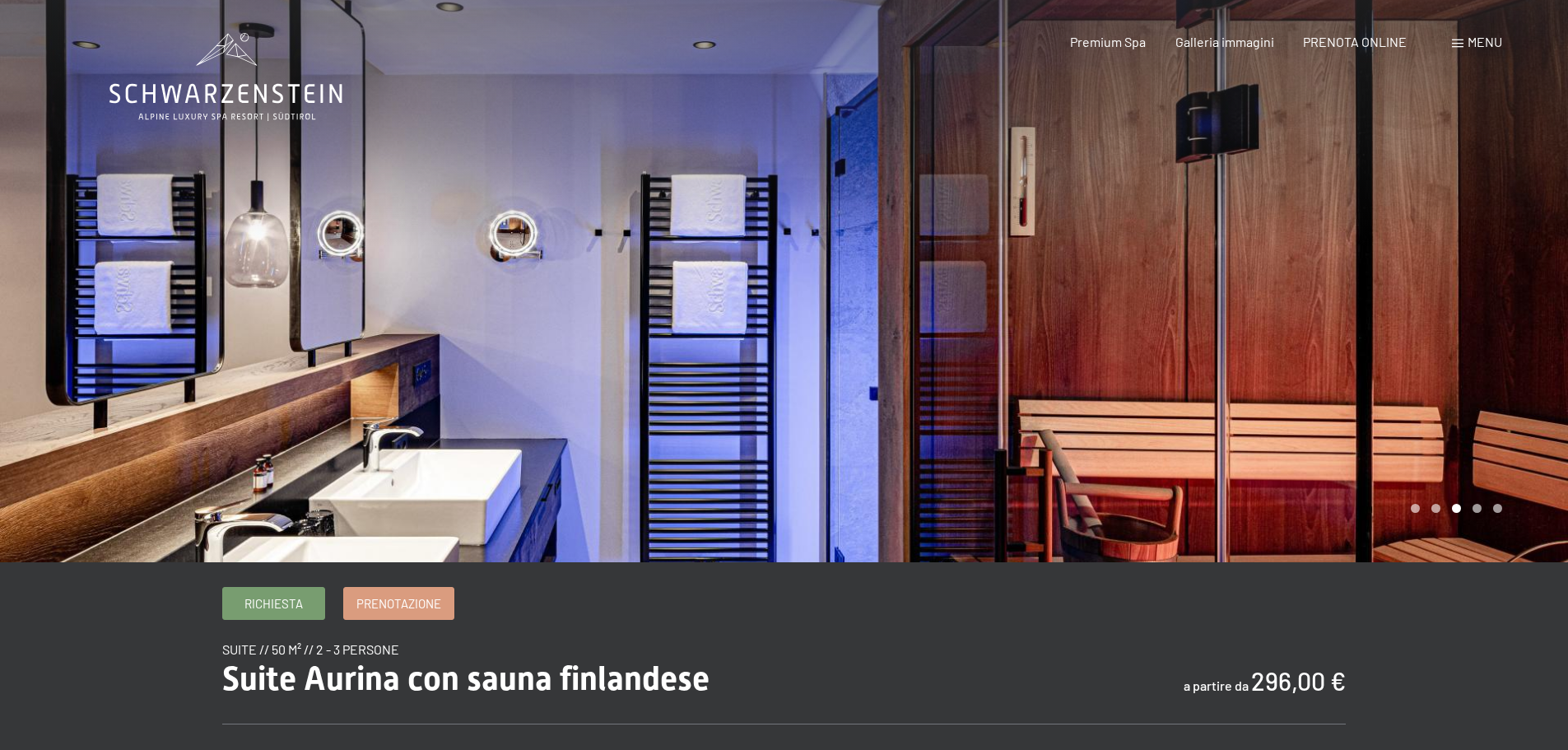
click at [1469, 299] on div at bounding box center [1177, 281] width 784 height 562
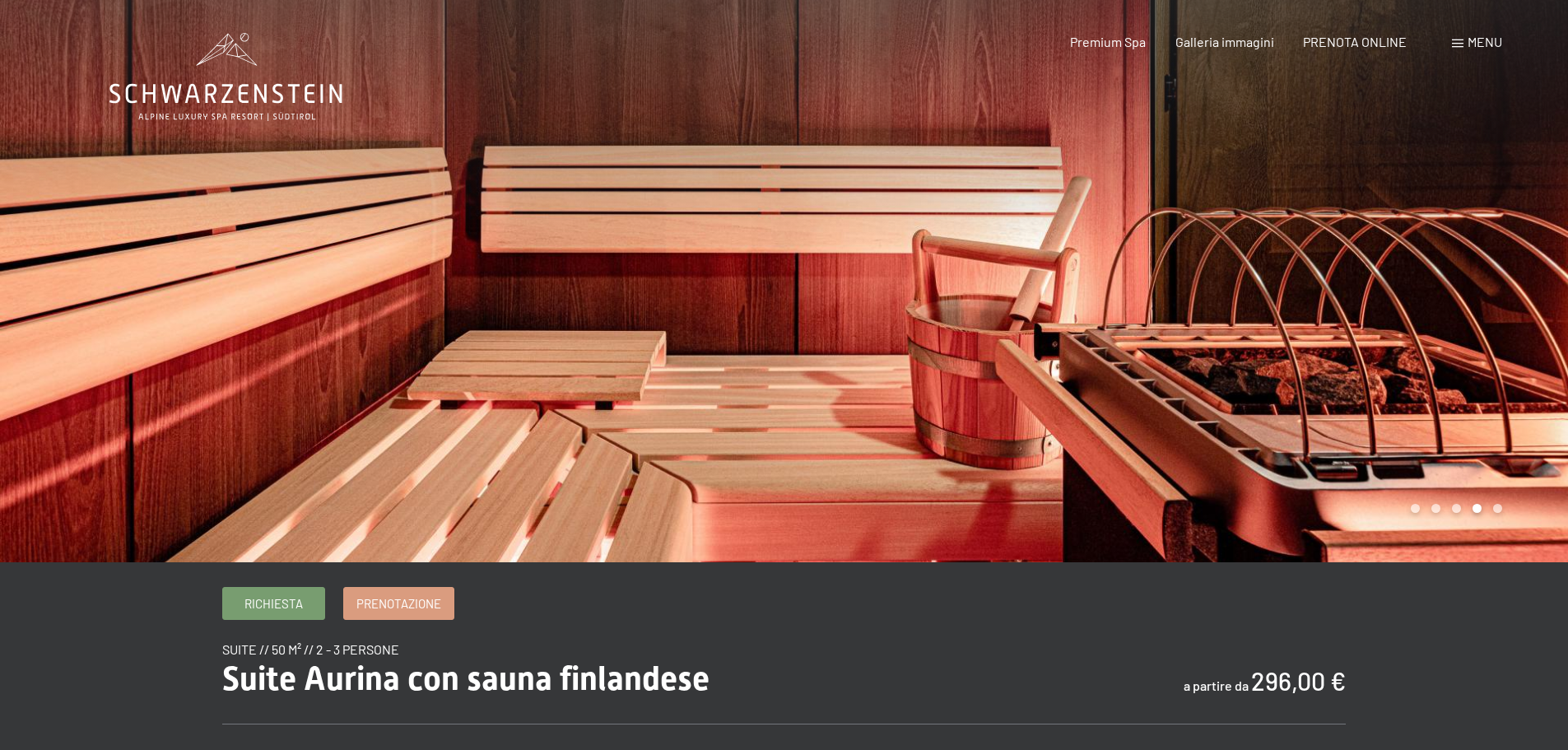
click at [1469, 299] on div at bounding box center [1177, 281] width 784 height 562
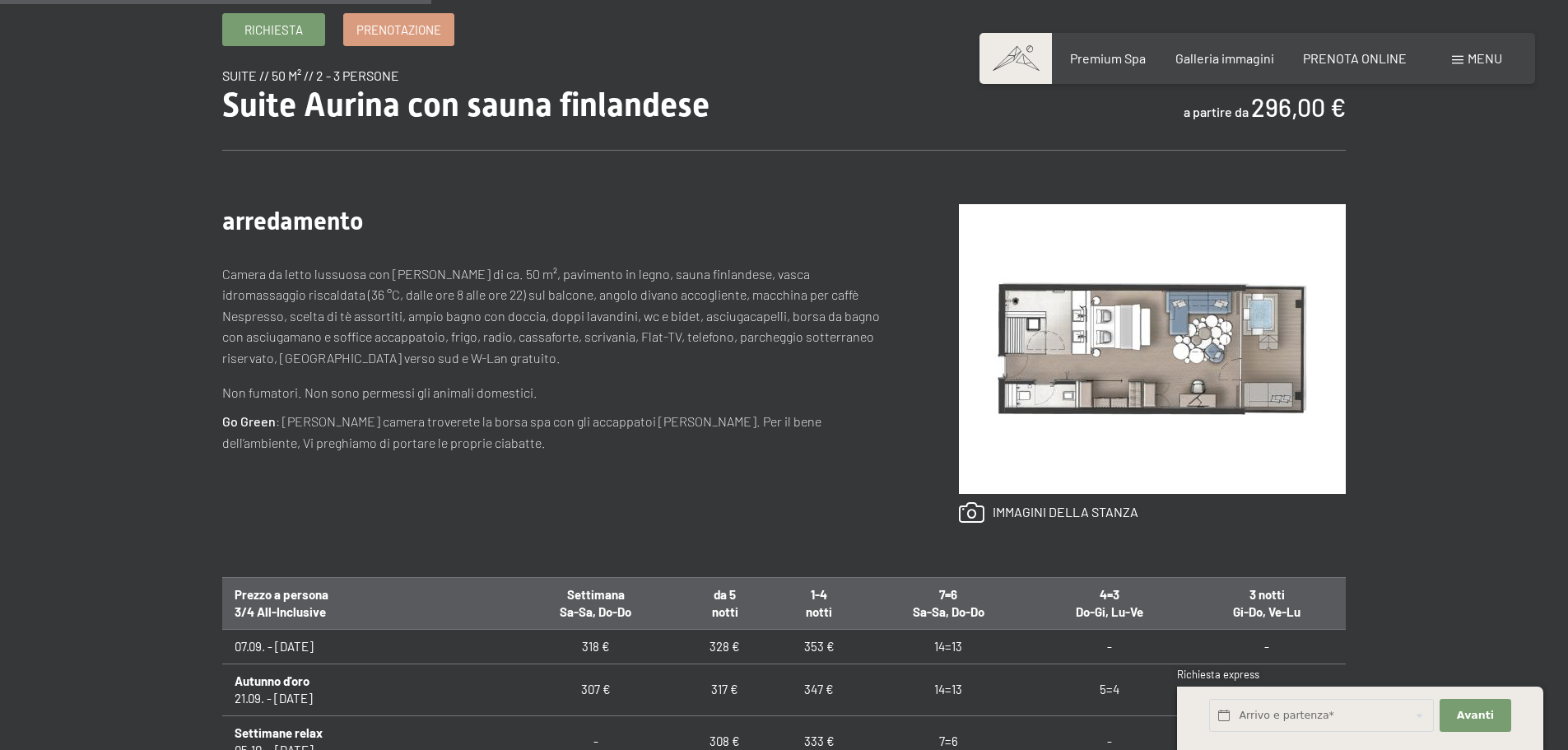
scroll to position [576, 0]
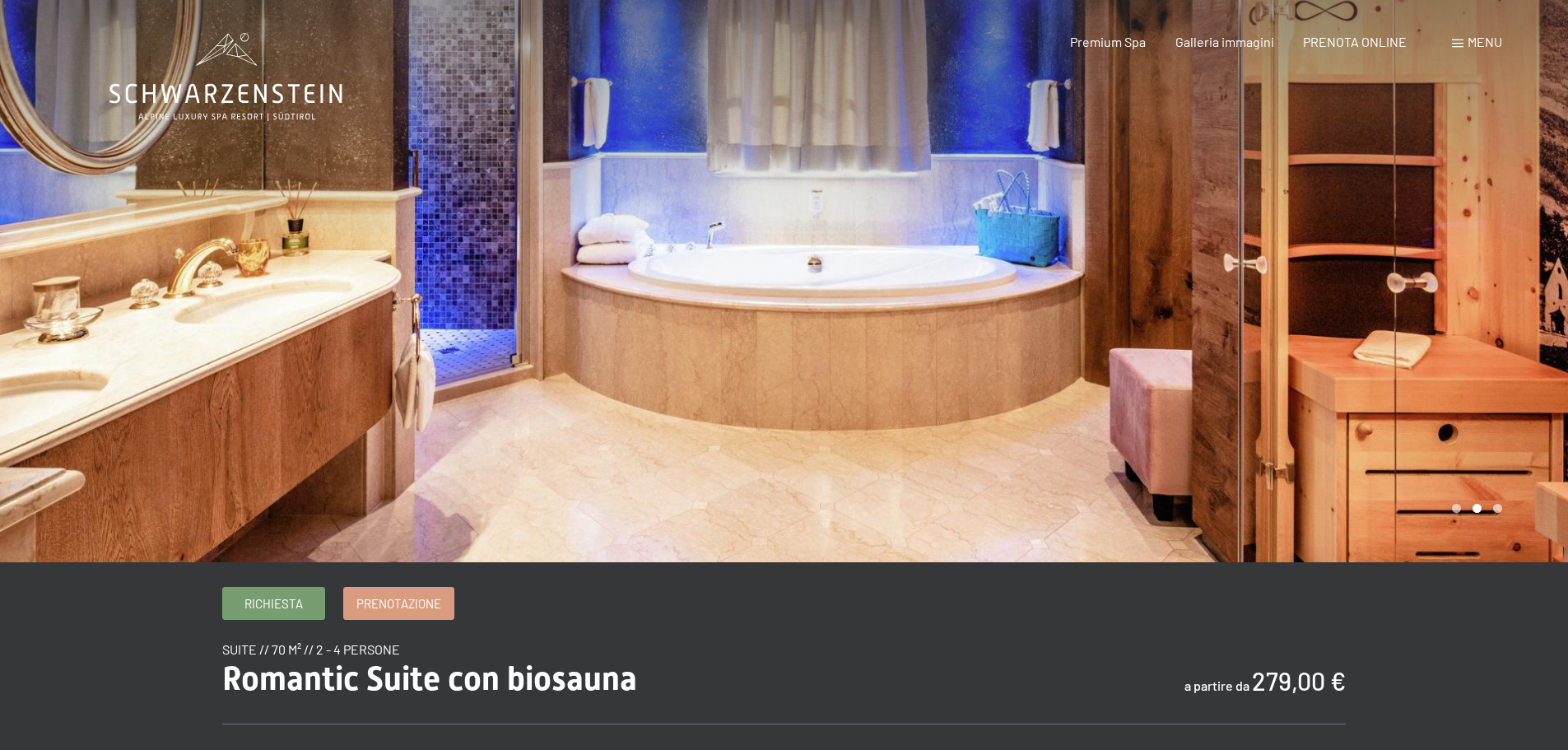
click at [1512, 287] on div at bounding box center [1177, 281] width 784 height 562
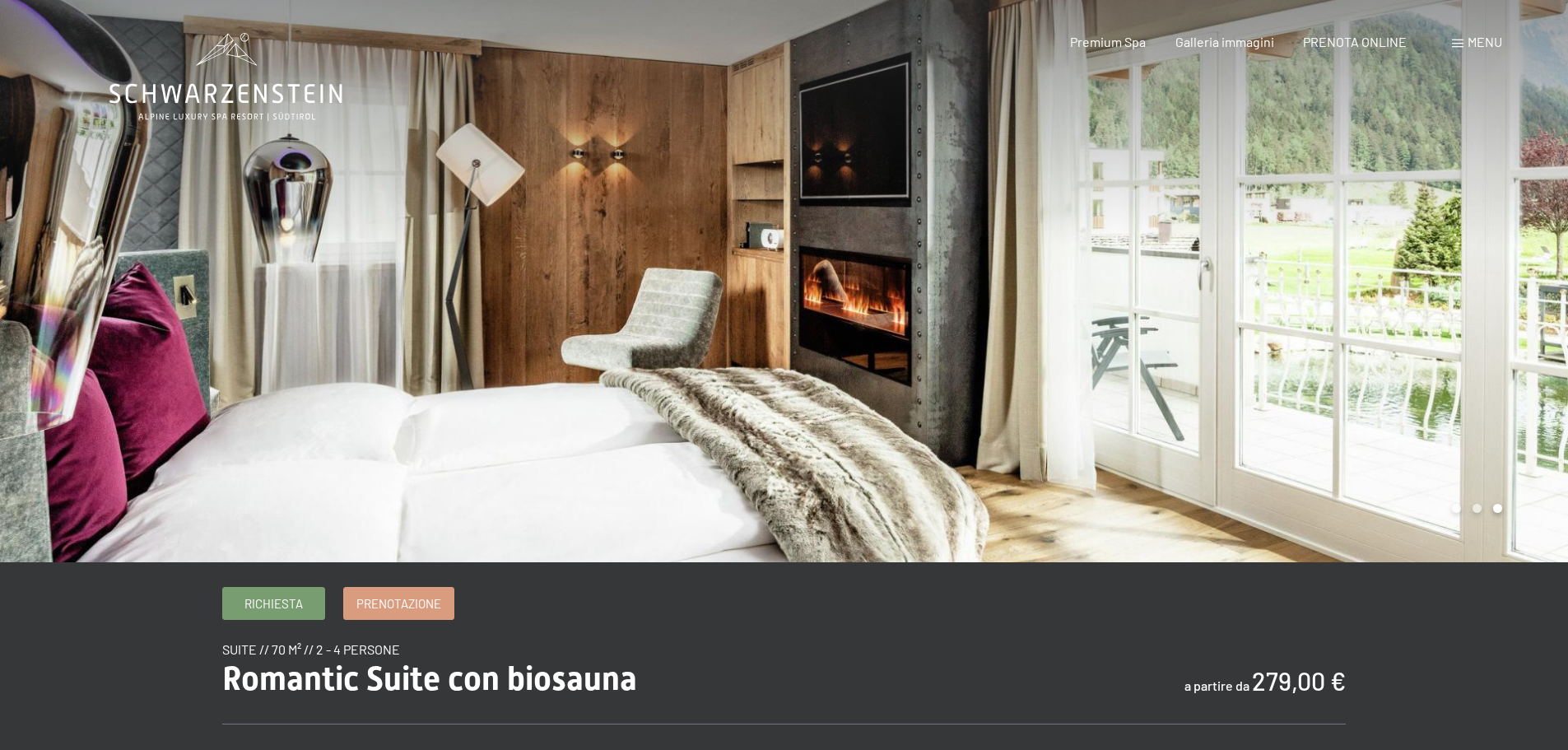
click at [1512, 287] on div at bounding box center [1177, 281] width 784 height 562
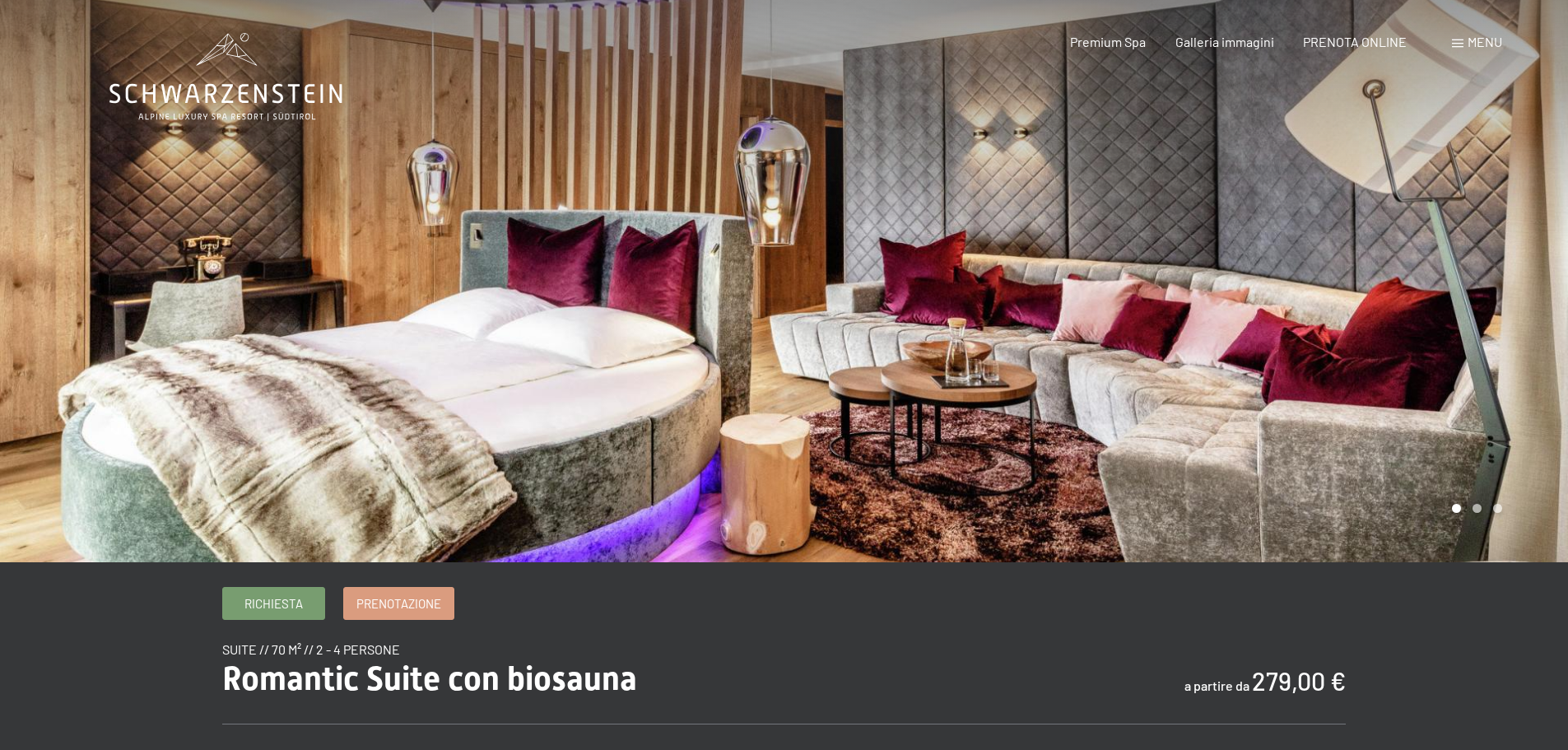
click at [1512, 287] on div at bounding box center [1177, 281] width 784 height 562
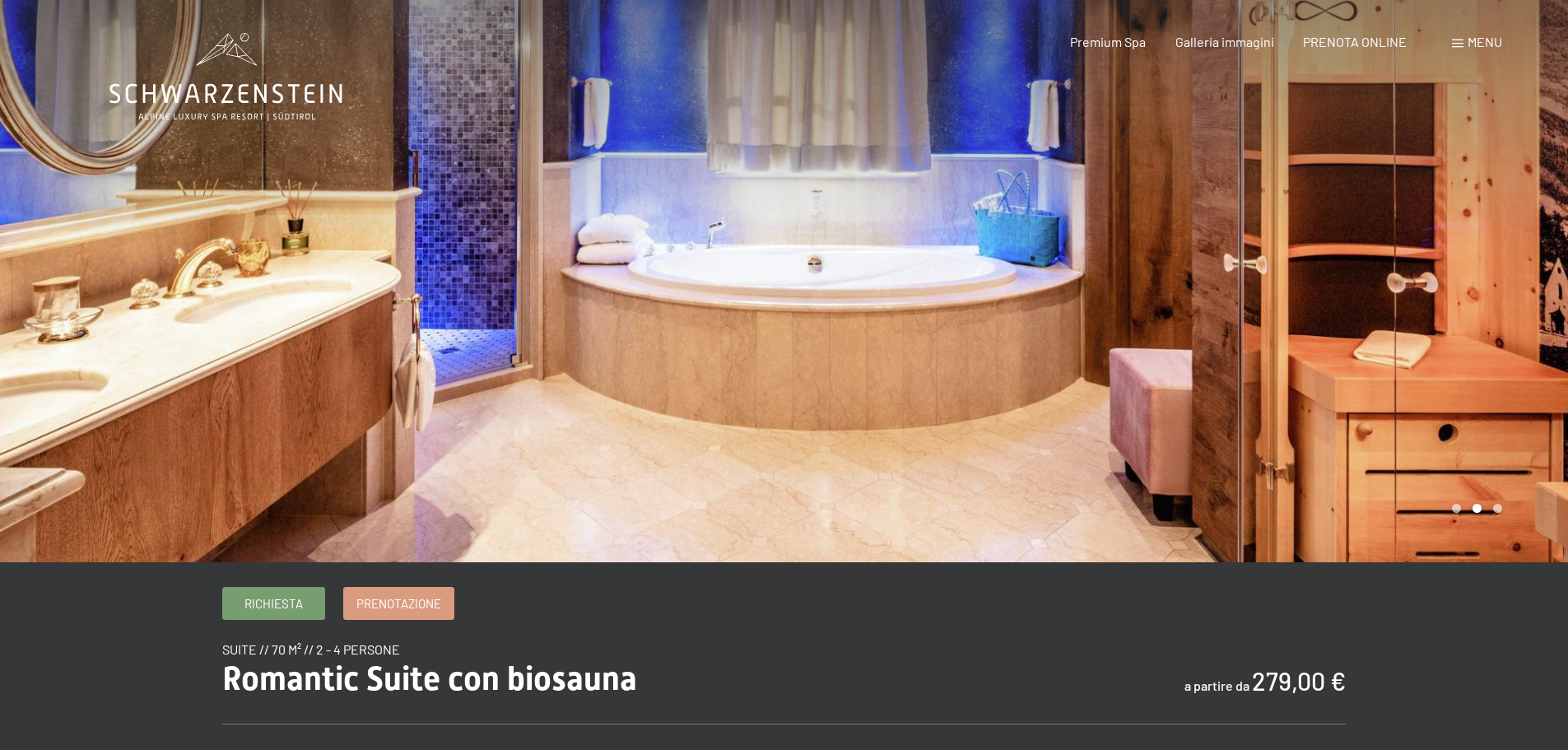
click at [1512, 287] on div at bounding box center [1177, 281] width 784 height 562
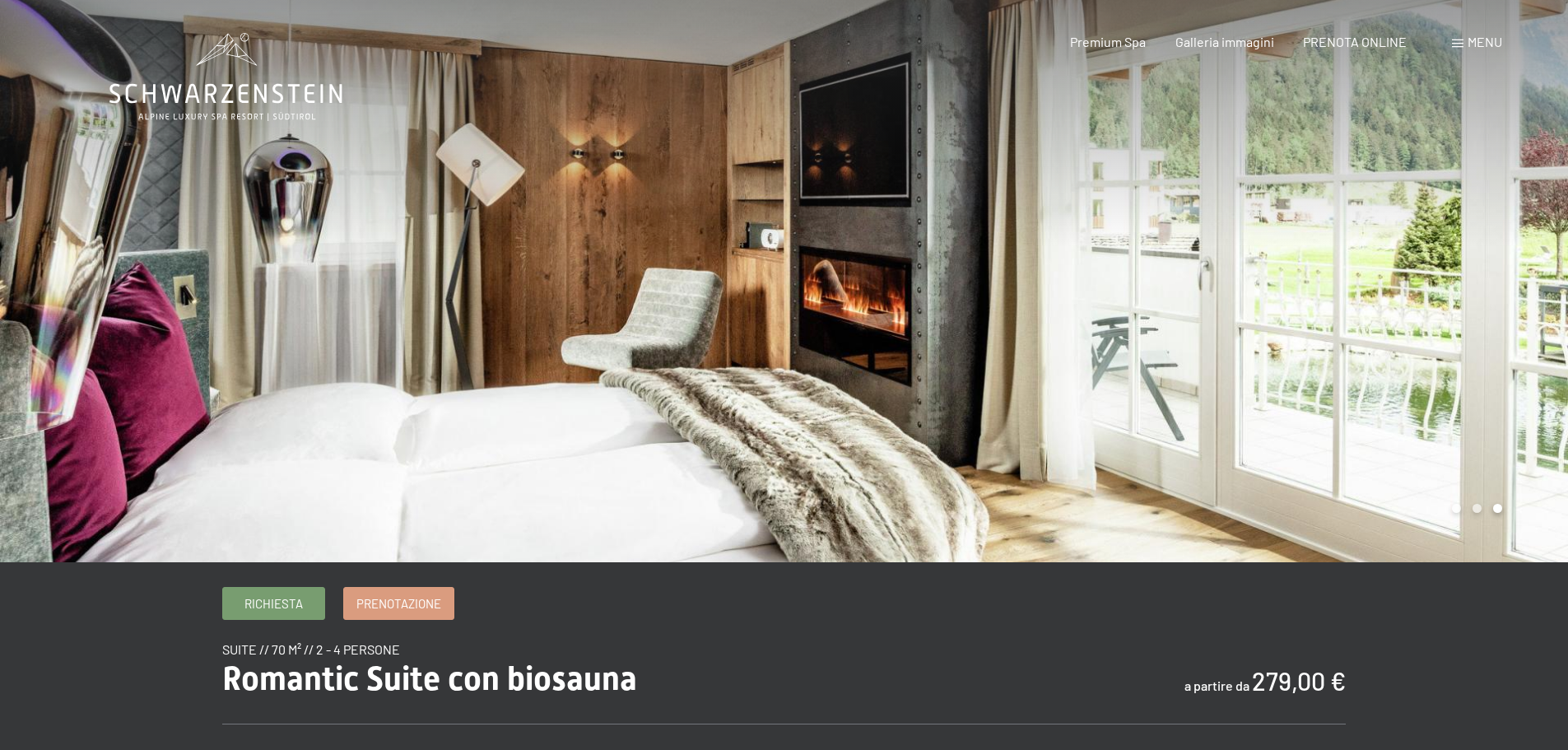
click at [1512, 287] on div at bounding box center [1177, 281] width 784 height 562
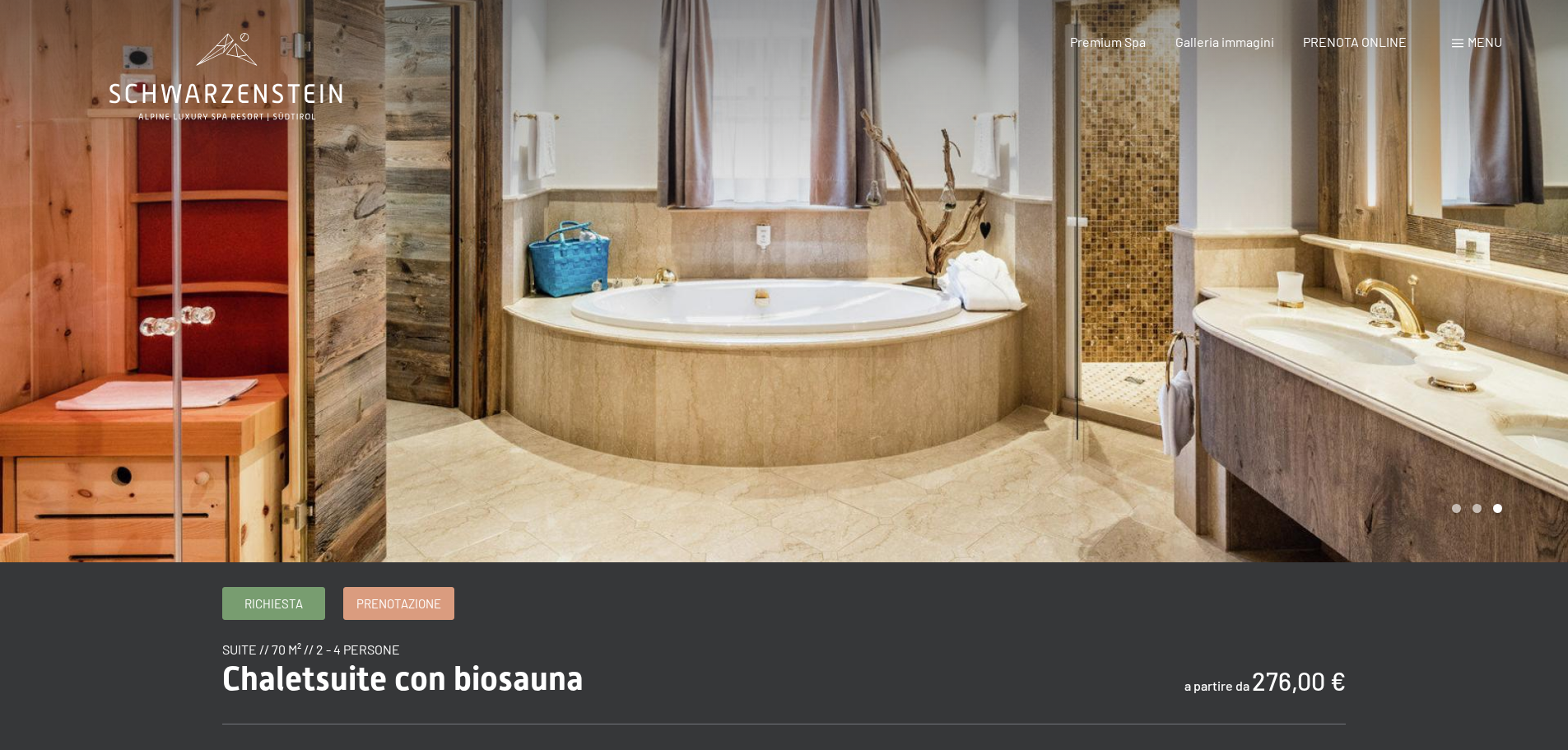
click at [1515, 284] on div at bounding box center [1177, 281] width 784 height 562
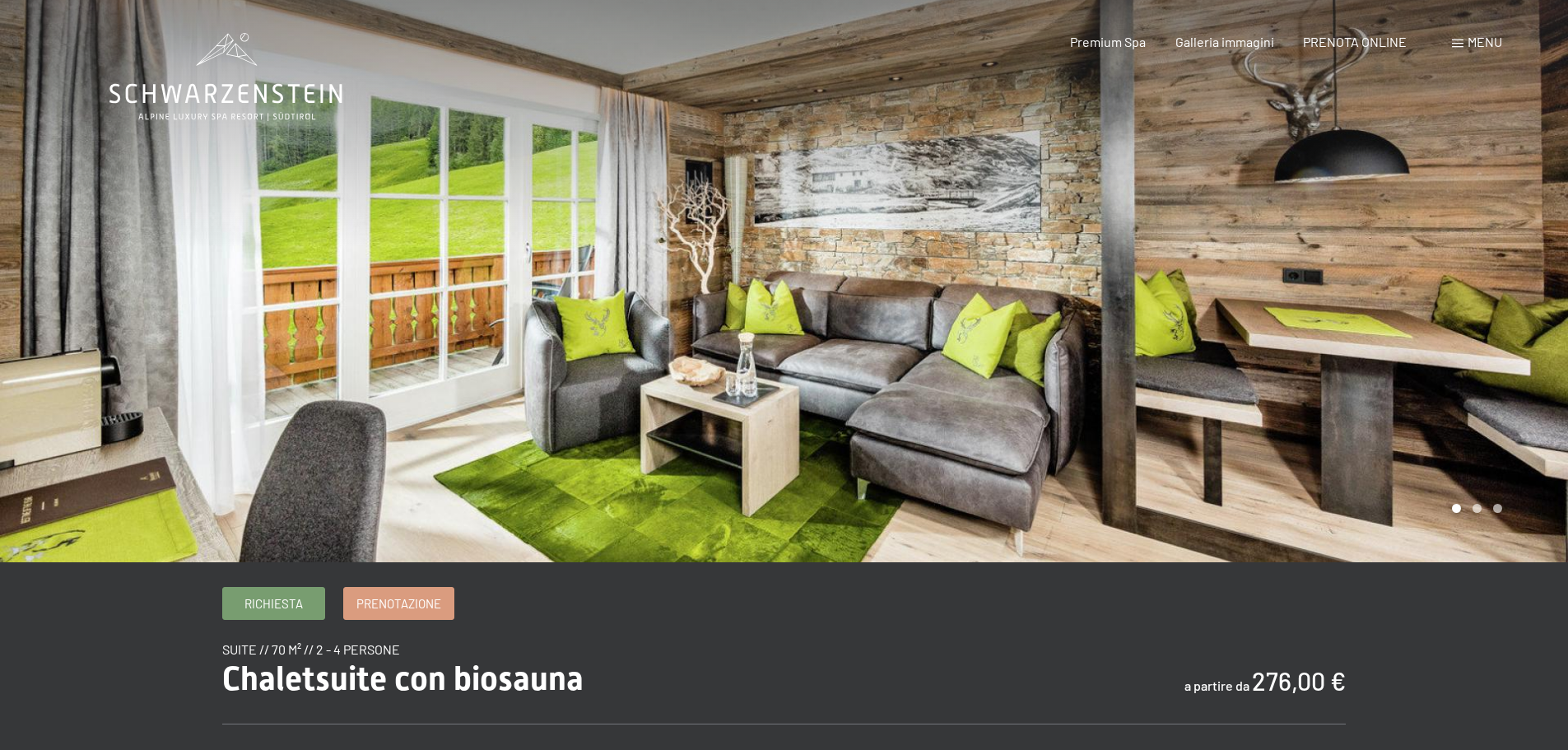
click at [1515, 284] on div at bounding box center [1177, 281] width 784 height 562
